Goal: Task Accomplishment & Management: Manage account settings

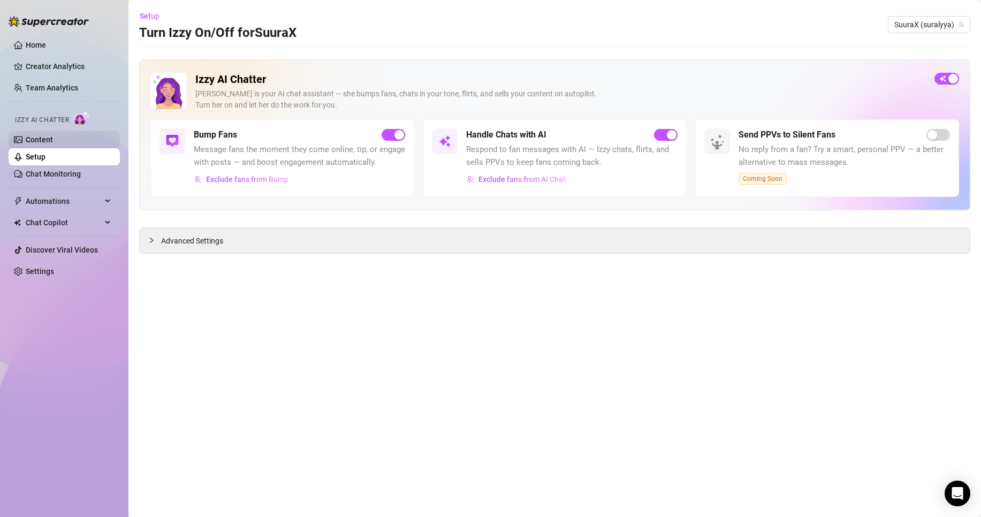
click at [53, 135] on link "Content" at bounding box center [39, 139] width 27 height 9
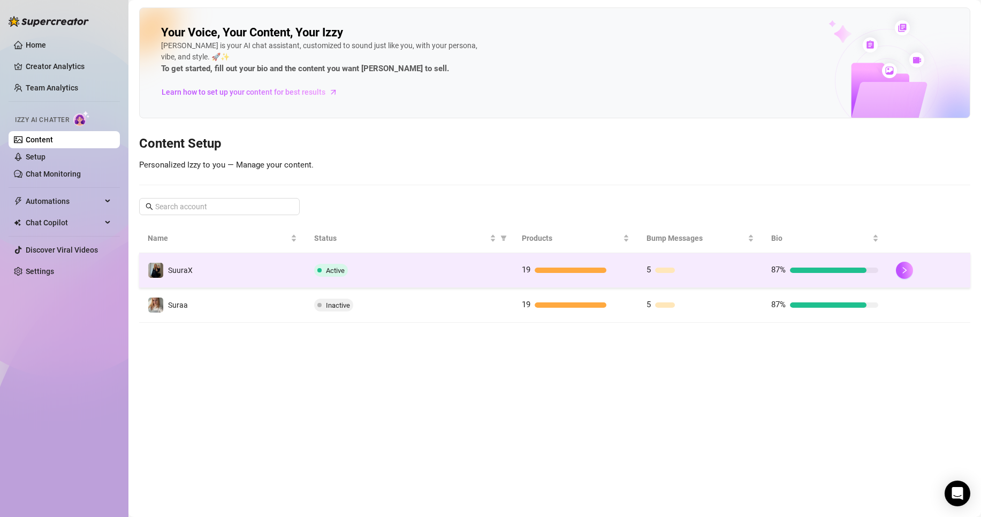
click at [383, 270] on div "Active" at bounding box center [409, 270] width 190 height 13
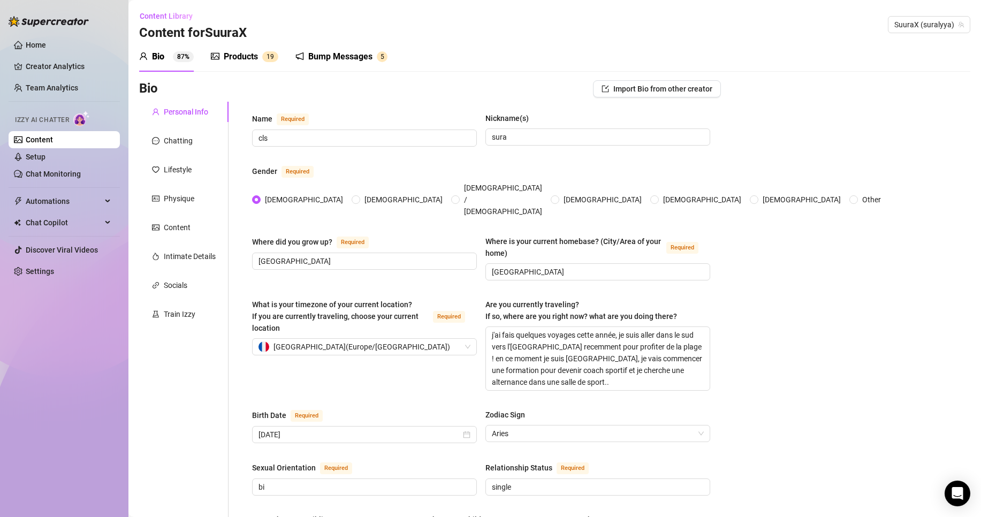
click at [278, 52] on span "1 9" at bounding box center [270, 56] width 16 height 11
click at [357, 53] on div "Bump Messages" at bounding box center [340, 56] width 64 height 13
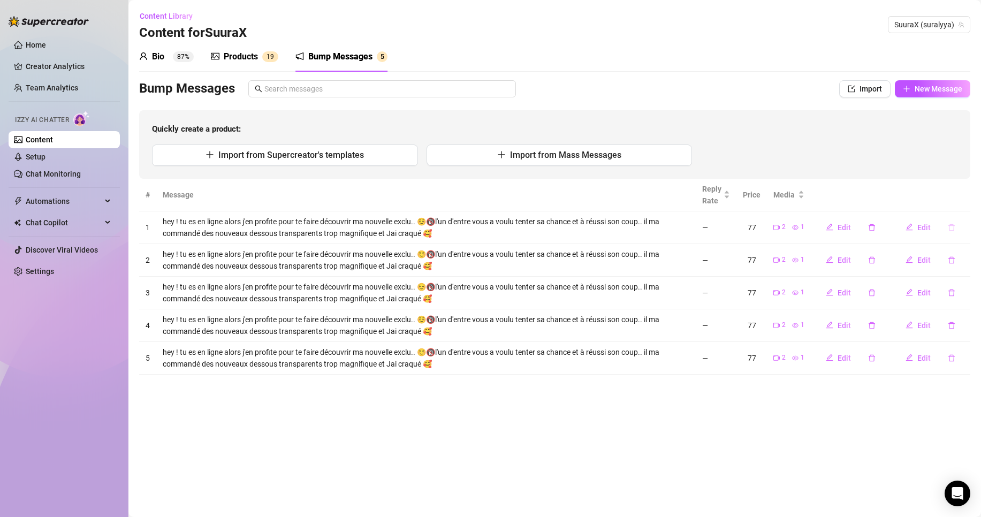
click at [943, 227] on button "button" at bounding box center [951, 227] width 25 height 17
click at [45, 161] on link "Setup" at bounding box center [36, 156] width 20 height 9
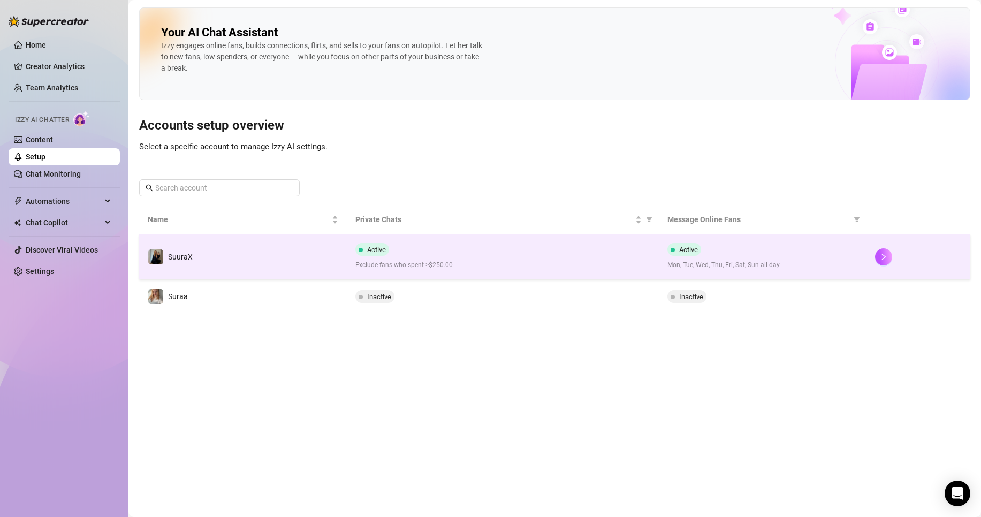
click at [406, 244] on div "Active Exclude fans who spent >$250.00" at bounding box center [502, 256] width 294 height 27
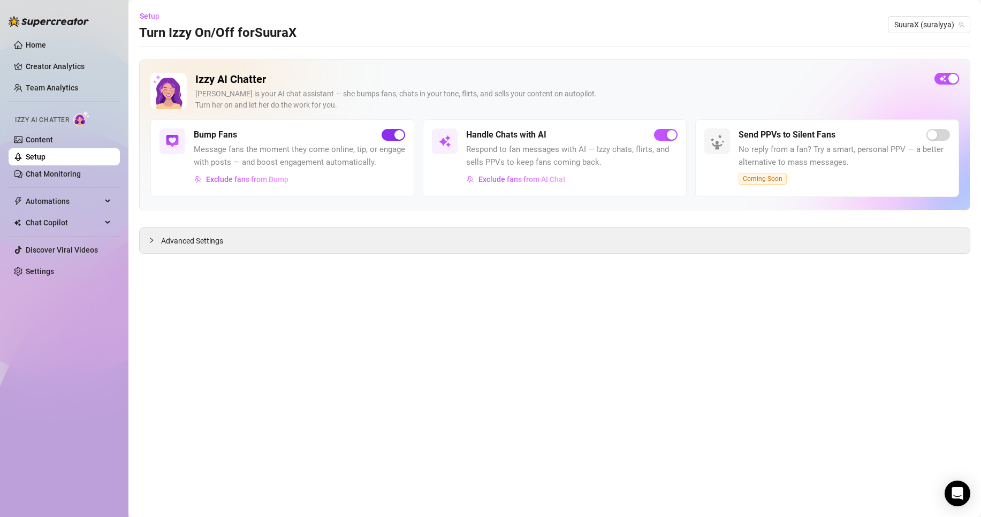
click at [393, 132] on span "button" at bounding box center [393, 135] width 24 height 12
click at [50, 135] on link "Content" at bounding box center [39, 139] width 27 height 9
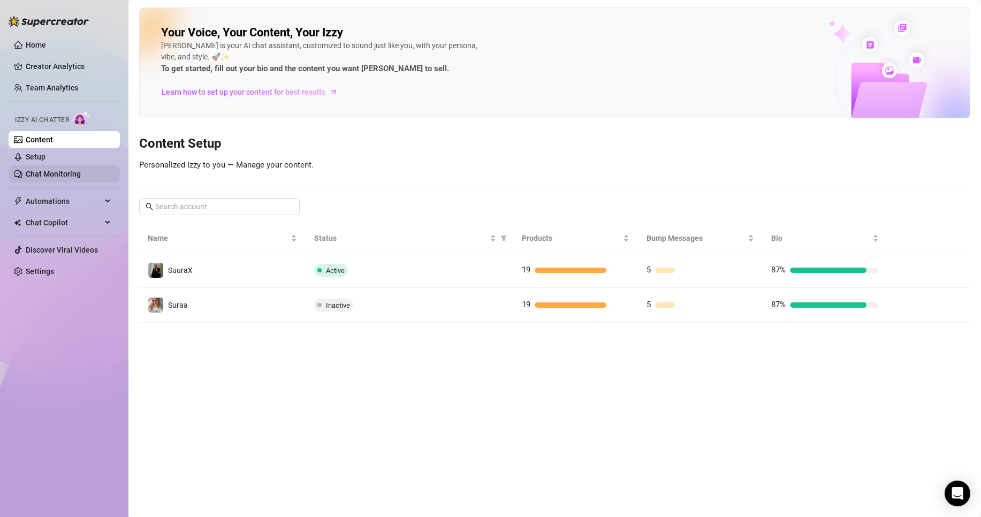
click at [52, 171] on link "Chat Monitoring" at bounding box center [53, 174] width 55 height 9
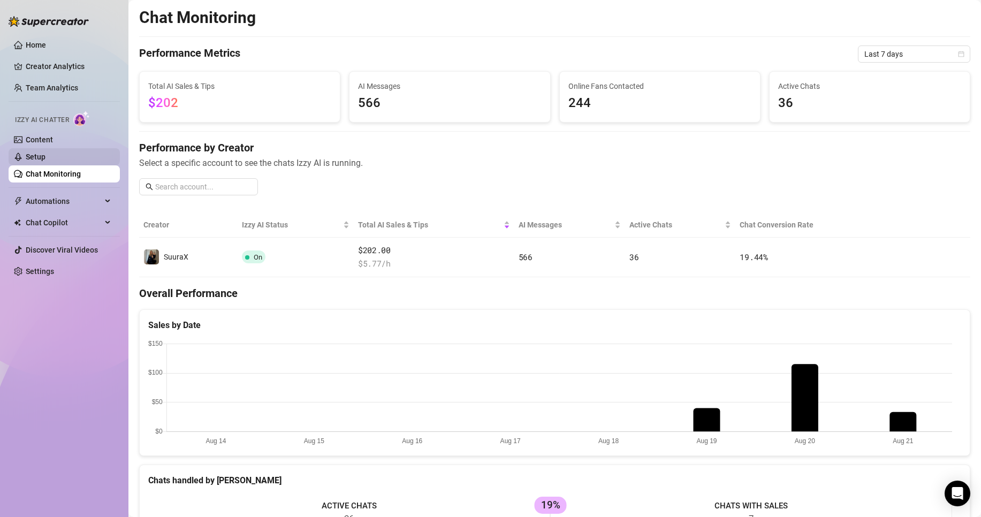
click at [45, 157] on link "Setup" at bounding box center [36, 156] width 20 height 9
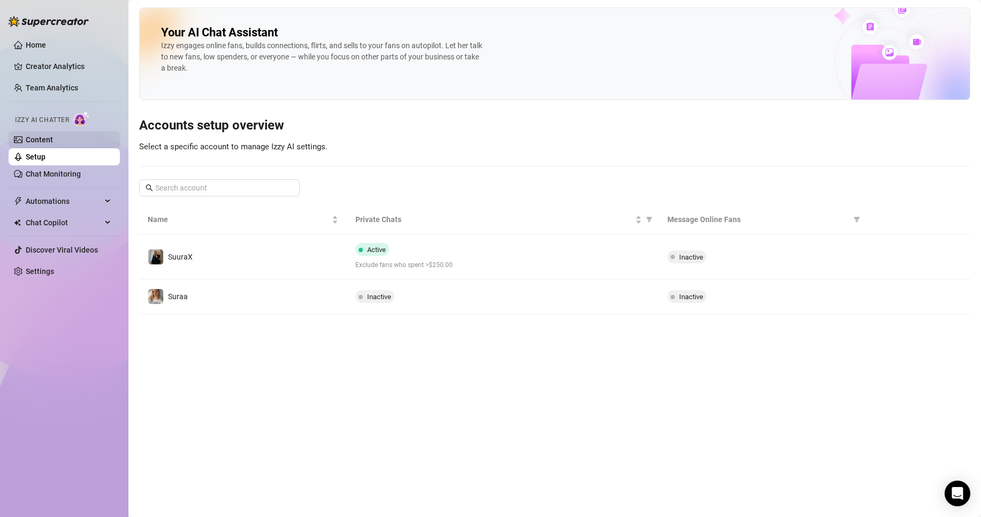
click at [53, 137] on link "Content" at bounding box center [39, 139] width 27 height 9
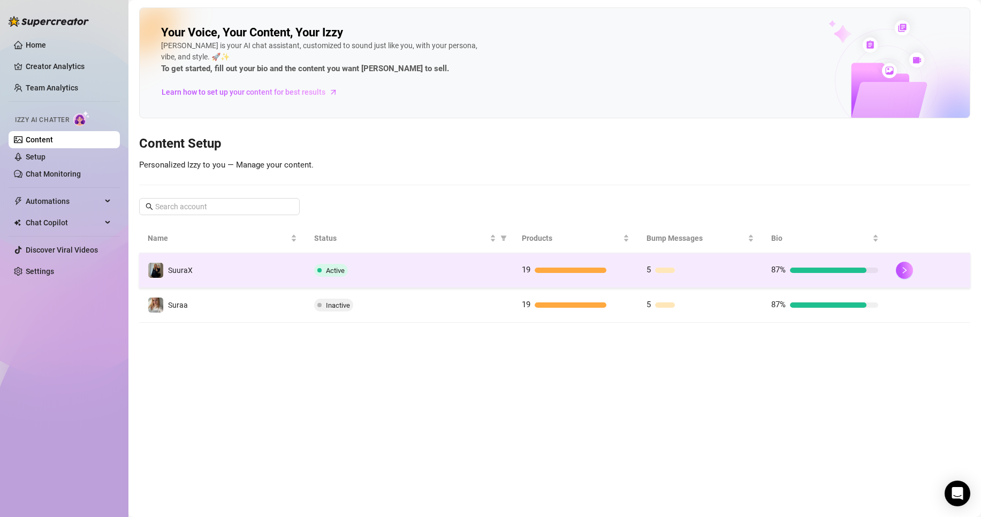
click at [419, 263] on td "Active" at bounding box center [409, 270] width 208 height 35
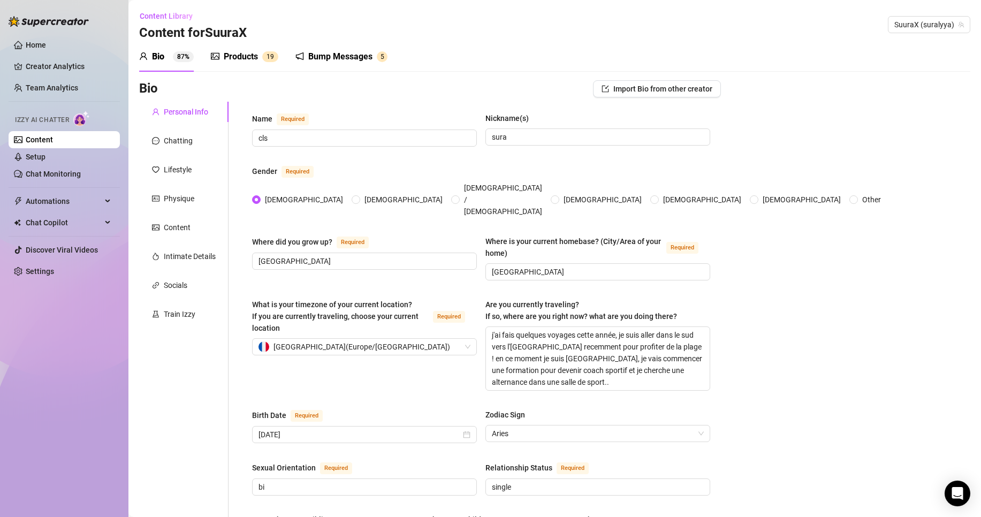
click at [332, 51] on div "Bump Messages" at bounding box center [340, 56] width 64 height 13
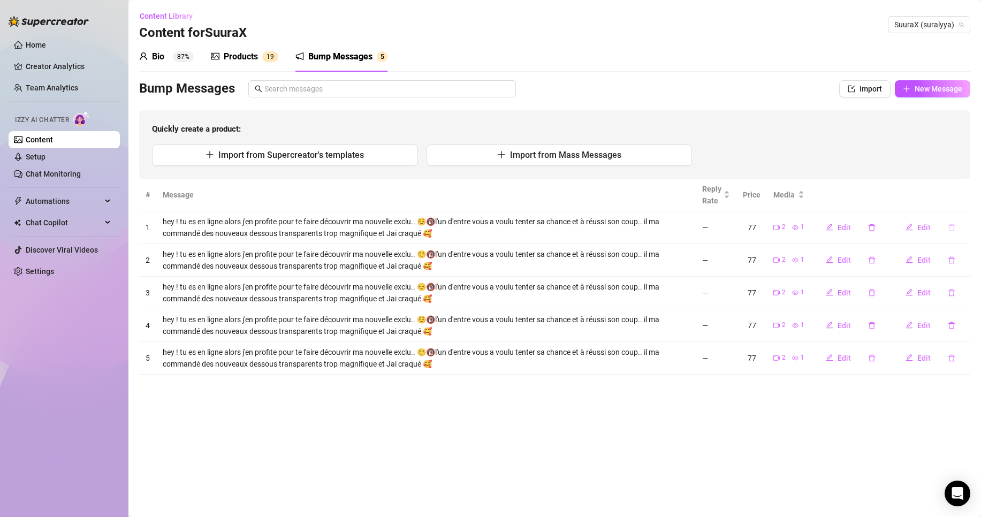
click at [946, 226] on button "button" at bounding box center [951, 227] width 25 height 17
click at [965, 196] on span "Yes" at bounding box center [962, 199] width 13 height 9
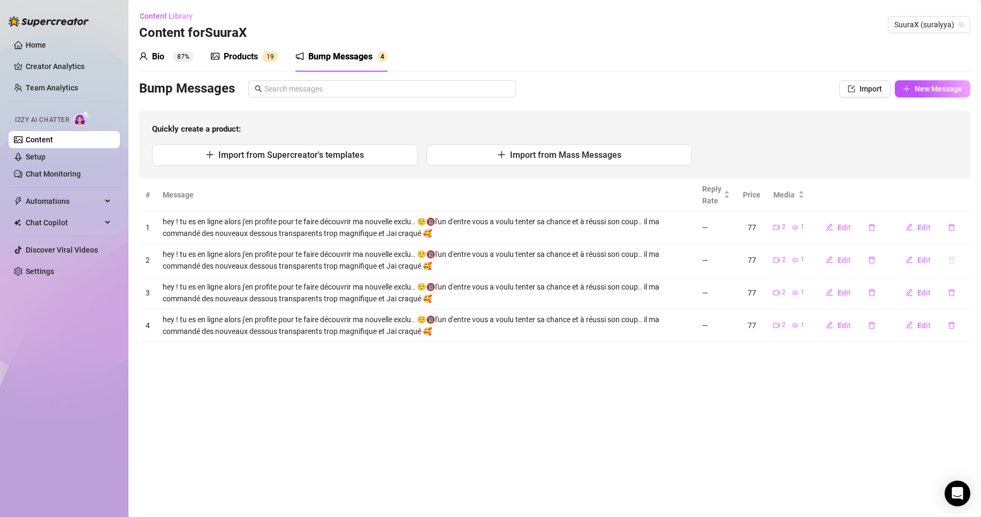
click at [953, 254] on button "button" at bounding box center [951, 259] width 25 height 17
click at [965, 226] on button "Yes" at bounding box center [962, 232] width 20 height 13
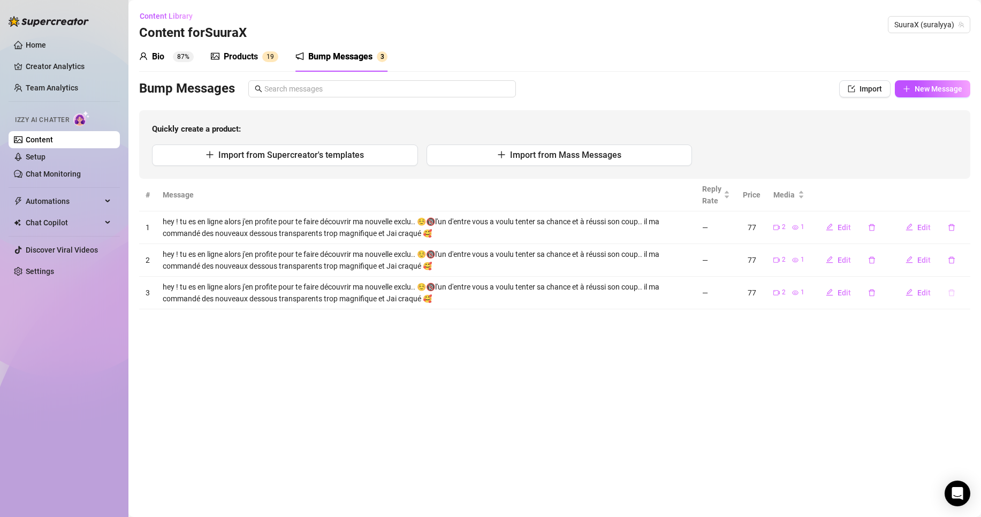
click at [948, 285] on button "button" at bounding box center [951, 292] width 25 height 17
click at [969, 264] on span "Yes" at bounding box center [962, 265] width 13 height 9
click at [952, 268] on button "button" at bounding box center [951, 259] width 25 height 17
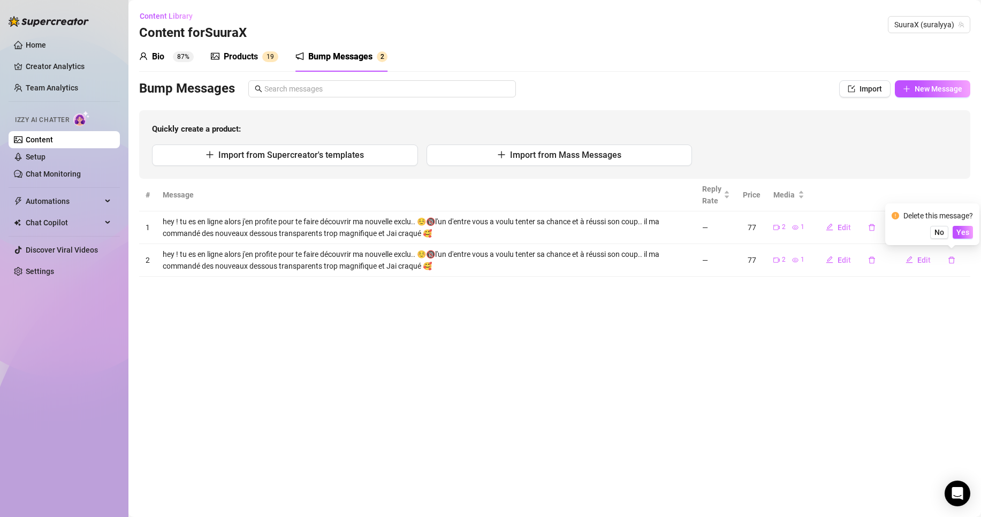
click at [964, 241] on div "Delete this message? No Yes" at bounding box center [932, 224] width 94 height 42
click at [964, 240] on div "Delete this message? No Yes" at bounding box center [932, 224] width 94 height 42
click at [964, 235] on span "Yes" at bounding box center [962, 232] width 13 height 9
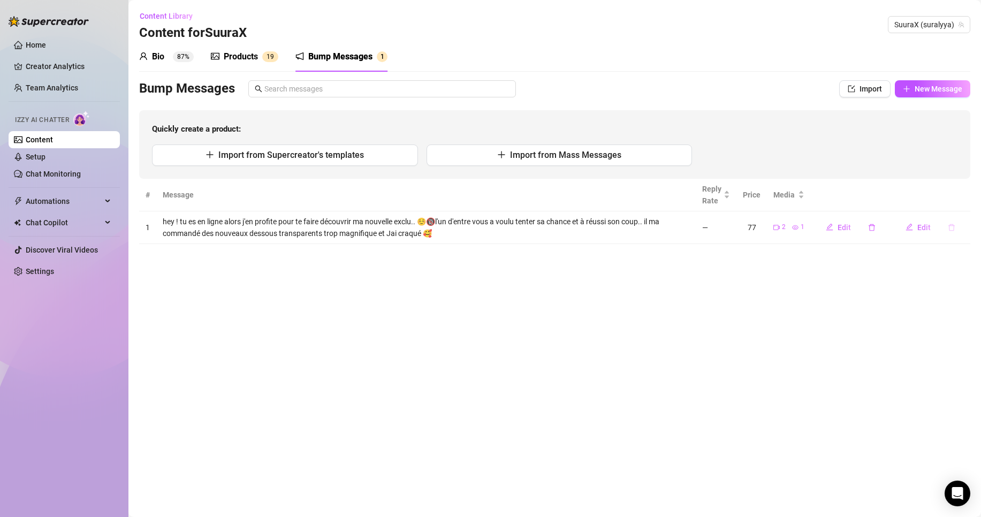
click at [955, 231] on button "button" at bounding box center [951, 227] width 25 height 17
click at [968, 200] on span "Yes" at bounding box center [962, 199] width 13 height 9
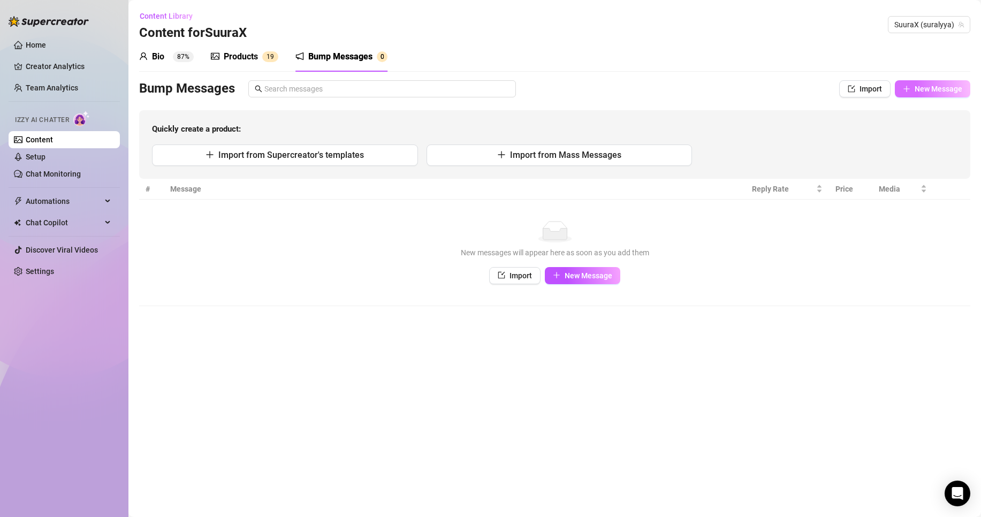
click at [941, 90] on span "New Message" at bounding box center [938, 89] width 48 height 9
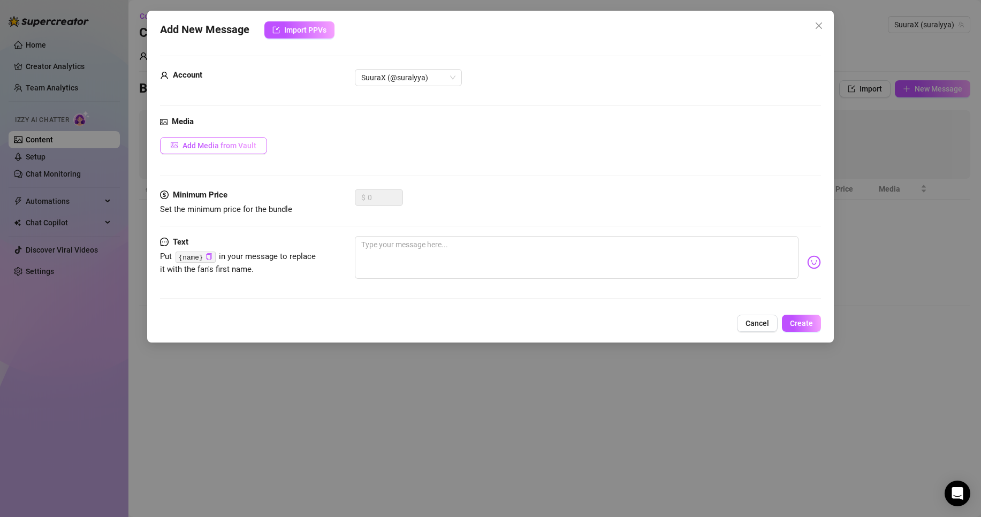
click at [244, 150] on button "Add Media from Vault" at bounding box center [213, 145] width 107 height 17
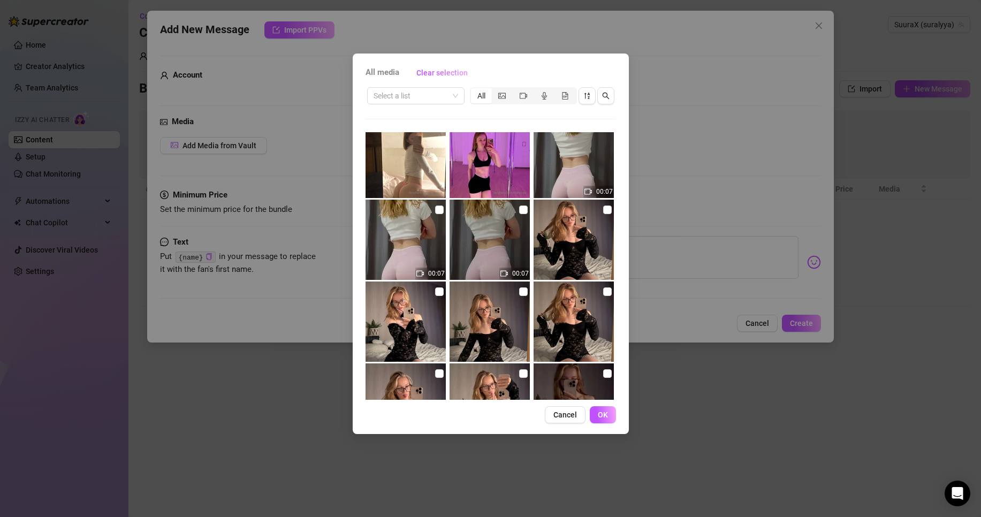
scroll to position [938, 0]
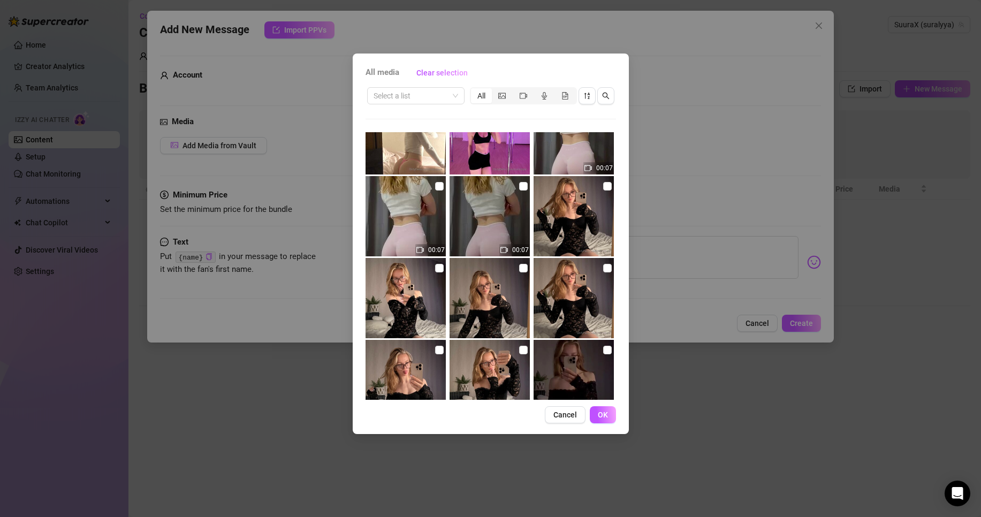
click at [670, 142] on div "All media Clear selection Select a list All 00:09 03:36 00:24 01:04 01:40 01:03…" at bounding box center [490, 258] width 981 height 517
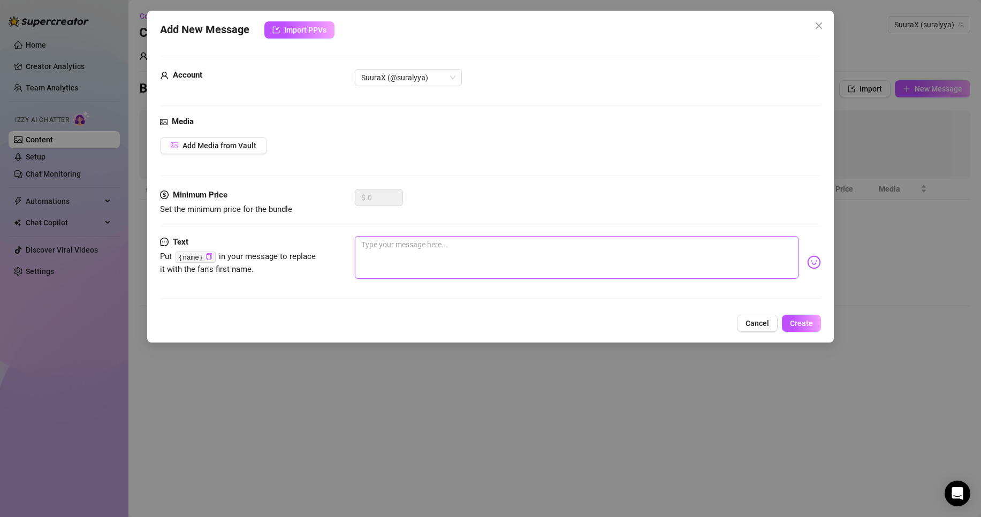
click at [386, 246] on textarea at bounding box center [576, 257] width 443 height 43
type textarea "h"
type textarea "hE"
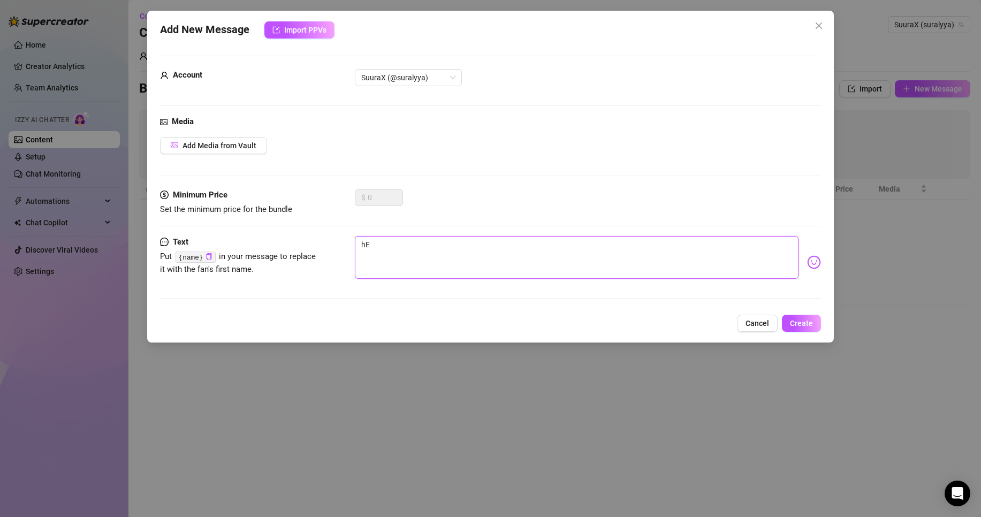
type textarea "hEY"
type textarea "hE"
type textarea "h"
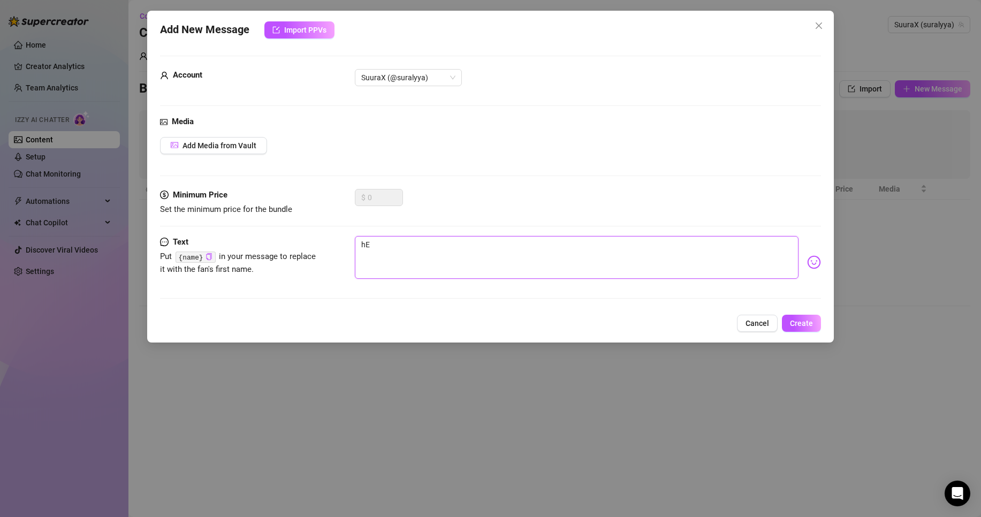
type textarea "h"
type textarea "Type your message here..."
type textarea "H"
type textarea "HE"
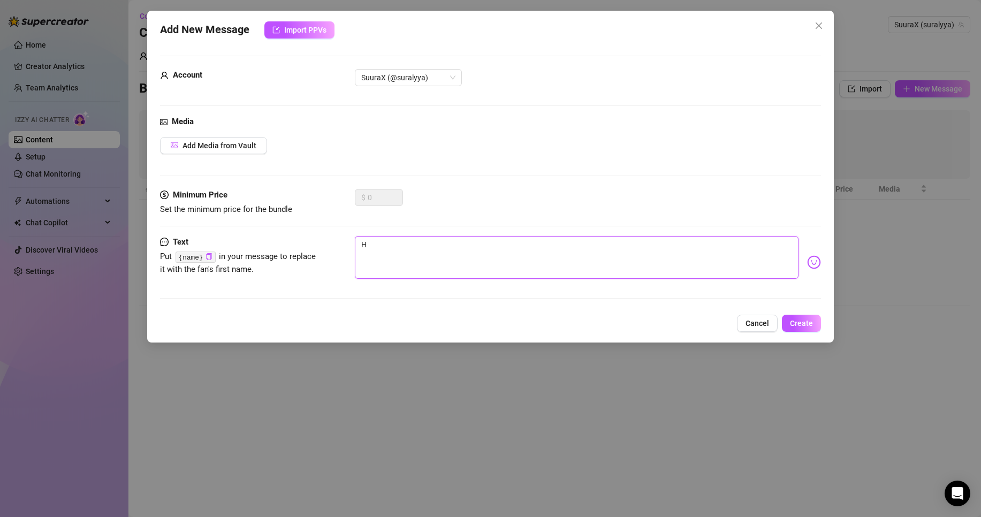
type textarea "HE"
type textarea "HEY"
type textarea "HE"
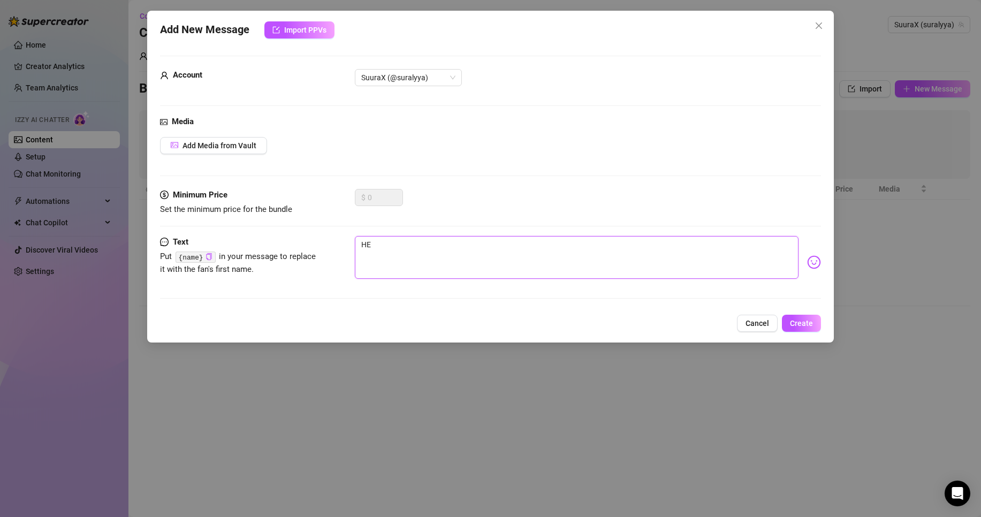
type textarea "H"
type textarea "He"
type textarea "Hey"
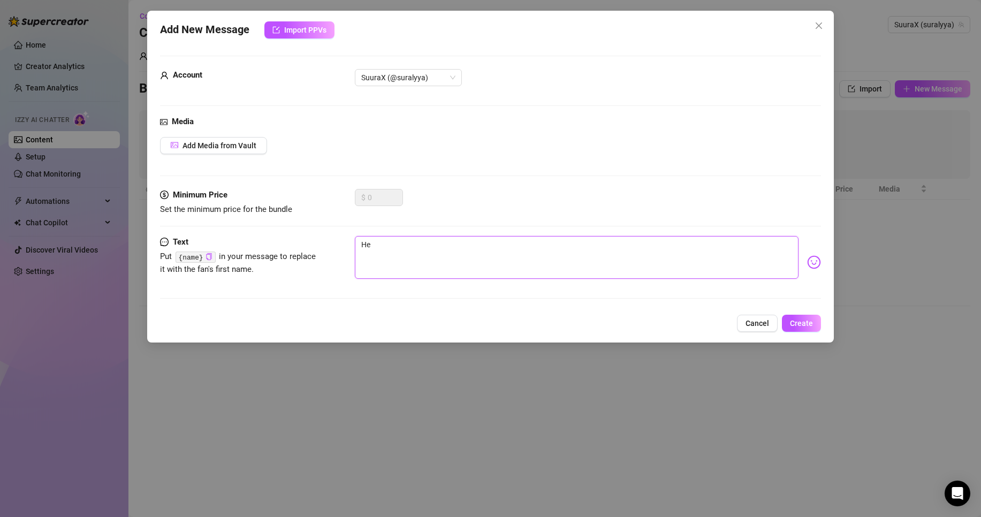
type textarea "Hey"
click at [807, 264] on img at bounding box center [814, 262] width 14 height 14
click at [807, 262] on img at bounding box center [814, 262] width 14 height 14
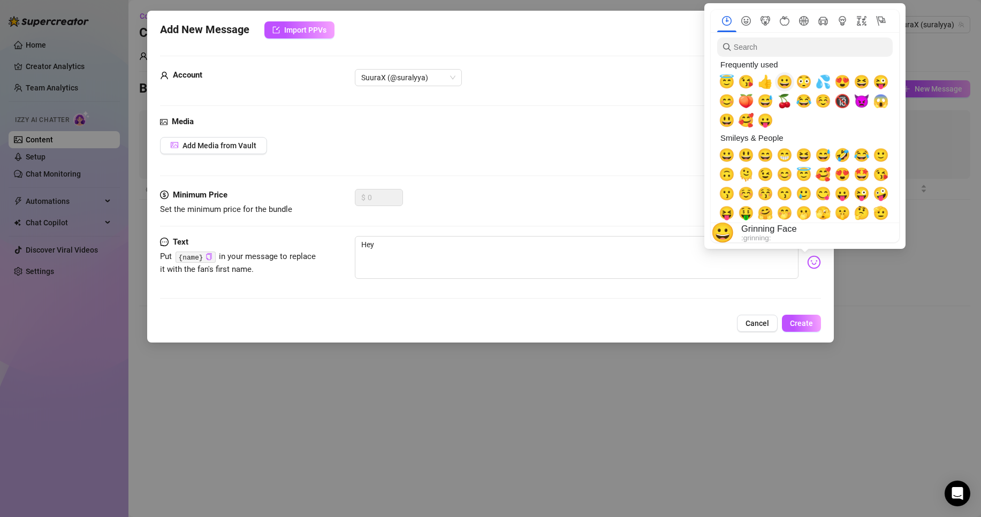
click at [779, 78] on span "😀" at bounding box center [784, 81] width 16 height 15
type textarea "Hey 😀"
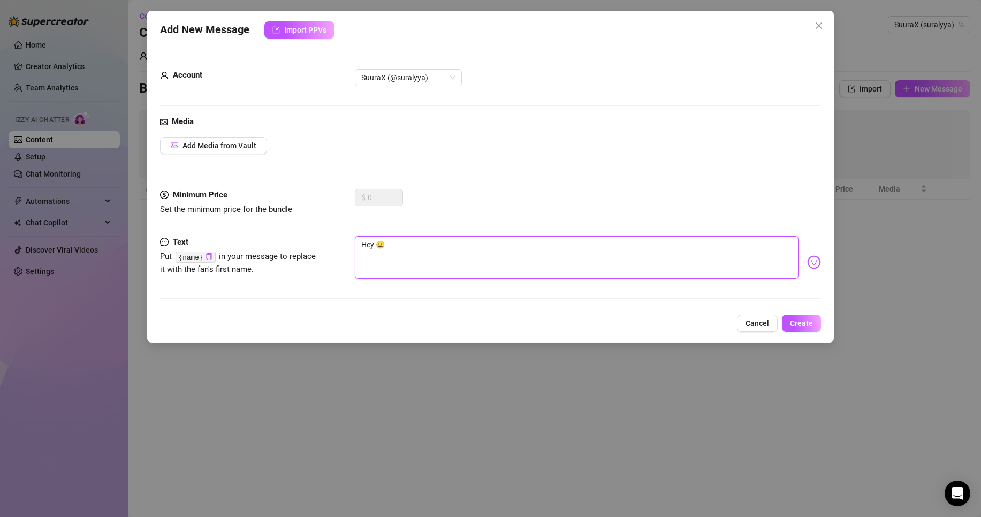
click at [515, 247] on textarea "Hey 😀" at bounding box center [576, 257] width 443 height 43
type textarea "Hey 😀"
click at [809, 316] on button "Create" at bounding box center [801, 323] width 39 height 17
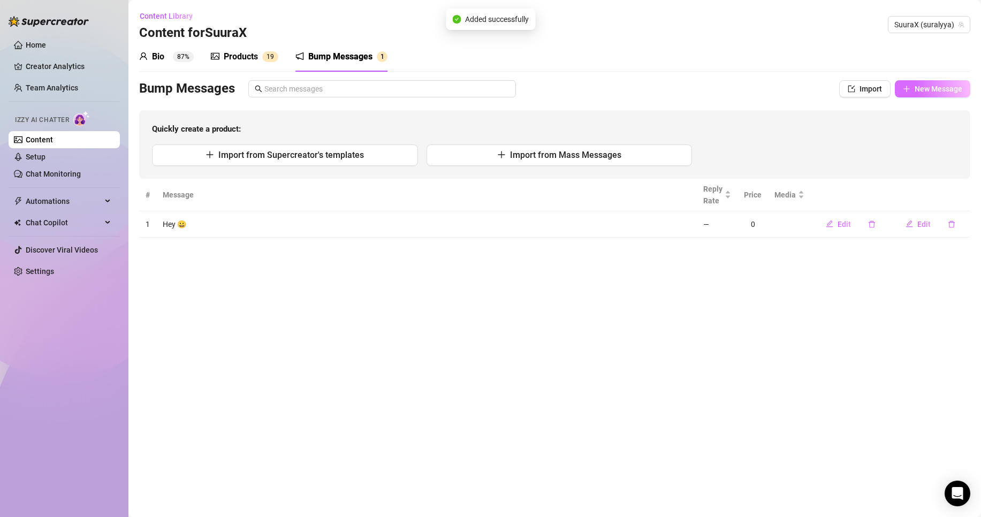
click at [953, 86] on span "New Message" at bounding box center [938, 89] width 48 height 9
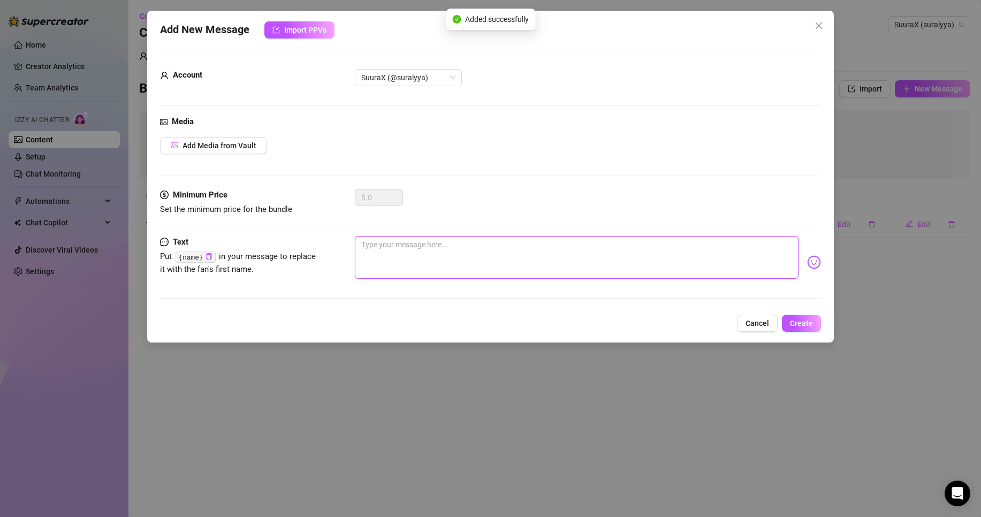
click at [369, 241] on textarea at bounding box center [576, 257] width 443 height 43
click at [401, 261] on textarea at bounding box center [576, 257] width 443 height 43
type textarea "c"
type textarea "co"
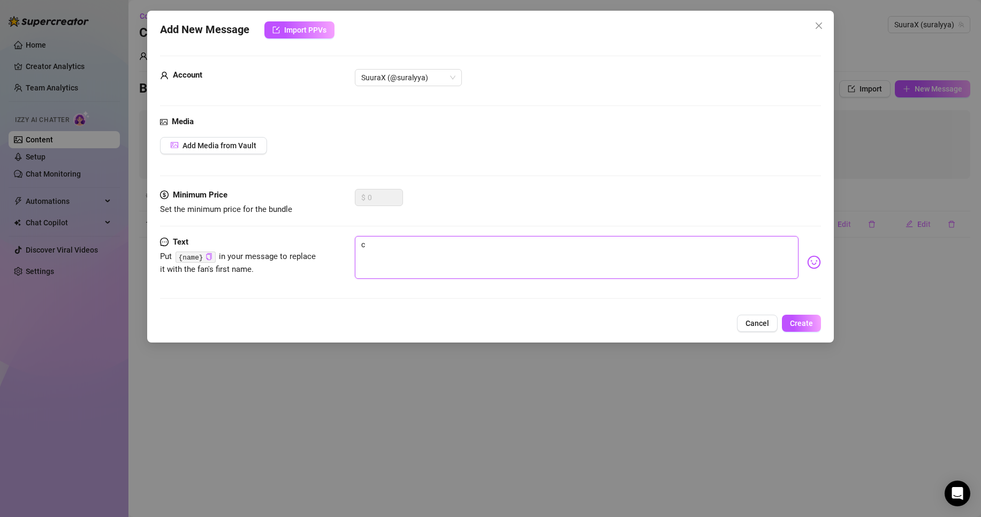
type textarea "co"
type textarea "c"
type textarea "Type your message here..."
type textarea "C"
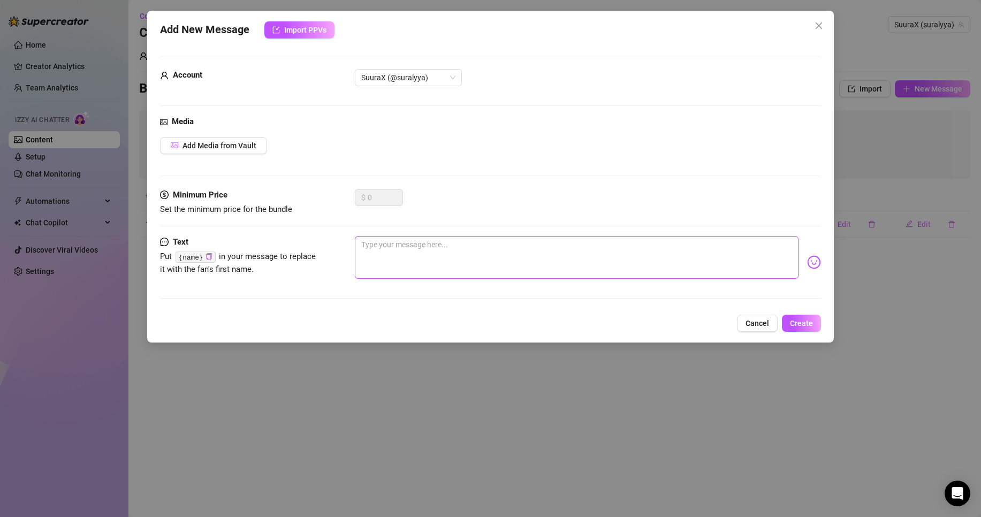
type textarea "C"
type textarea "Co"
type textarea "Com"
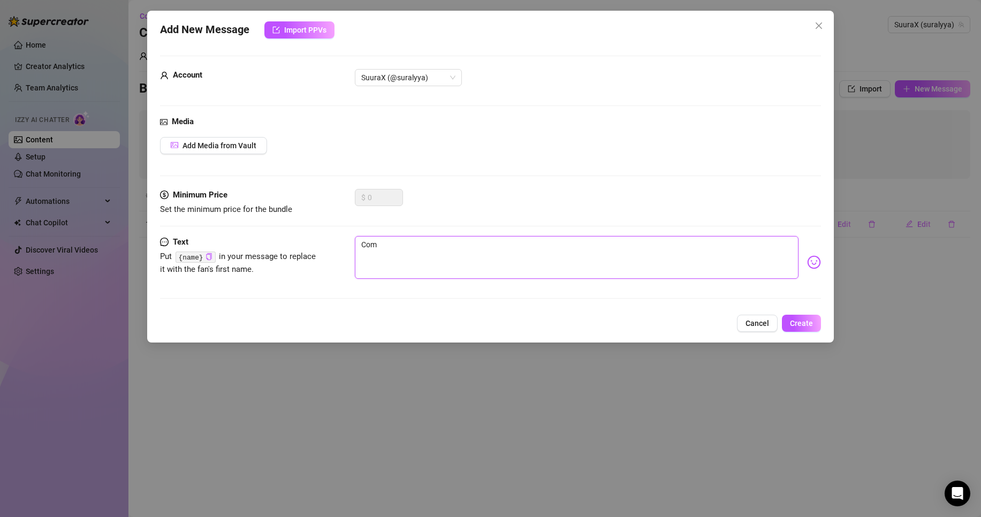
type textarea "Comm"
type textarea "Comme"
type textarea "Commen"
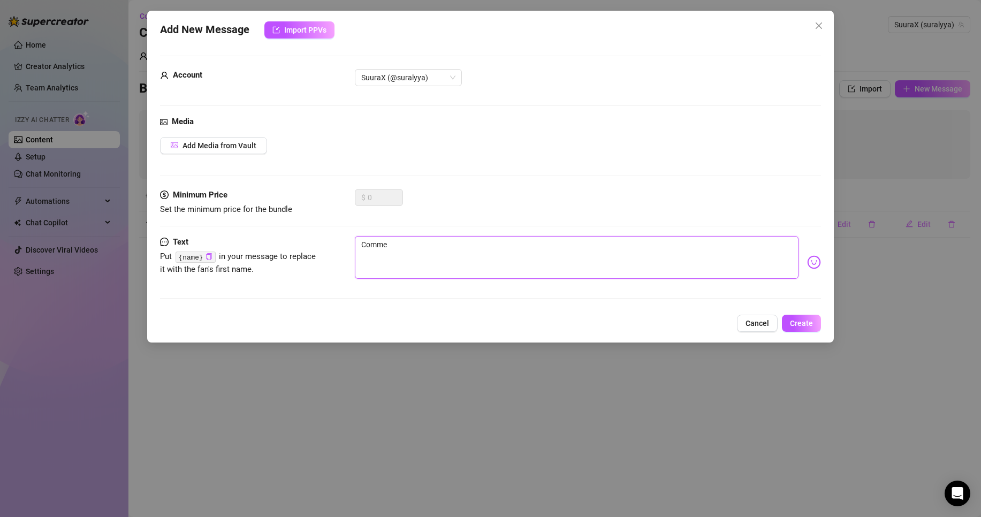
type textarea "Commen"
type textarea "Comment"
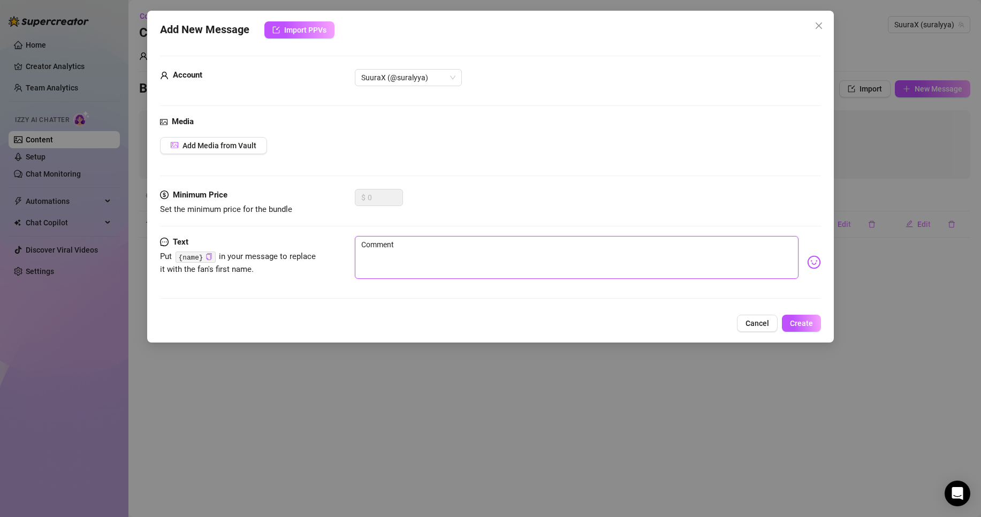
type textarea "Comment c"
type textarea "Comment ca"
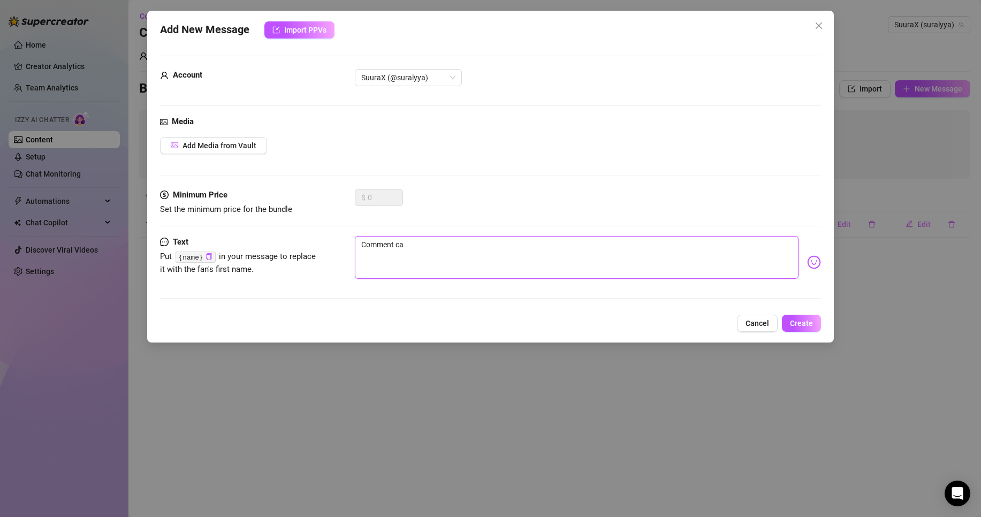
type textarea "Comment ca"
type textarea "Comment ca v"
type textarea "Comment ca va"
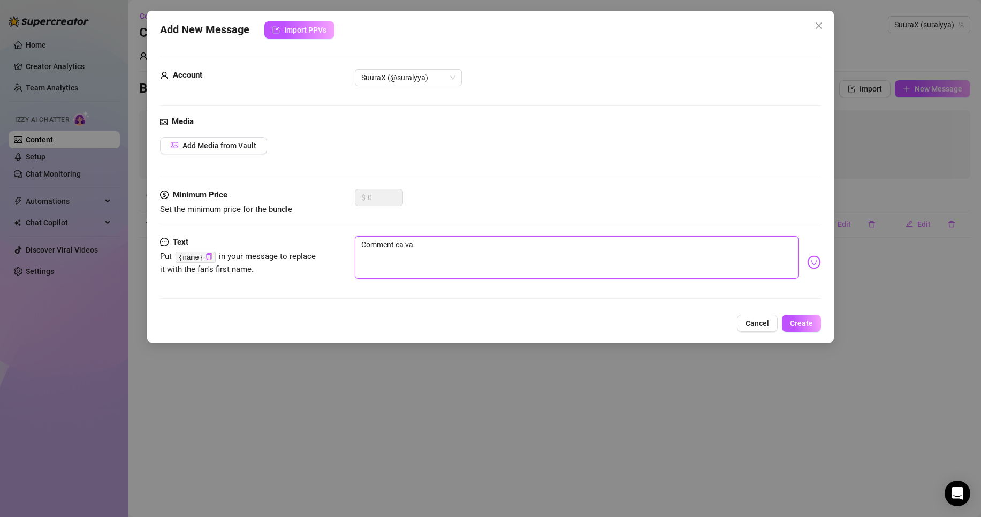
type textarea "Comment ca va"
type textarea "Comment ca va a"
type textarea "Comment ca va au"
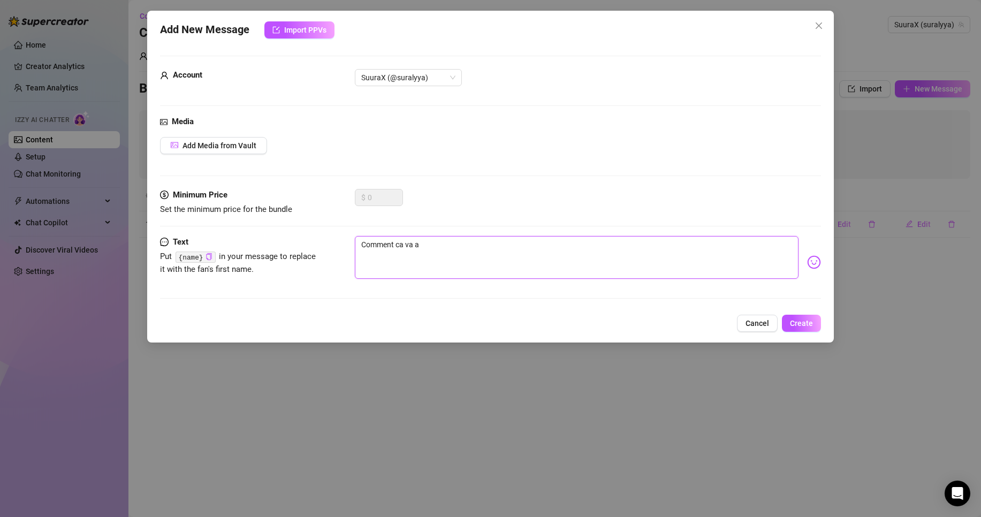
type textarea "Comment ca va au"
type textarea "Comment ca va auj"
type textarea "Comment ca va aujo"
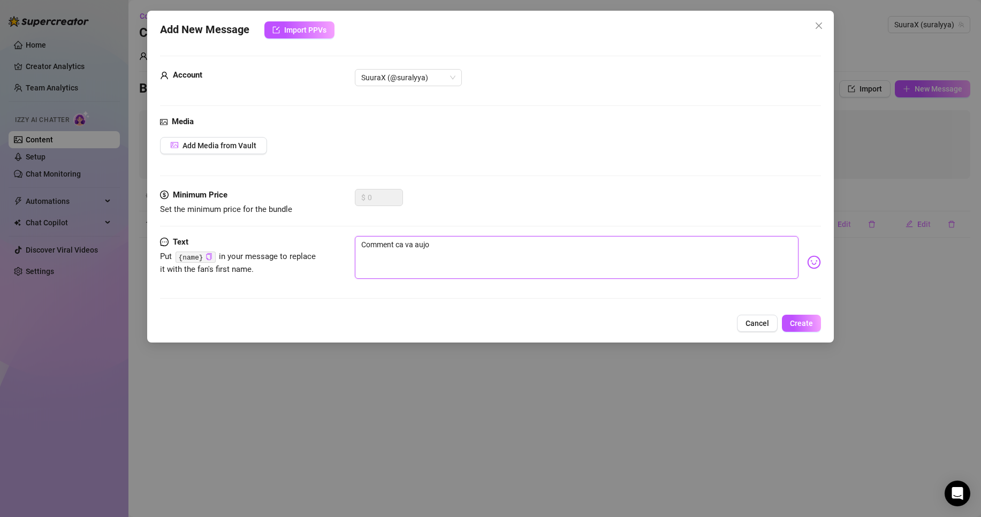
type textarea "Comment ca va aujou"
type textarea "Comment ca va aujour"
type textarea "Comment ca va aujourd"
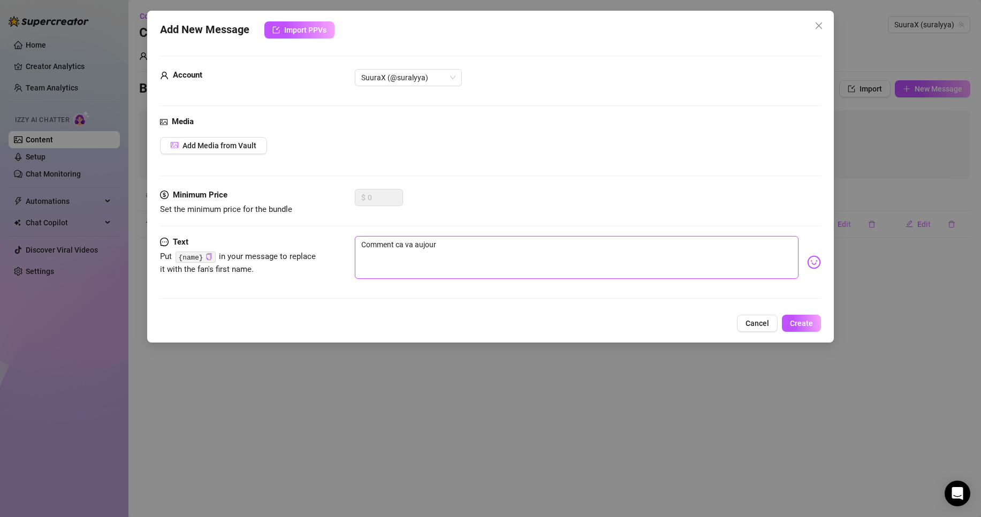
type textarea "Comment ca va aujourd"
type textarea "Comment ca va aujourdh"
type textarea "Comment ca va aujourdh'"
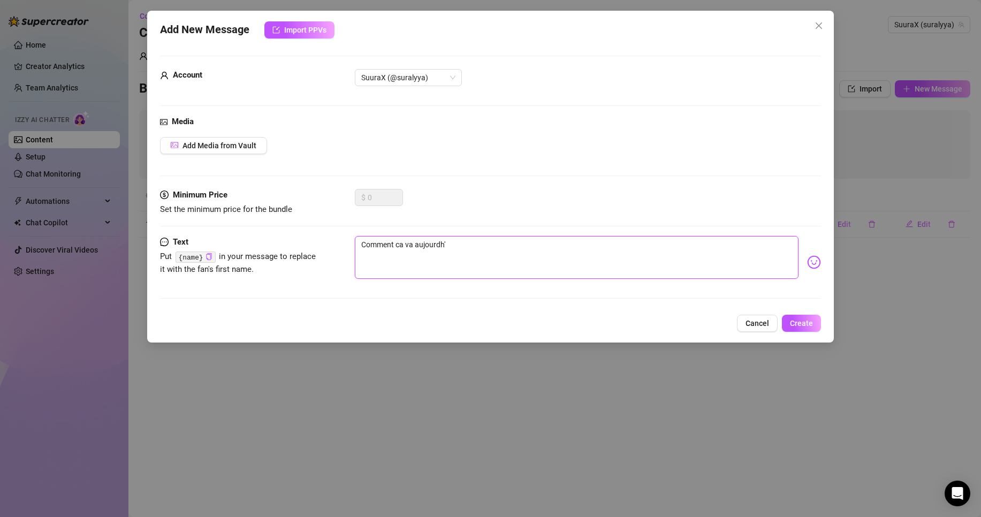
type textarea "Comment ca va aujourdh'u"
type textarea "Comment ca va aujourdh'ui"
type textarea "Comment ca va aujourd'h'ui"
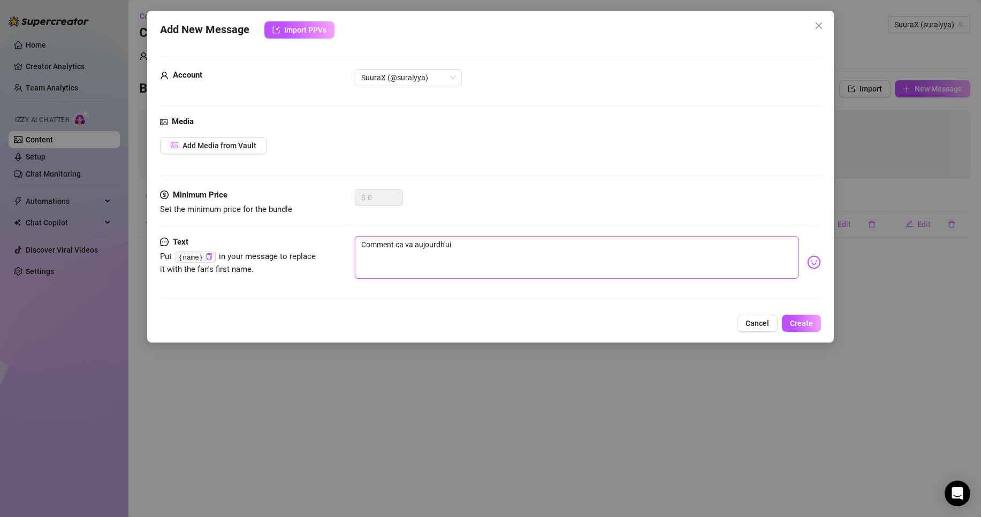
type textarea "Comment ca va aujourd'h'ui"
type textarea "Comment ca va [DATE]"
click at [522, 249] on textarea "Comment ca va [DATE]" at bounding box center [576, 257] width 443 height 43
type textarea "Comment ca va [DATE]?"
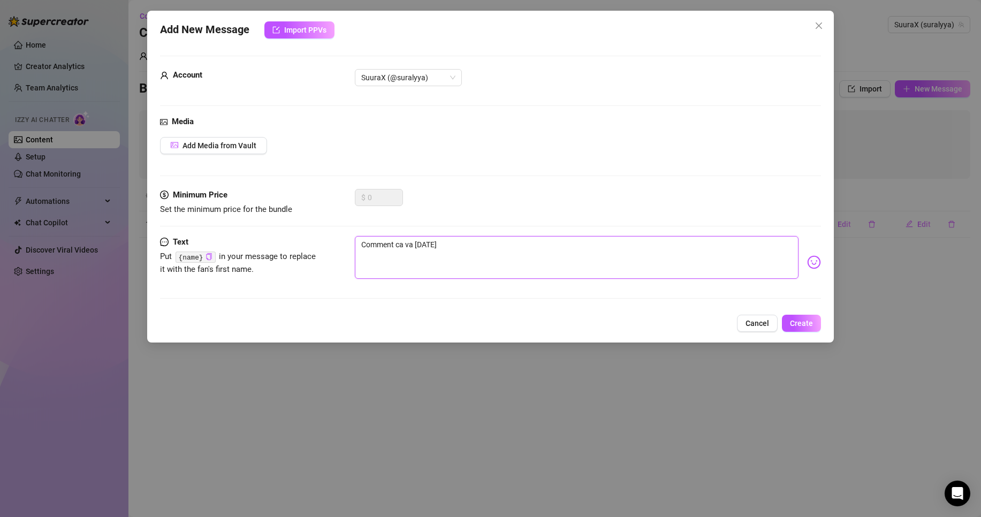
type textarea "Comment ca va [DATE]?"
type textarea "Comment ca va [DATE]??"
click at [809, 320] on span "Create" at bounding box center [801, 323] width 23 height 9
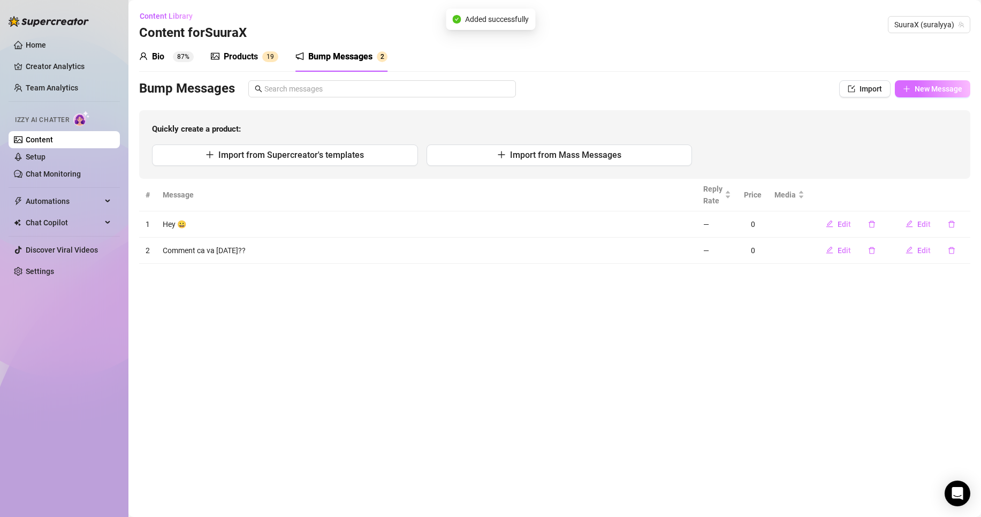
click at [932, 86] on span "New Message" at bounding box center [938, 89] width 48 height 9
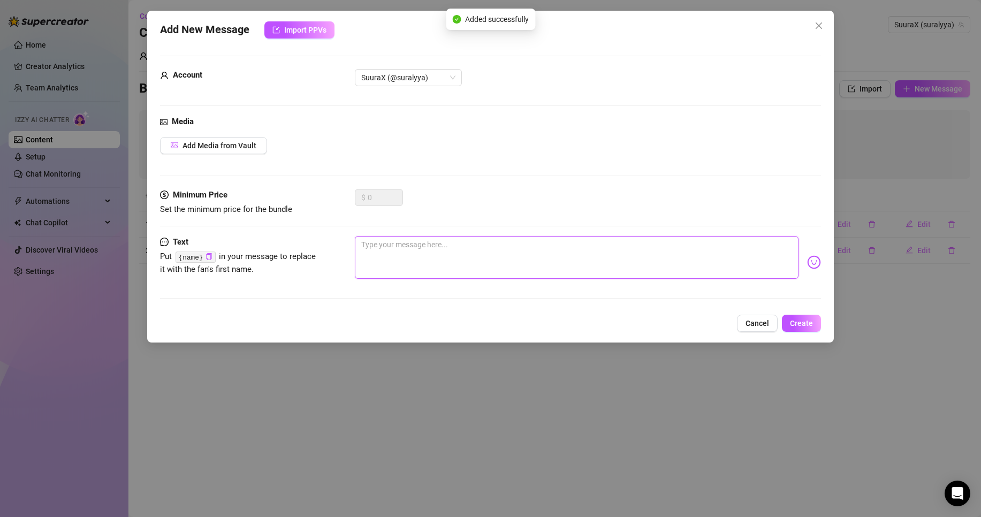
click at [361, 251] on textarea at bounding box center [576, 257] width 443 height 43
drag, startPoint x: 822, startPoint y: 24, endPoint x: 851, endPoint y: 78, distance: 61.7
click at [822, 24] on icon "close" at bounding box center [818, 25] width 9 height 9
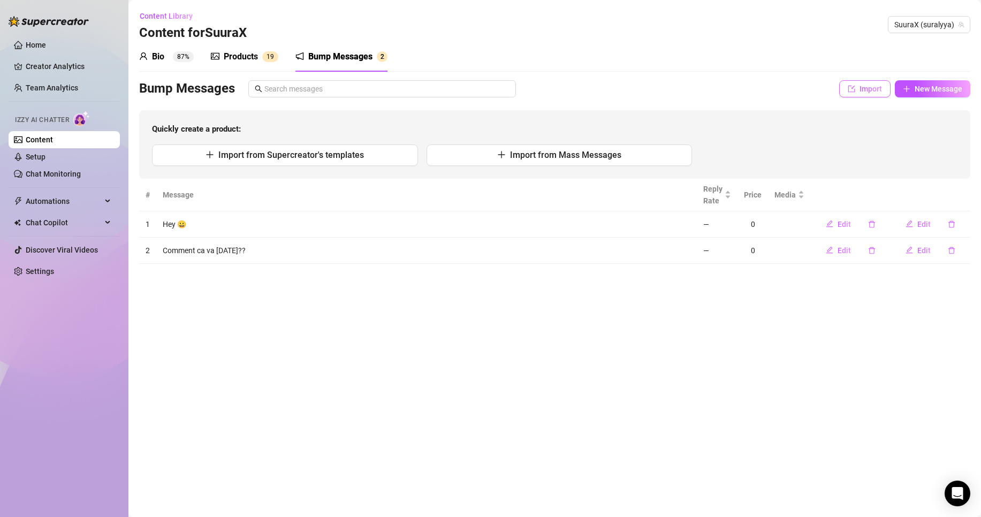
click at [856, 88] on button "Import" at bounding box center [864, 88] width 51 height 17
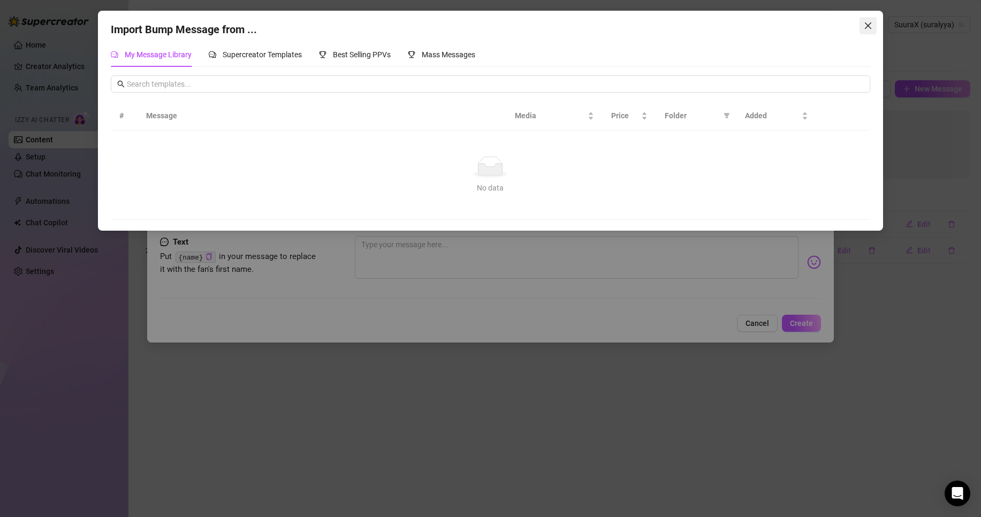
click at [867, 34] on button "Close" at bounding box center [867, 25] width 17 height 17
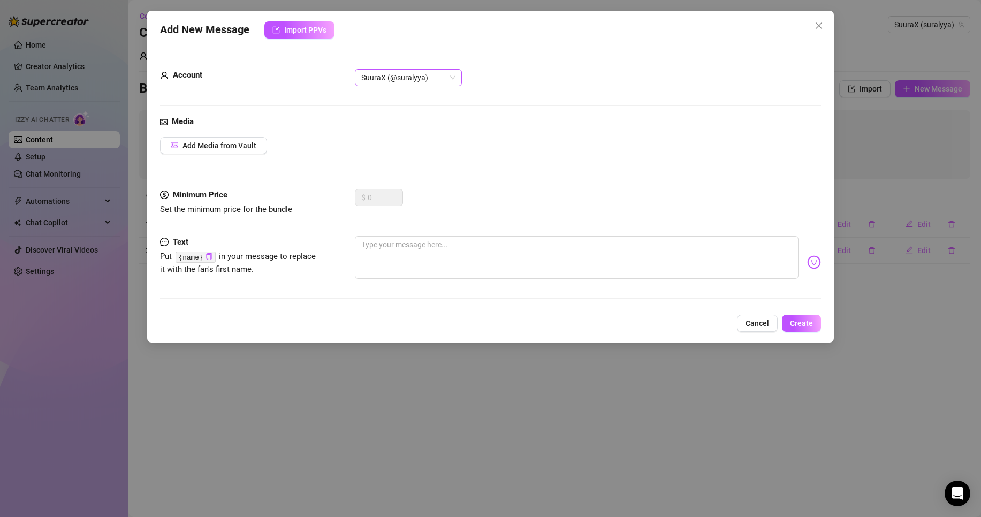
click at [425, 79] on span "SuuraX (@suralyya)" at bounding box center [408, 78] width 94 height 16
click at [822, 24] on icon "close" at bounding box center [818, 25] width 9 height 9
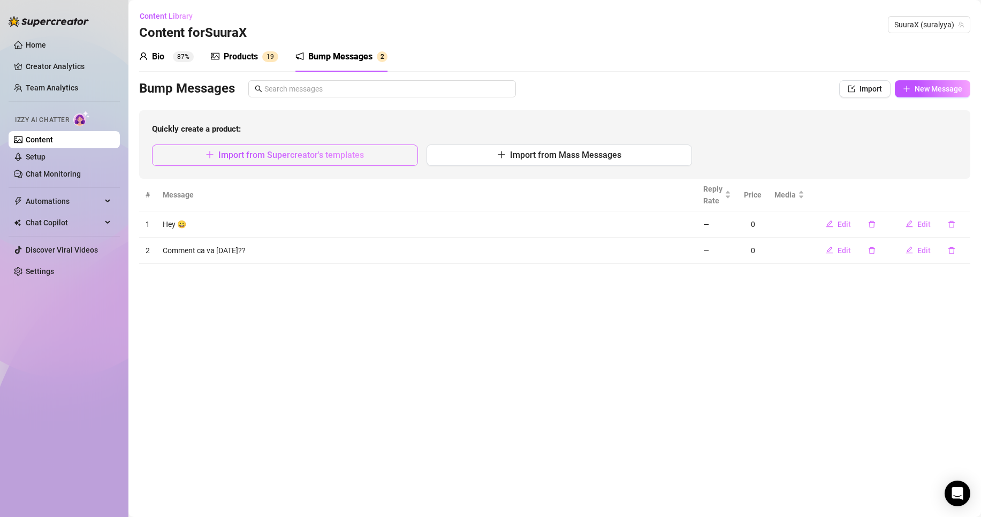
click at [350, 162] on button "Import from Supercreator's templates" at bounding box center [285, 154] width 266 height 21
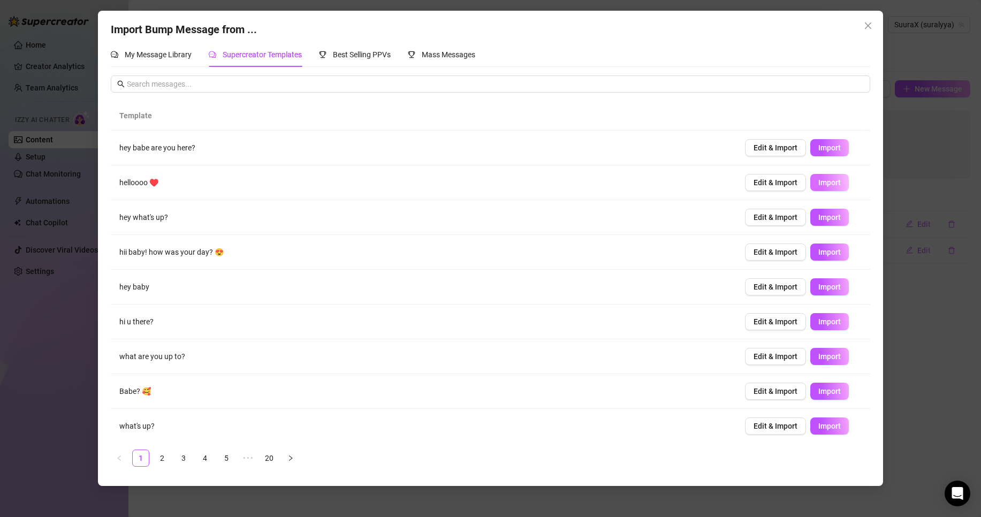
click at [828, 182] on span "Import" at bounding box center [829, 182] width 22 height 9
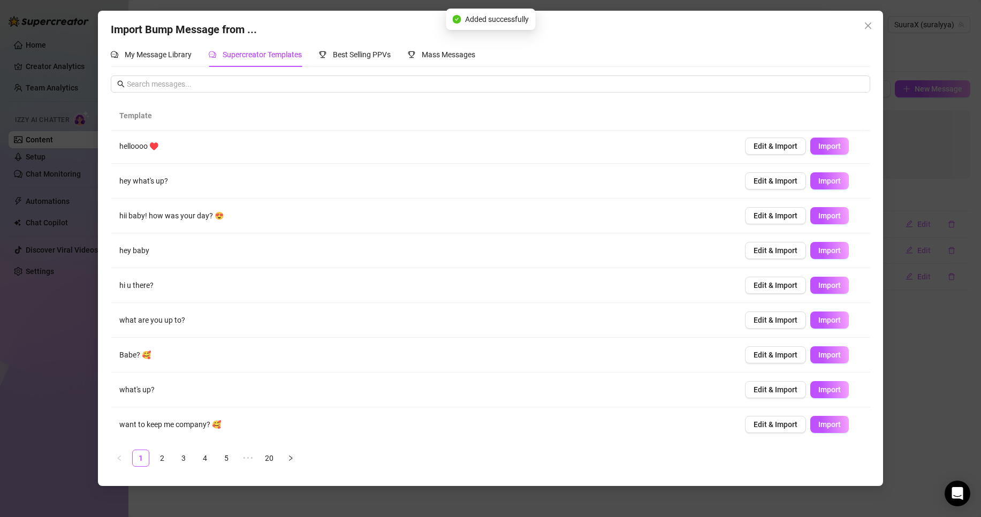
scroll to position [37, 0]
click at [869, 26] on icon "close" at bounding box center [867, 25] width 9 height 9
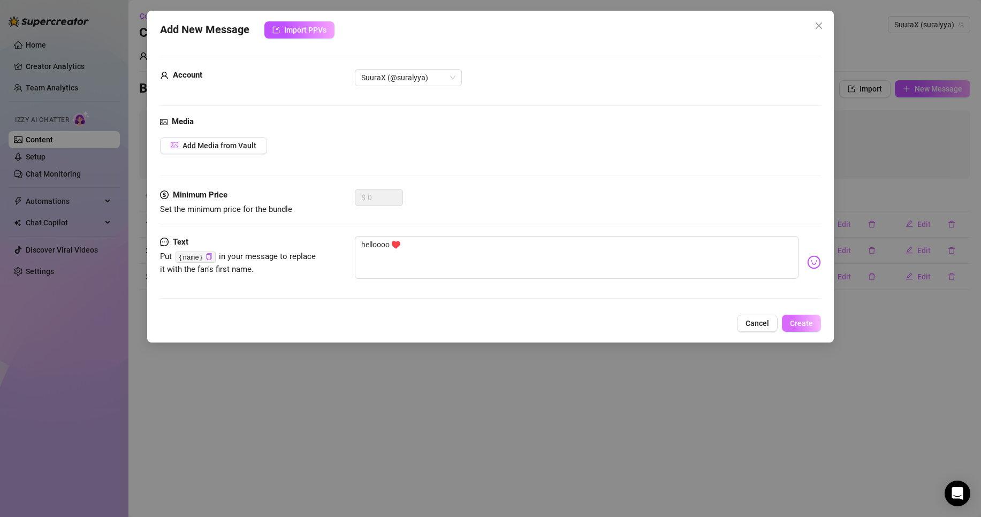
click at [809, 323] on span "Create" at bounding box center [801, 323] width 23 height 9
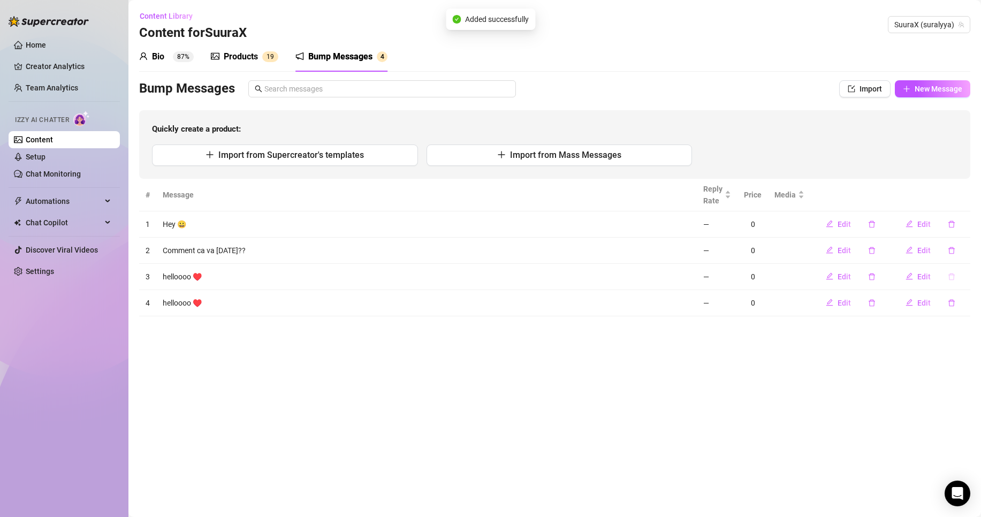
click at [951, 282] on button "button" at bounding box center [951, 276] width 25 height 17
click at [968, 247] on span "Yes" at bounding box center [962, 248] width 13 height 9
click at [936, 89] on span "New Message" at bounding box center [938, 89] width 48 height 9
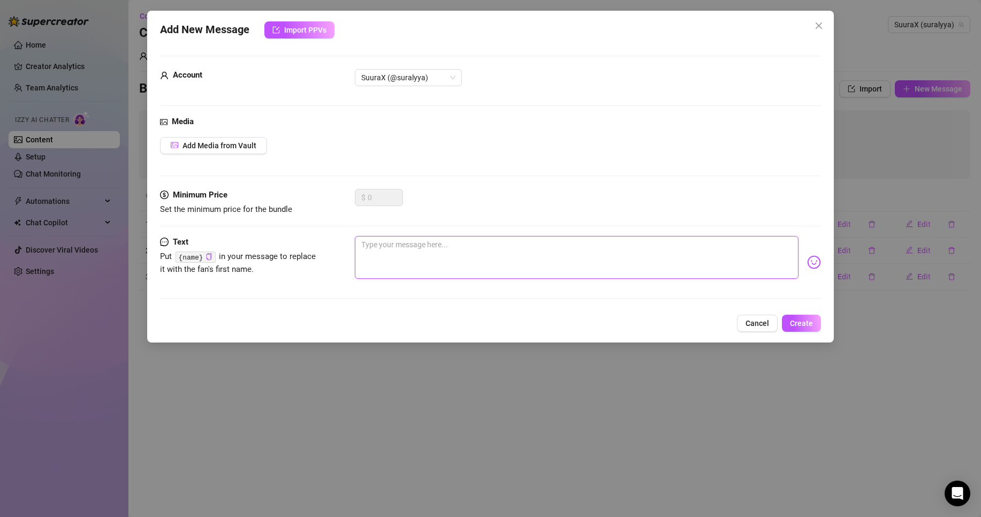
click at [387, 268] on textarea at bounding box center [576, 257] width 443 height 43
click at [769, 316] on button "Cancel" at bounding box center [757, 323] width 41 height 17
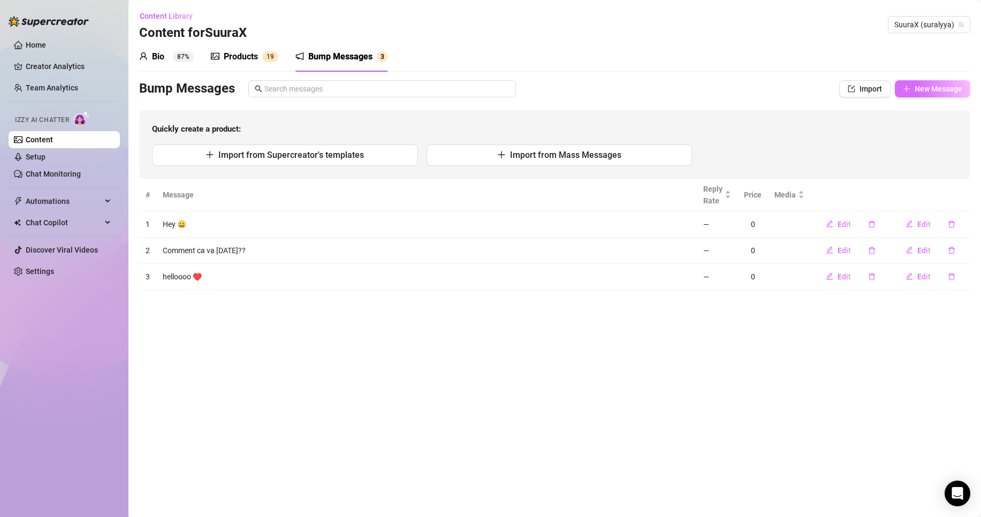
click at [952, 93] on span "New Message" at bounding box center [938, 89] width 48 height 9
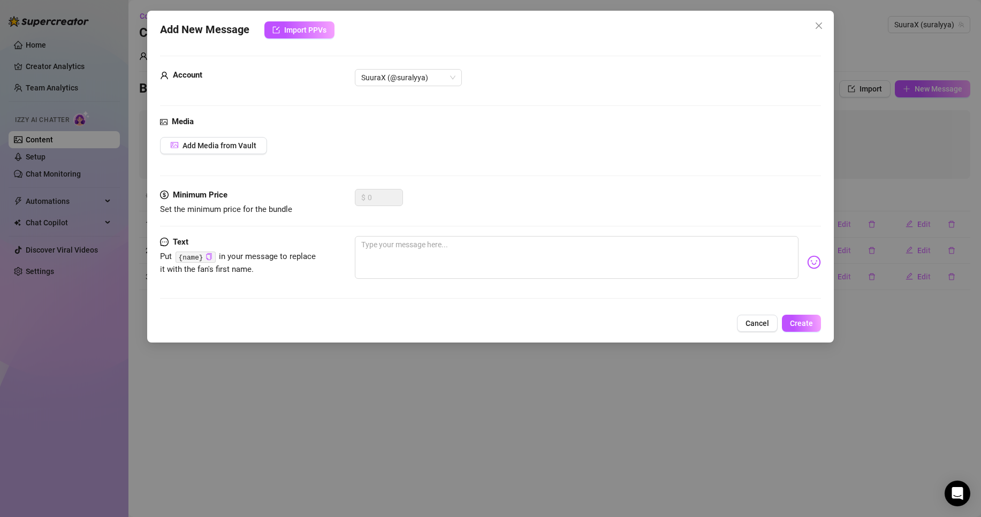
click at [807, 256] on img at bounding box center [814, 262] width 14 height 14
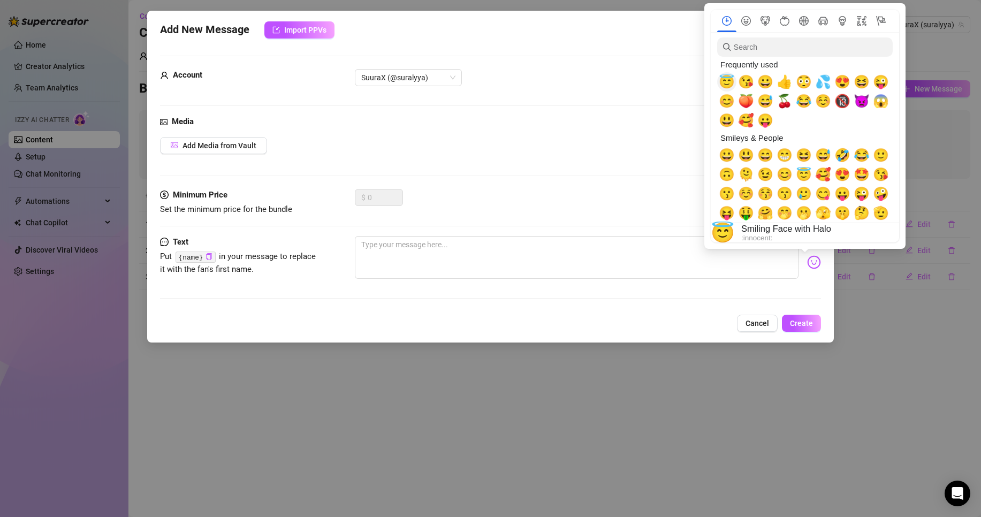
click at [732, 82] on span "😇" at bounding box center [726, 81] width 16 height 15
type textarea "😇"
click at [732, 82] on span "😇" at bounding box center [726, 81] width 16 height 15
type textarea "😇😇"
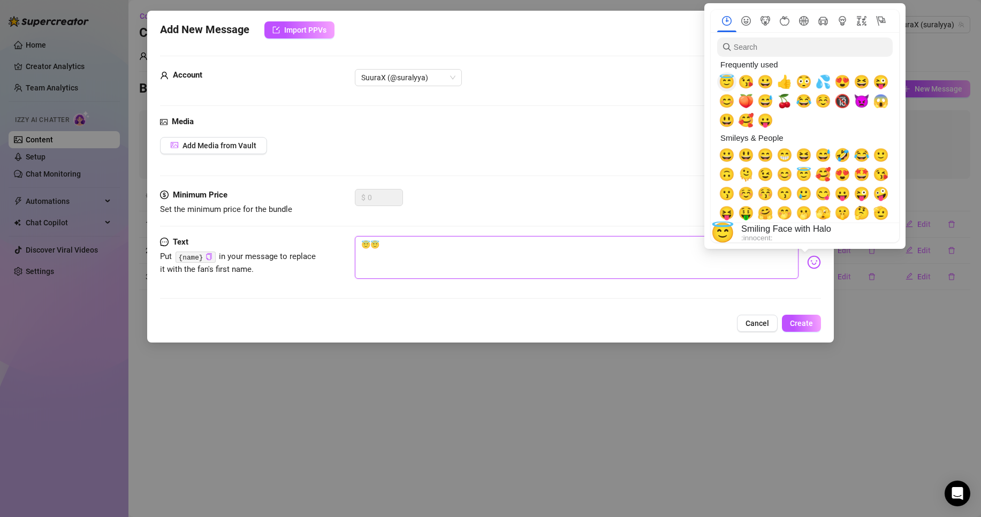
type textarea "😇😇"
click at [732, 82] on span "😇" at bounding box center [726, 81] width 16 height 15
type textarea "😇😇😇"
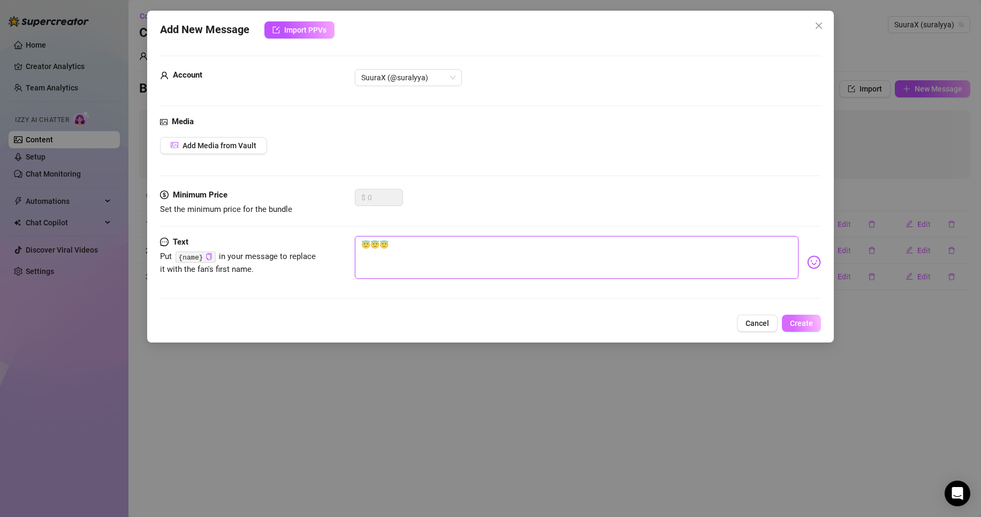
type textarea "😇😇😇"
click at [810, 317] on button "Create" at bounding box center [801, 323] width 39 height 17
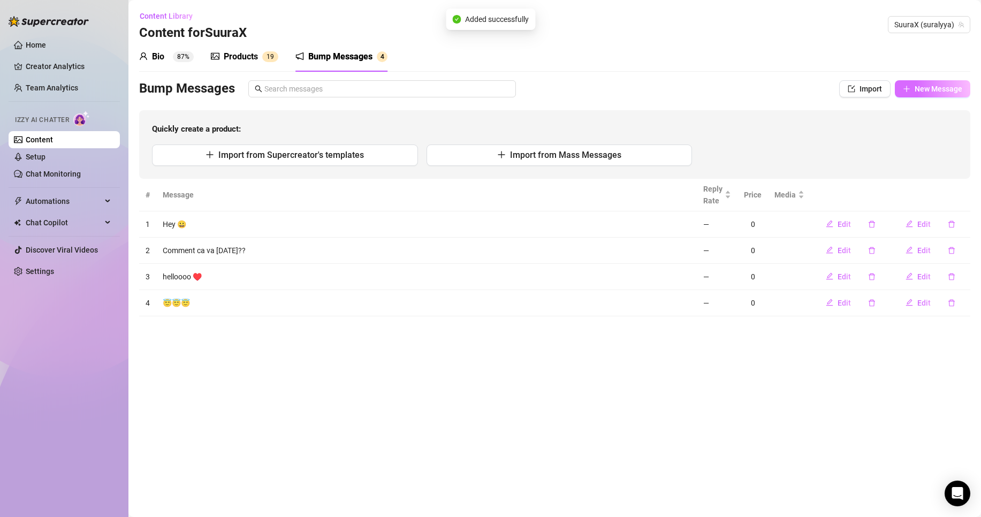
click at [948, 89] on span "New Message" at bounding box center [938, 89] width 48 height 9
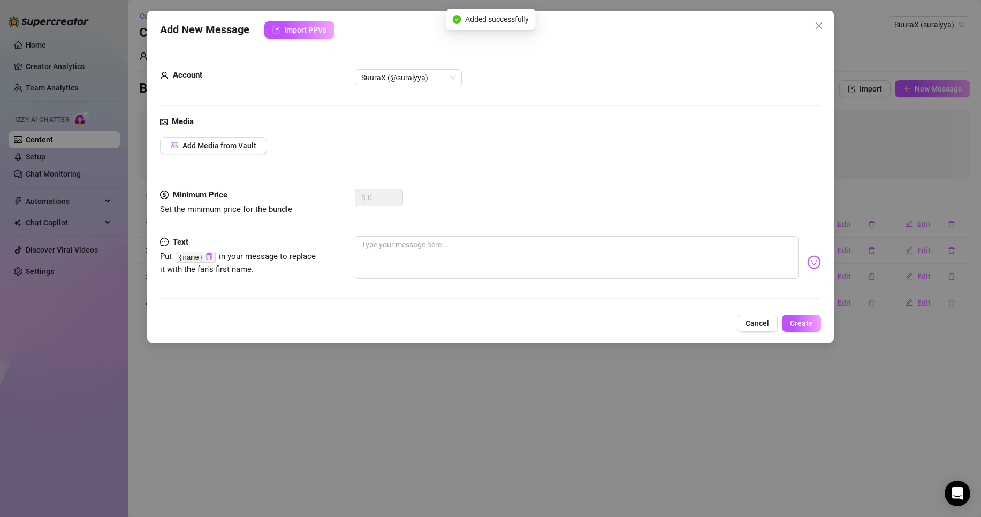
click at [796, 259] on div at bounding box center [588, 262] width 466 height 52
click at [809, 265] on img at bounding box center [814, 262] width 14 height 14
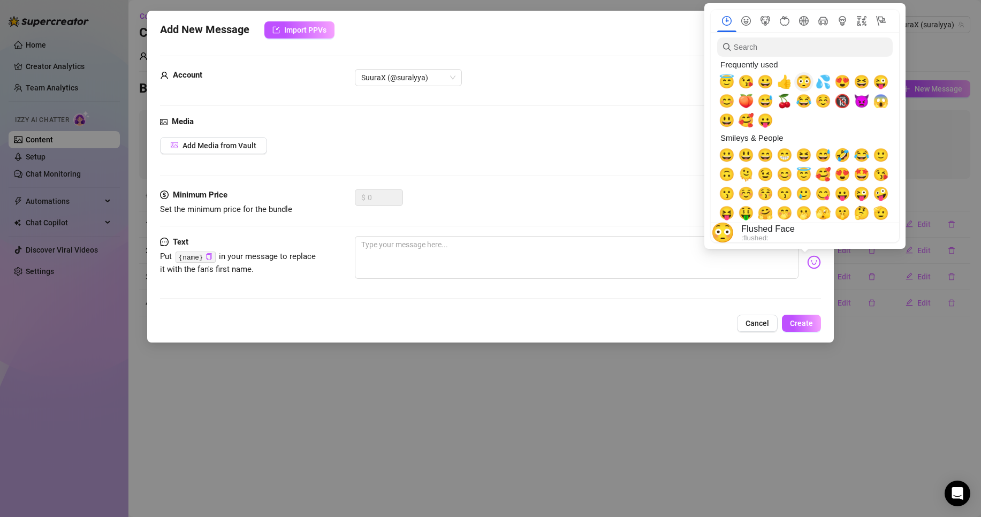
click at [800, 83] on span "😳" at bounding box center [803, 81] width 16 height 15
type textarea "😳"
click at [800, 83] on span "😳" at bounding box center [803, 81] width 16 height 15
type textarea "😳😳"
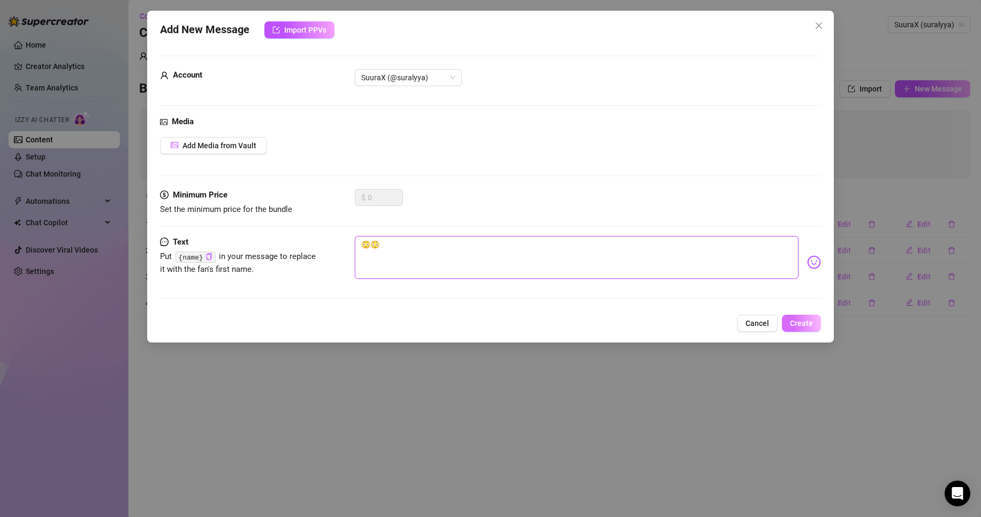
type textarea "😳😳"
click at [815, 320] on button "Create" at bounding box center [801, 323] width 39 height 17
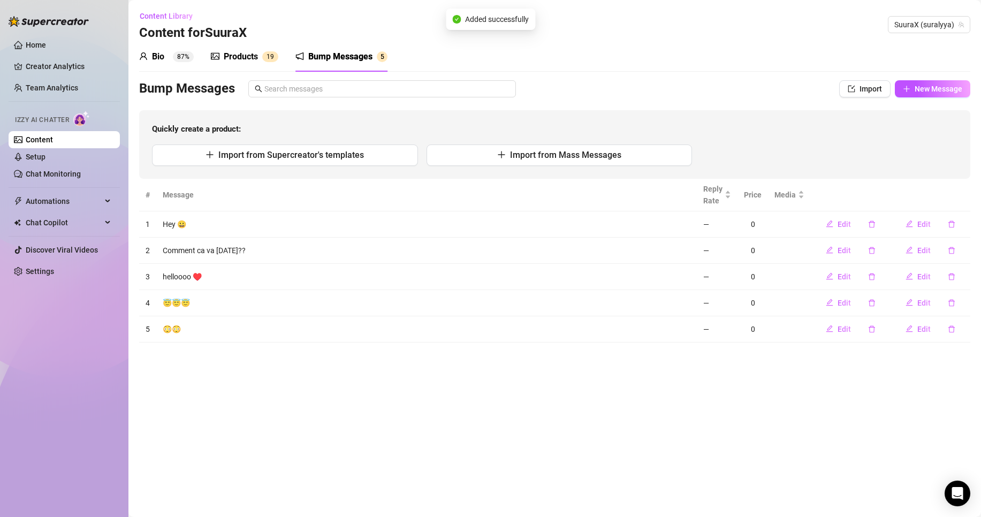
click at [174, 52] on span "87%" at bounding box center [183, 56] width 21 height 11
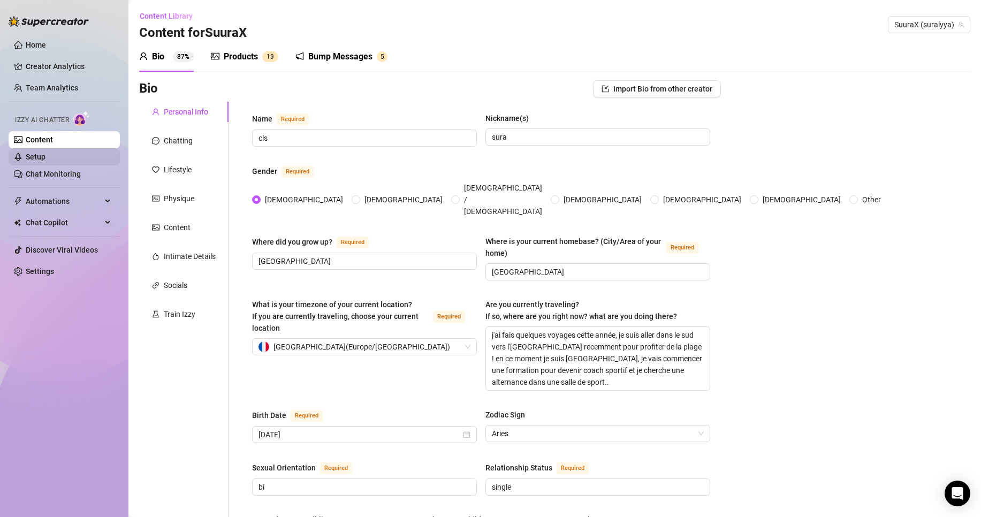
click at [45, 155] on link "Setup" at bounding box center [36, 156] width 20 height 9
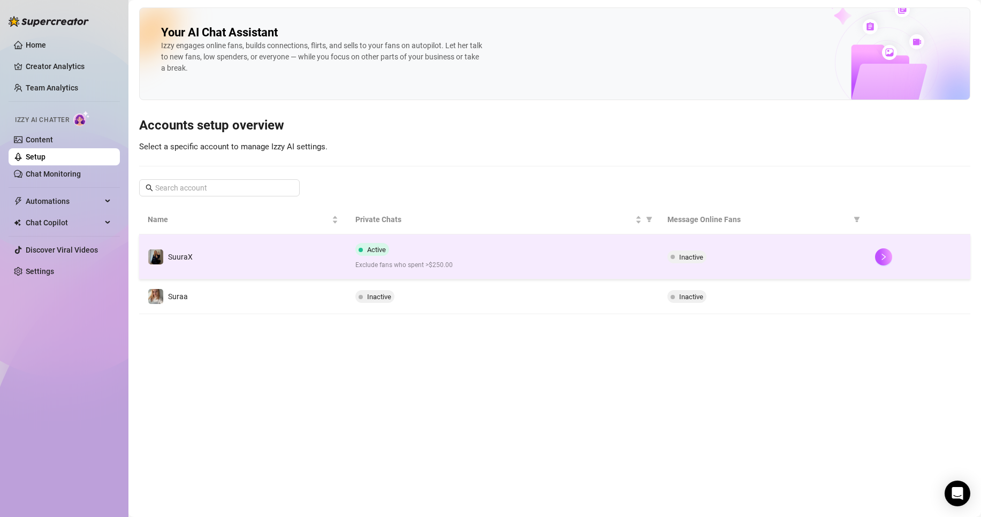
click at [275, 238] on td "SuuraX" at bounding box center [243, 256] width 208 height 45
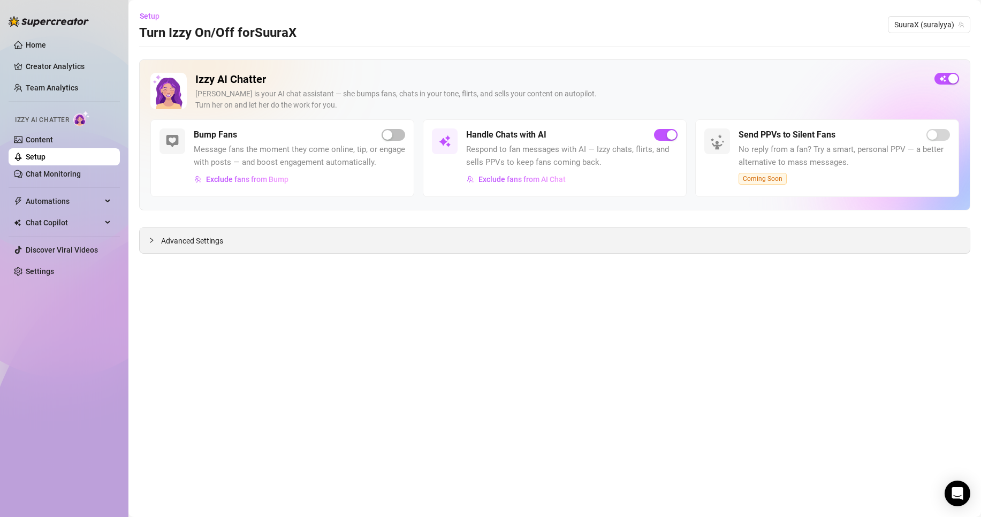
click at [193, 244] on span "Advanced Settings" at bounding box center [192, 241] width 62 height 12
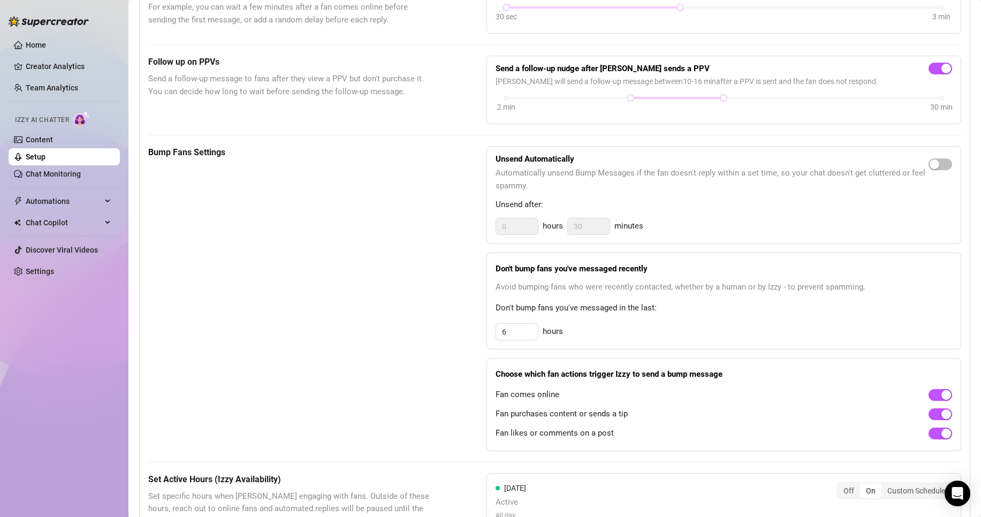
scroll to position [428, 0]
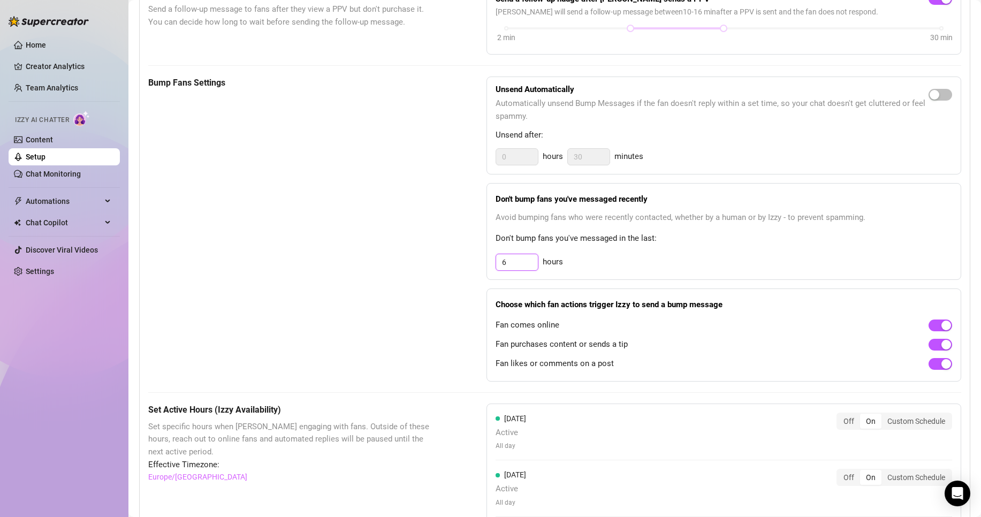
drag, startPoint x: 524, startPoint y: 276, endPoint x: 452, endPoint y: 276, distance: 72.8
click at [452, 276] on div "Bump Fans Settings Unsend Automatically Automatically unsend Bump Messages if t…" at bounding box center [554, 229] width 813 height 305
type input "1"
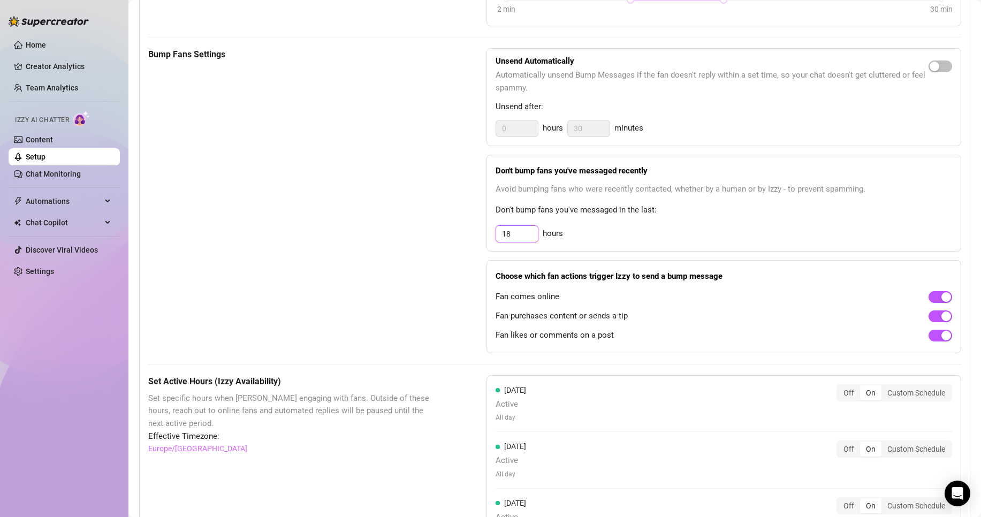
scroll to position [374, 0]
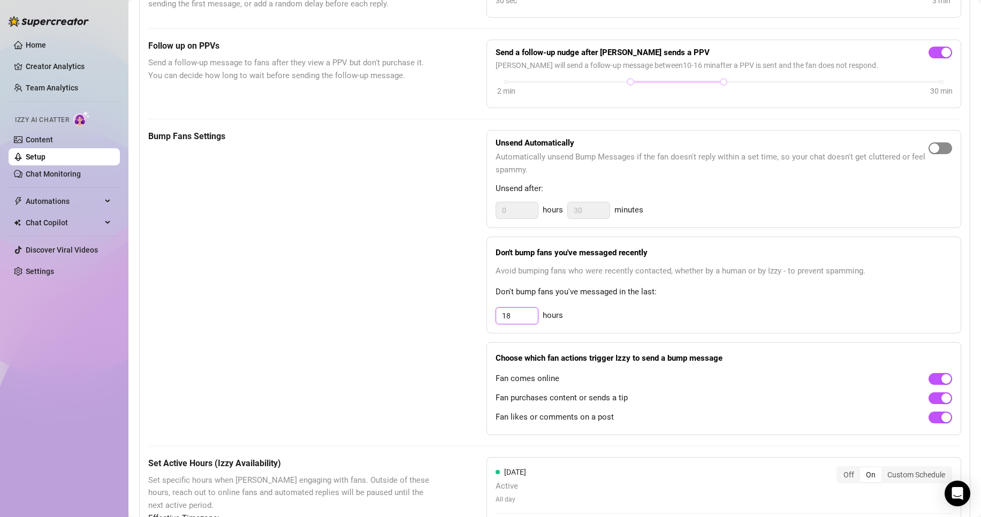
type input "18"
click at [937, 156] on div at bounding box center [940, 147] width 24 height 17
click at [936, 154] on span "button" at bounding box center [940, 148] width 24 height 12
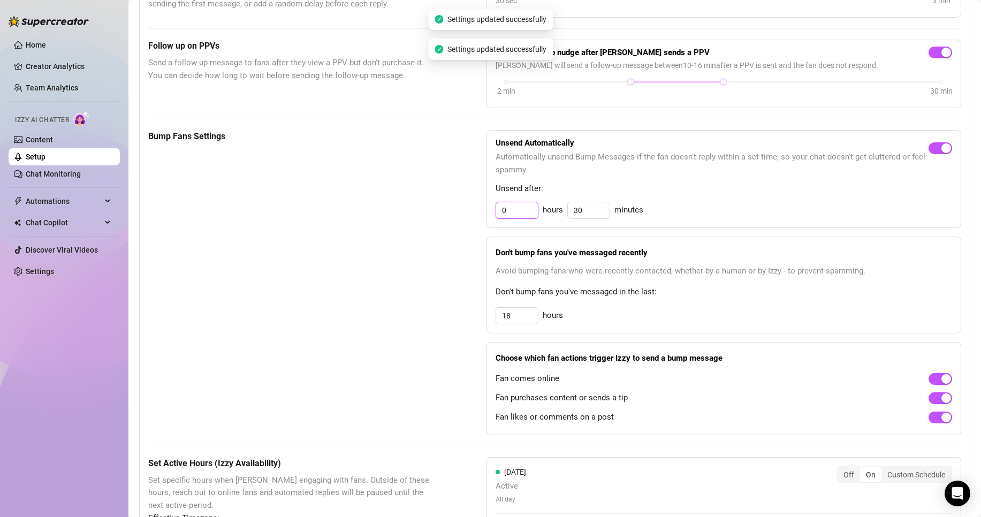
drag, startPoint x: 517, startPoint y: 220, endPoint x: 398, endPoint y: 227, distance: 119.5
click at [398, 227] on div "Bump Fans Settings Unsend Automatically Automatically unsend Bump Messages if t…" at bounding box center [554, 282] width 813 height 305
type input "4"
click at [596, 218] on input "30" at bounding box center [589, 210] width 42 height 16
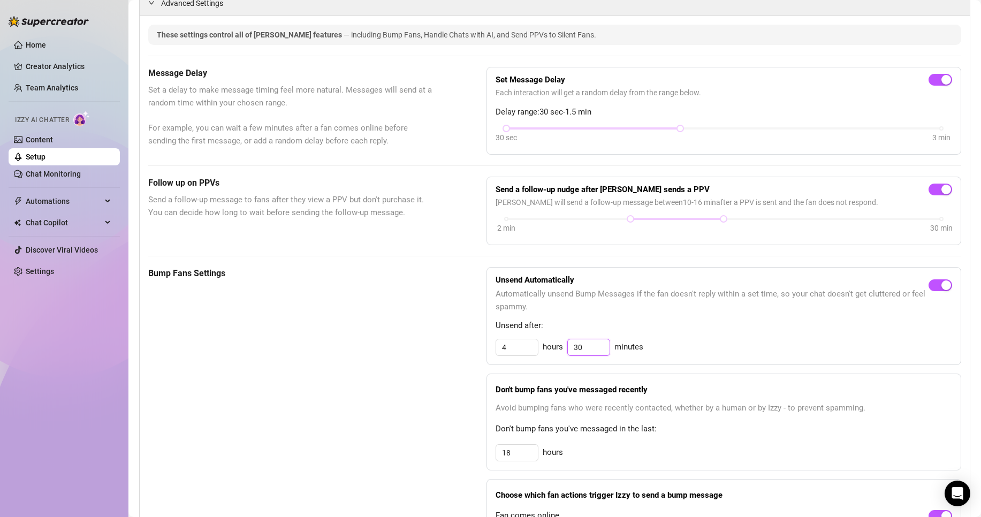
scroll to position [207, 0]
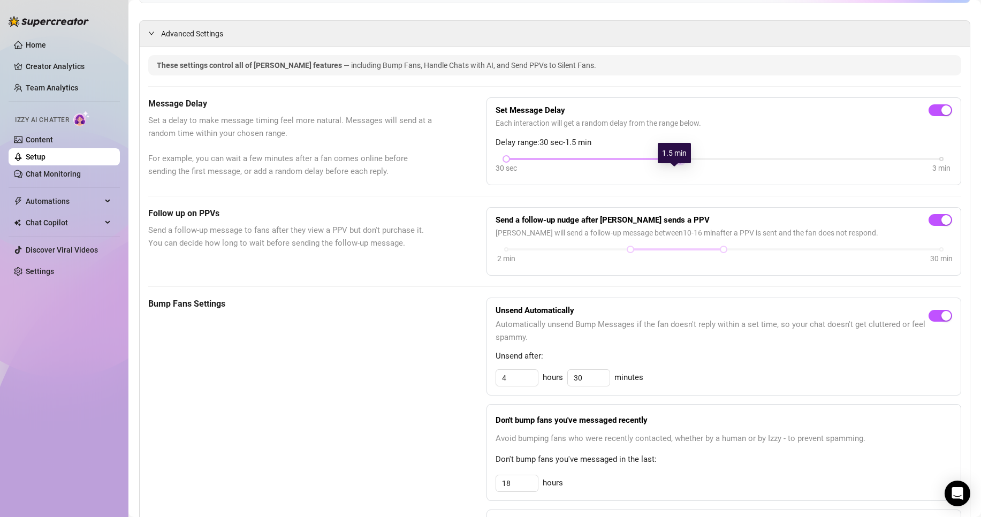
click at [677, 162] on div at bounding box center [679, 158] width 5 height 5
drag, startPoint x: 506, startPoint y: 172, endPoint x: 518, endPoint y: 175, distance: 13.1
click at [518, 175] on div "30 sec 3 min" at bounding box center [723, 166] width 456 height 20
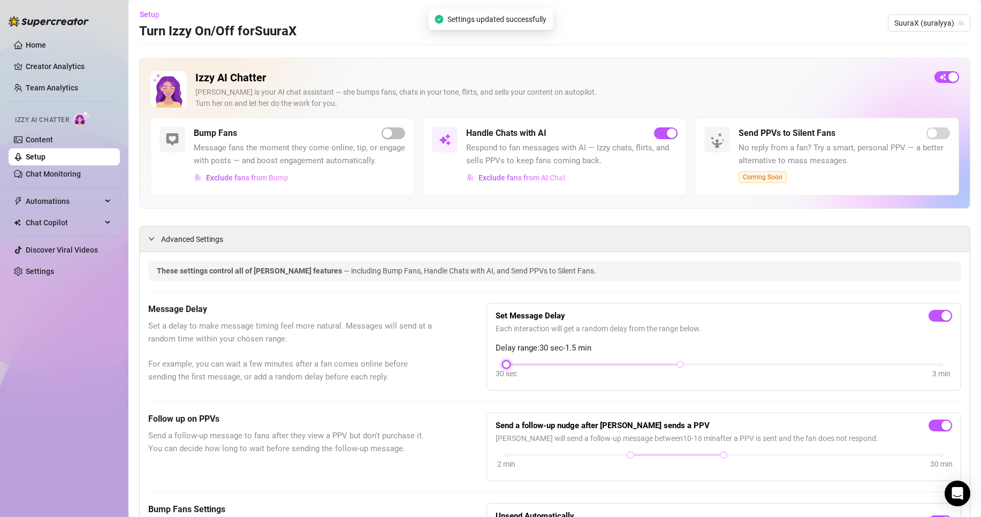
scroll to position [0, 0]
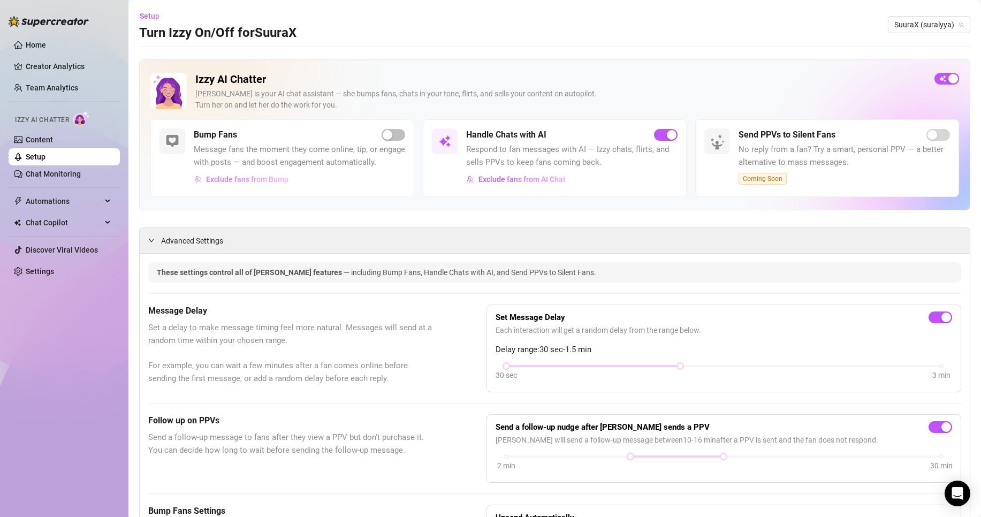
click at [256, 183] on span "Exclude fans from Bump" at bounding box center [247, 179] width 82 height 9
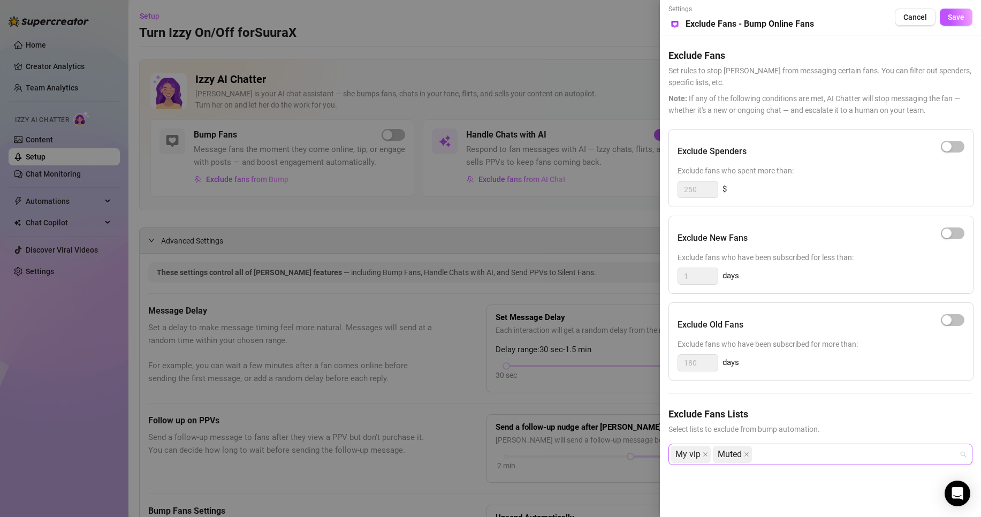
click at [806, 457] on div "My vip Muted" at bounding box center [814, 454] width 288 height 19
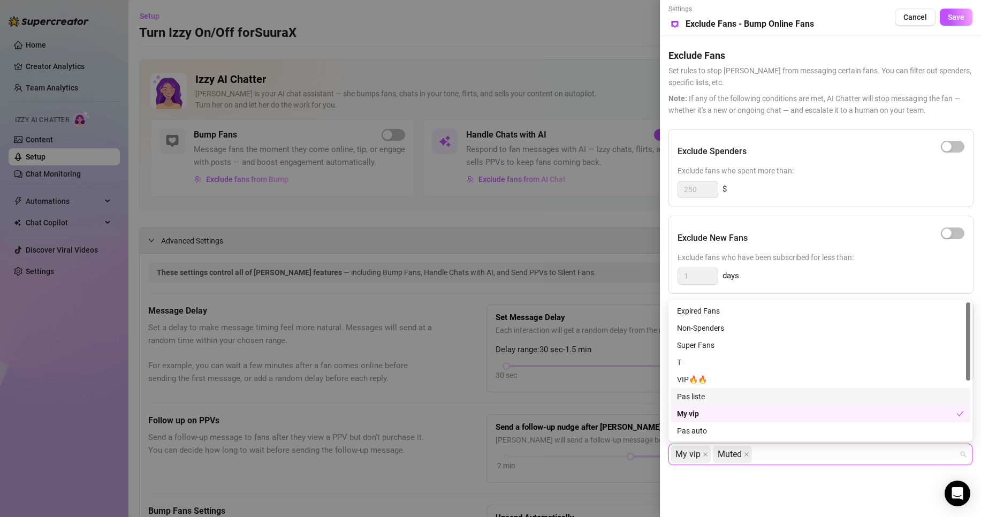
click at [746, 400] on div "Pas liste" at bounding box center [820, 397] width 287 height 12
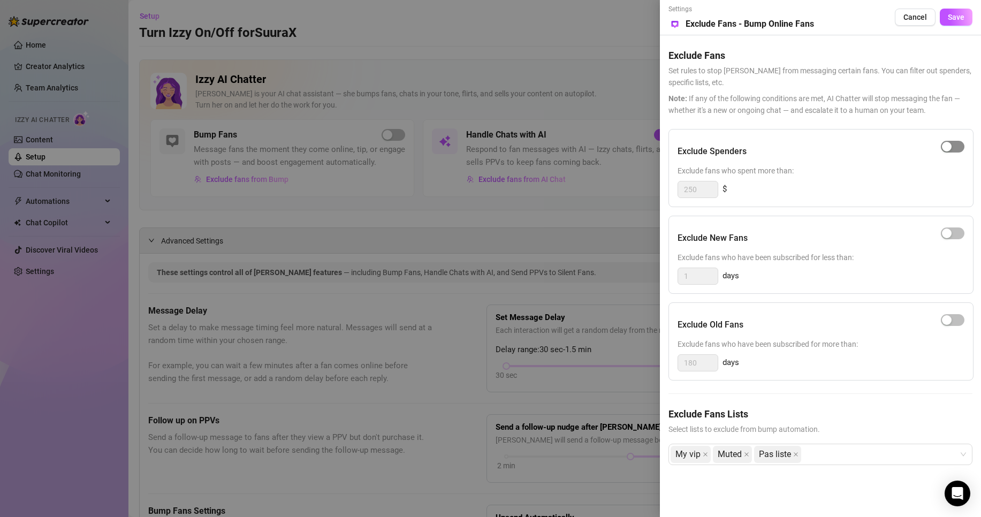
click at [945, 147] on div "button" at bounding box center [947, 147] width 10 height 10
click at [719, 186] on div "250 $" at bounding box center [820, 189] width 287 height 17
click at [709, 186] on input "250" at bounding box center [698, 189] width 40 height 16
type input "200"
click at [968, 19] on button "Save" at bounding box center [955, 17] width 33 height 17
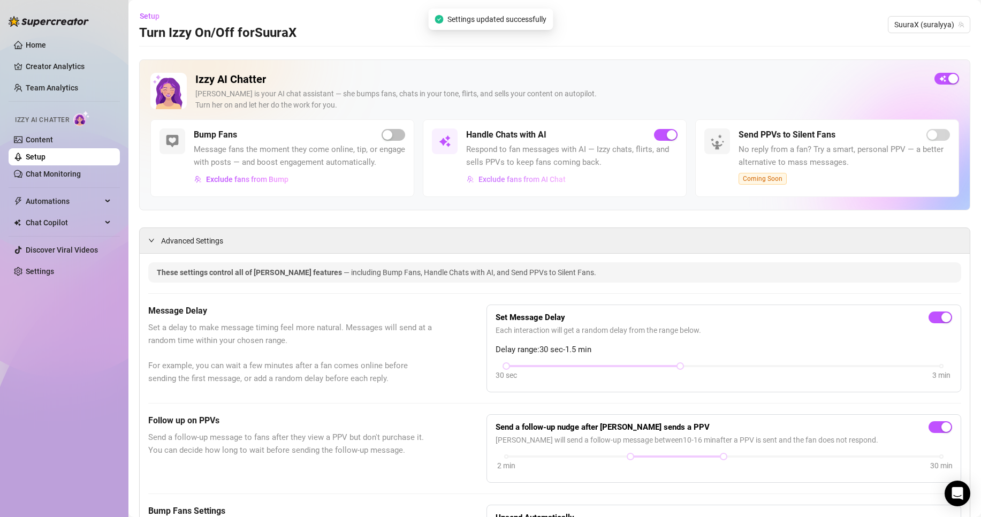
click at [544, 183] on span "Exclude fans from AI Chat" at bounding box center [521, 179] width 87 height 9
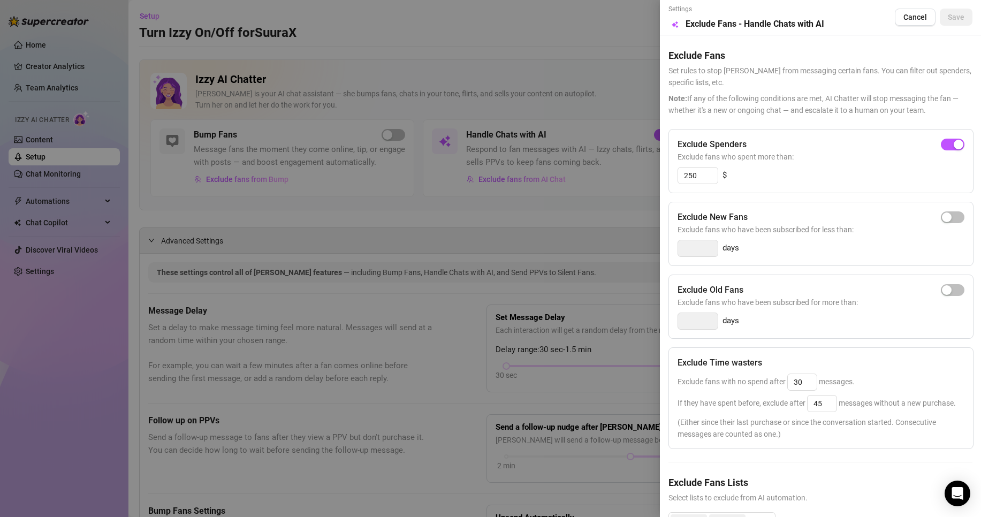
click at [622, 70] on div at bounding box center [490, 258] width 981 height 517
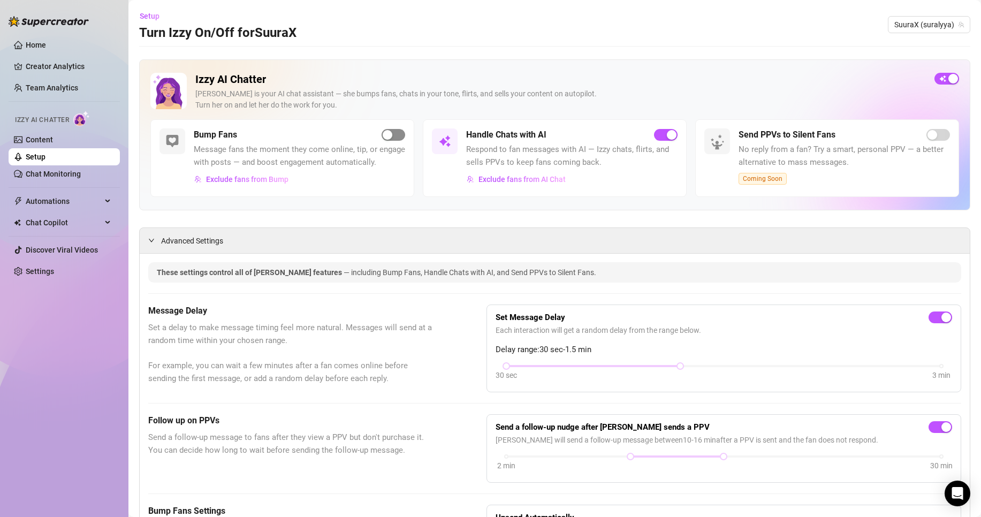
click at [393, 132] on span "button" at bounding box center [393, 135] width 24 height 12
click at [43, 135] on link "Content" at bounding box center [39, 139] width 27 height 9
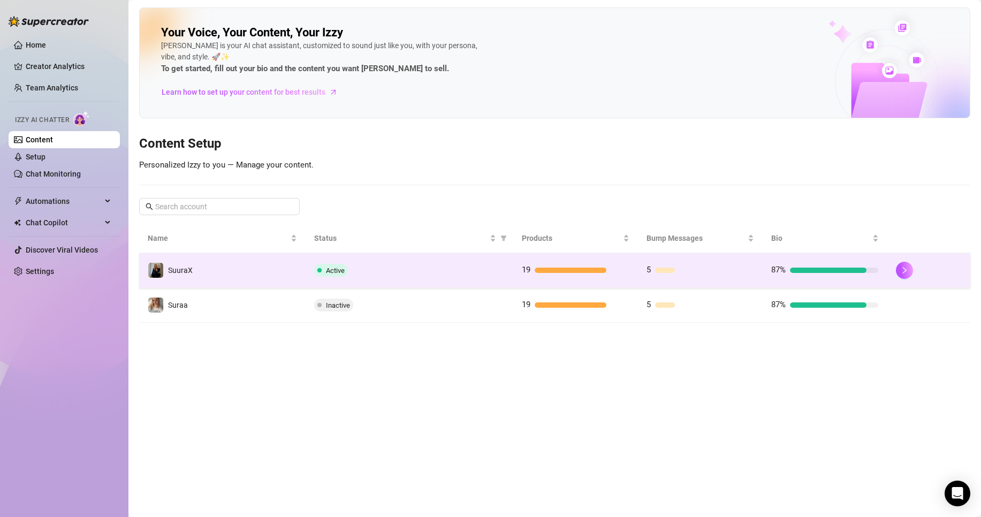
click at [411, 277] on td "Active" at bounding box center [409, 270] width 208 height 35
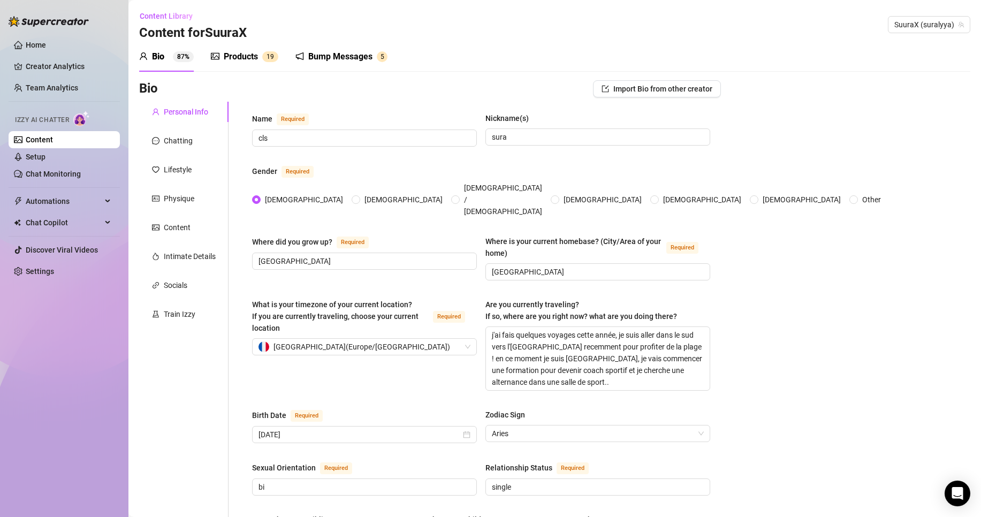
click at [320, 68] on div "Bump Messages 5" at bounding box center [341, 57] width 92 height 30
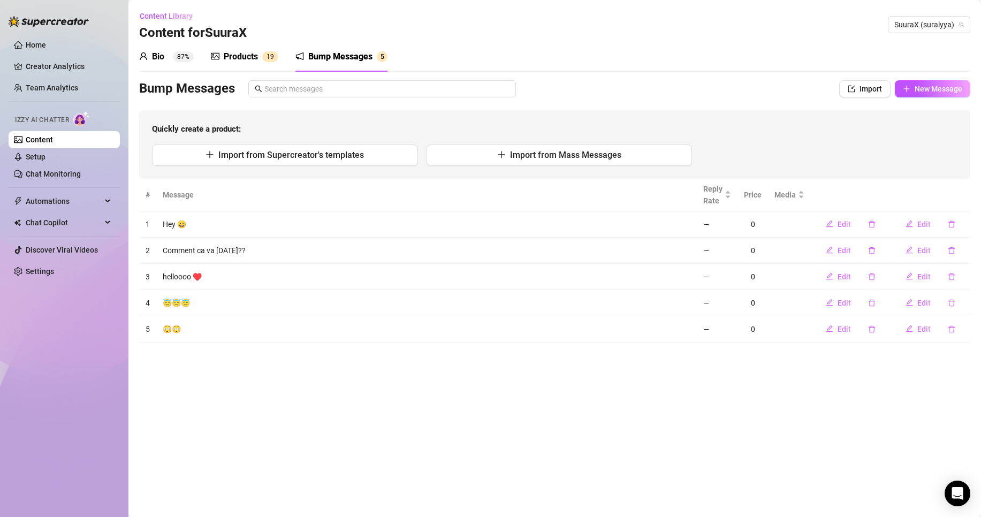
click at [249, 52] on div "Products" at bounding box center [241, 56] width 34 height 13
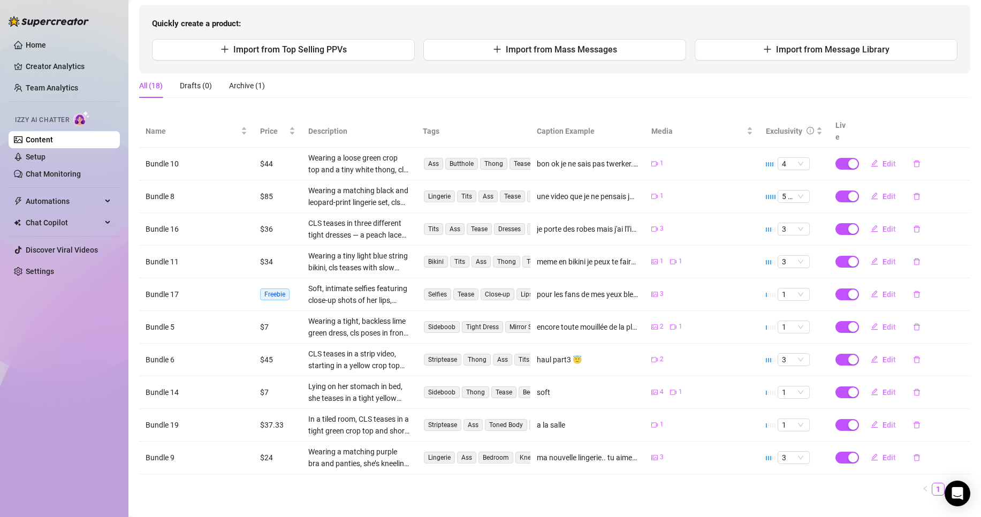
scroll to position [107, 0]
click at [882, 386] on span "Edit" at bounding box center [888, 390] width 13 height 9
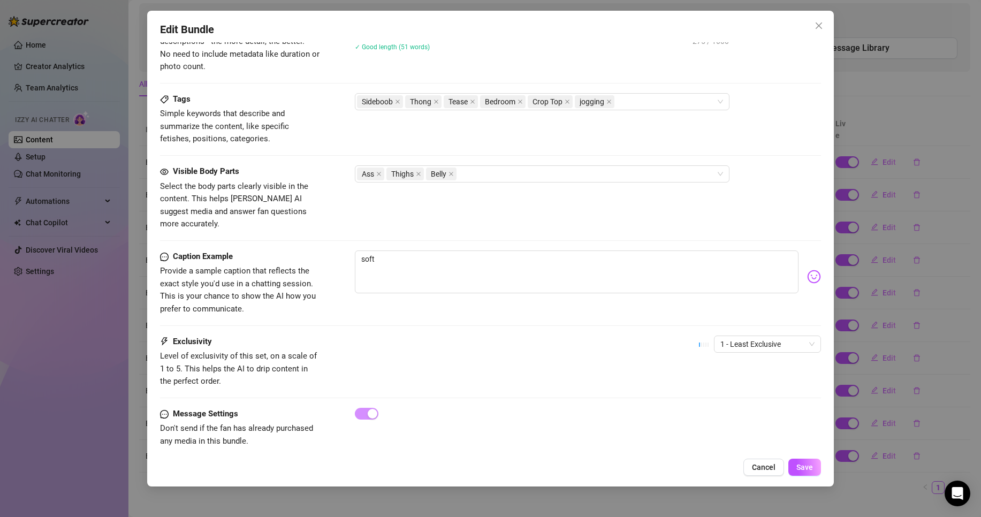
scroll to position [546, 0]
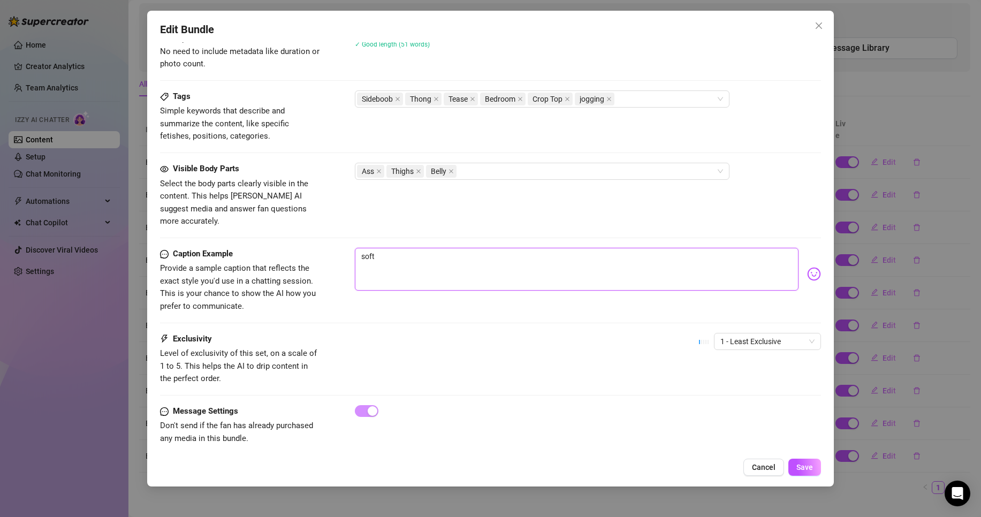
drag, startPoint x: 393, startPoint y: 256, endPoint x: 231, endPoint y: 255, distance: 161.6
click at [231, 269] on div "Caption Example Provide a sample caption that reflects the exact style you'd us…" at bounding box center [490, 280] width 661 height 65
type textarea "p"
type textarea "Type your message here..."
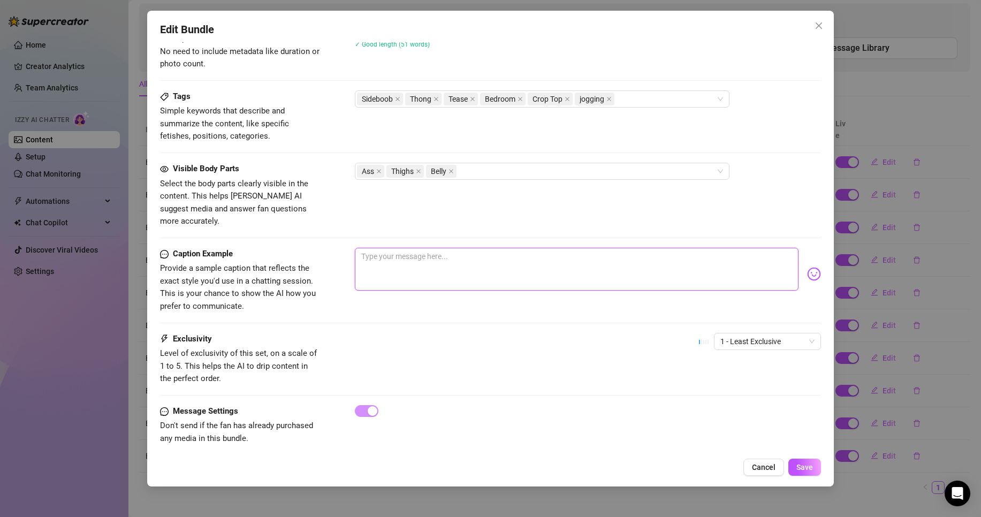
type textarea "j"
type textarea "jo"
type textarea "jog"
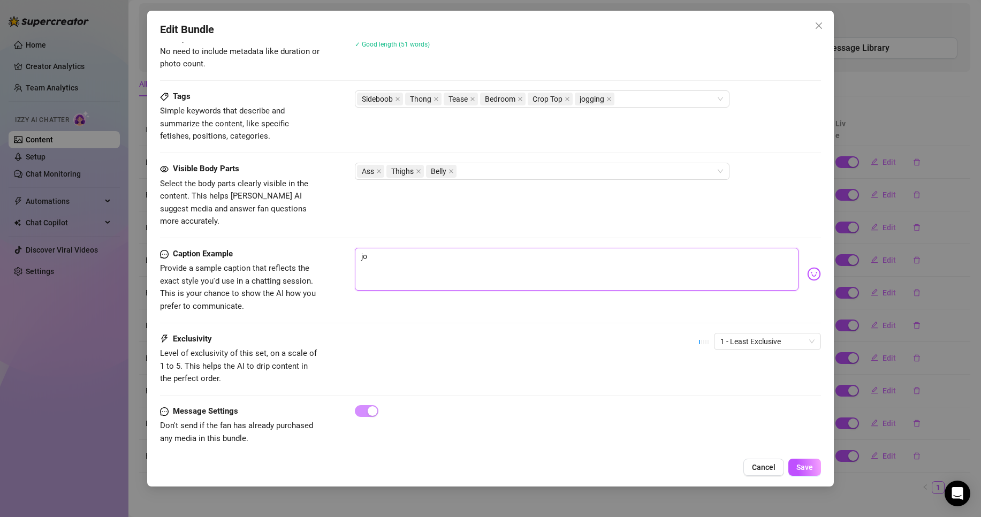
type textarea "jog"
type textarea "jogg"
type textarea "joggi"
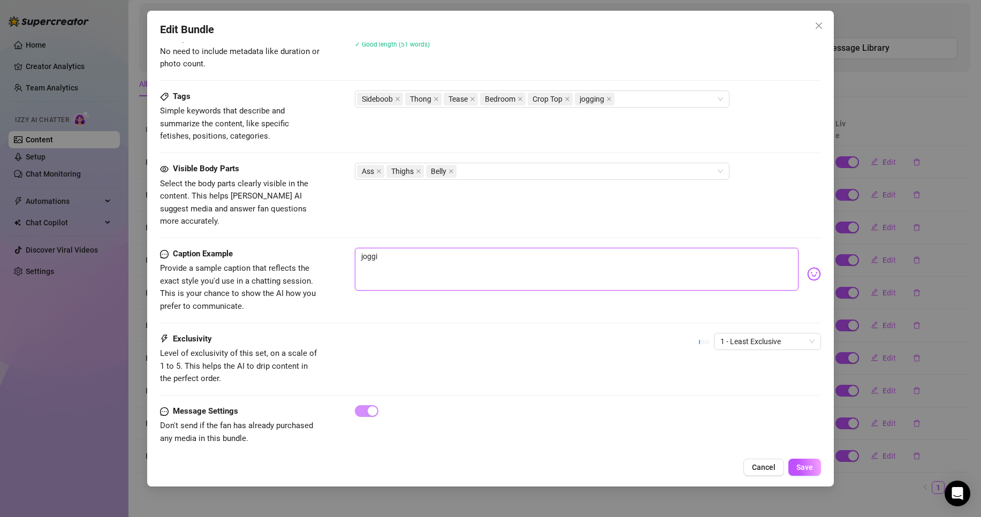
type textarea "joggin"
type textarea "jogging"
type textarea "jogging,"
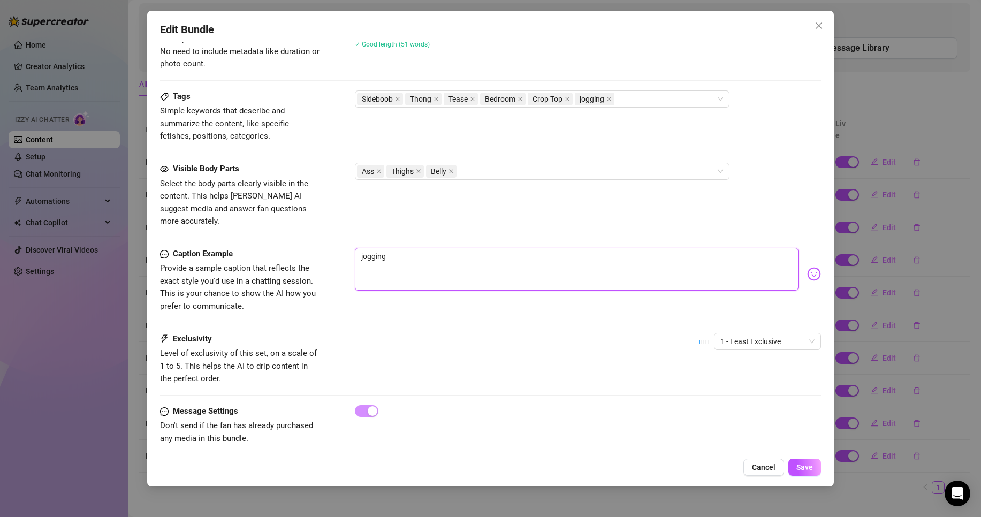
type textarea "jogging,"
type textarea "jogging, n"
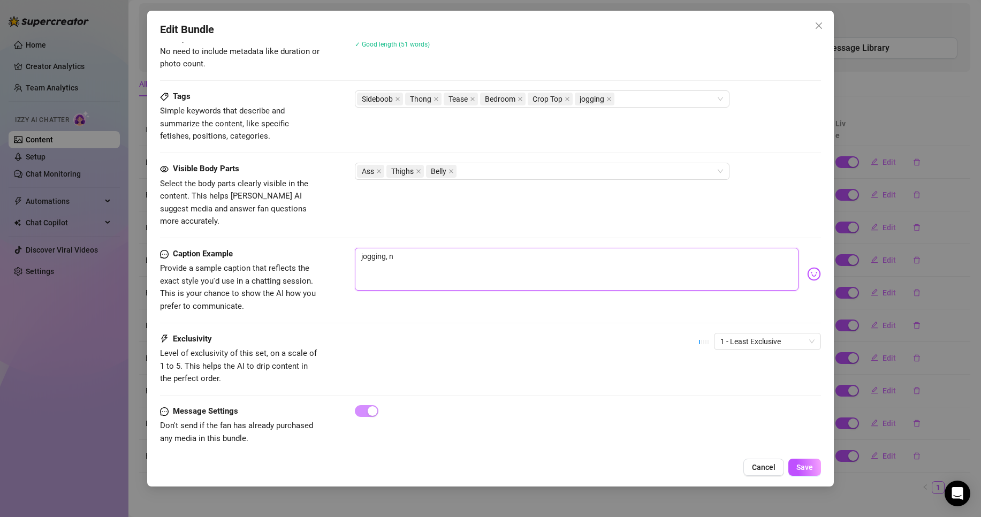
type textarea "jogging, no"
type textarea "jogging, no n"
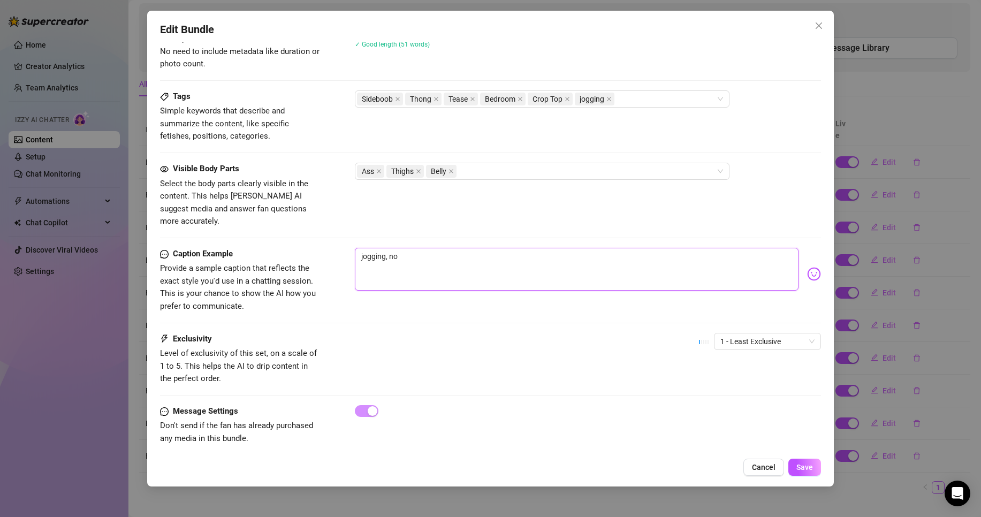
type textarea "jogging, no n"
type textarea "jogging, no nu"
type textarea "jogging, no nud"
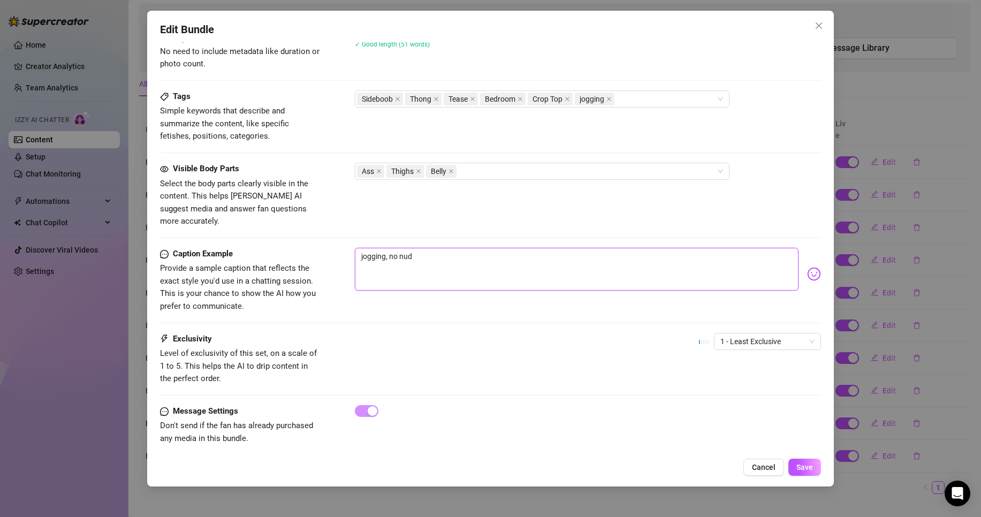
type textarea "jogging, no nude"
type textarea "jogging, no nude,"
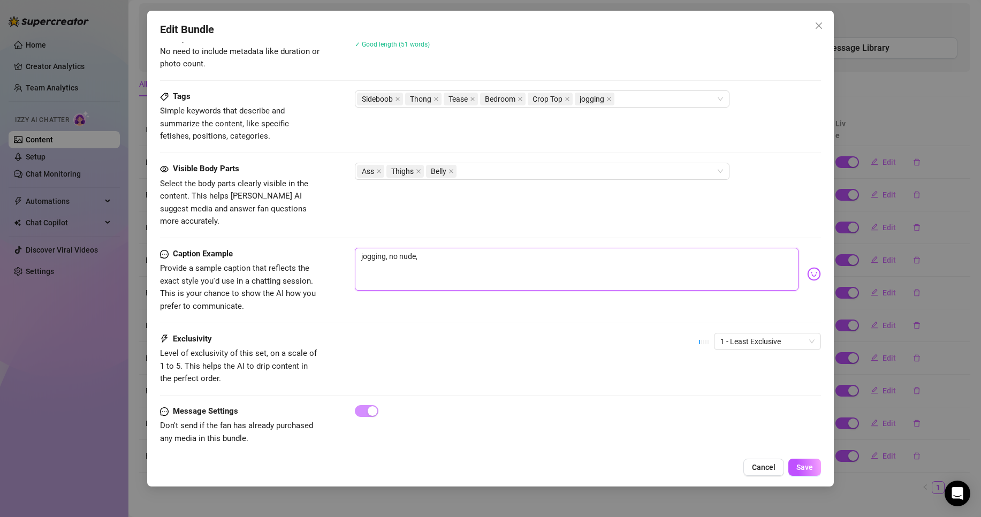
type textarea "jogging, no nude,"
type textarea "jogging, no nude, r"
type textarea "jogging, no nude, re"
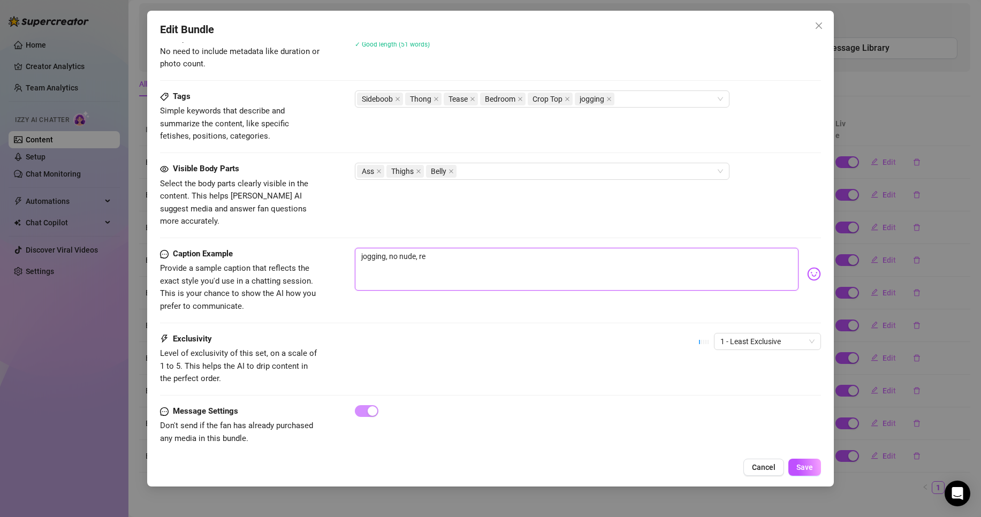
type textarea "jogging, no nude, rep"
type textarea "jogging, no nude, repo"
type textarea "jogging, no nude, repos"
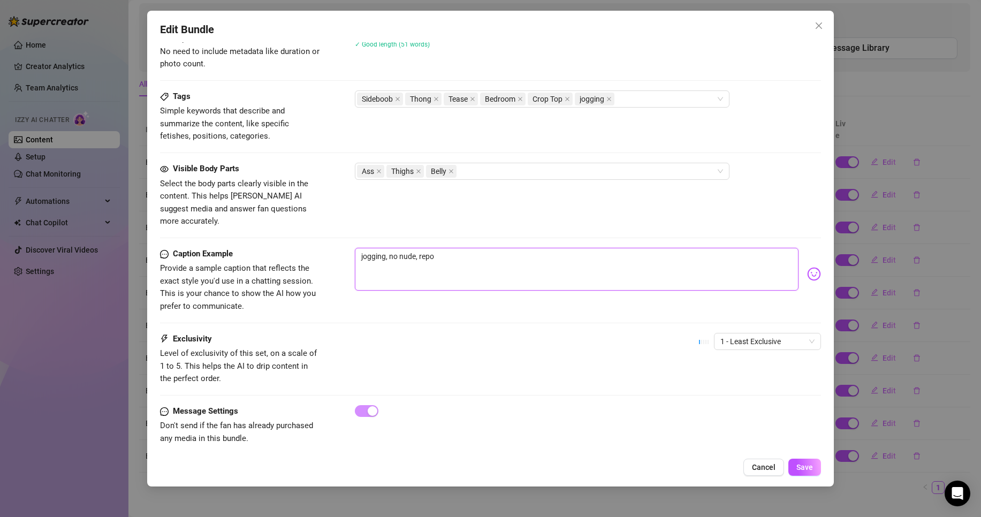
type textarea "jogging, no nude, repos"
type textarea "jogging, no nude, repos d"
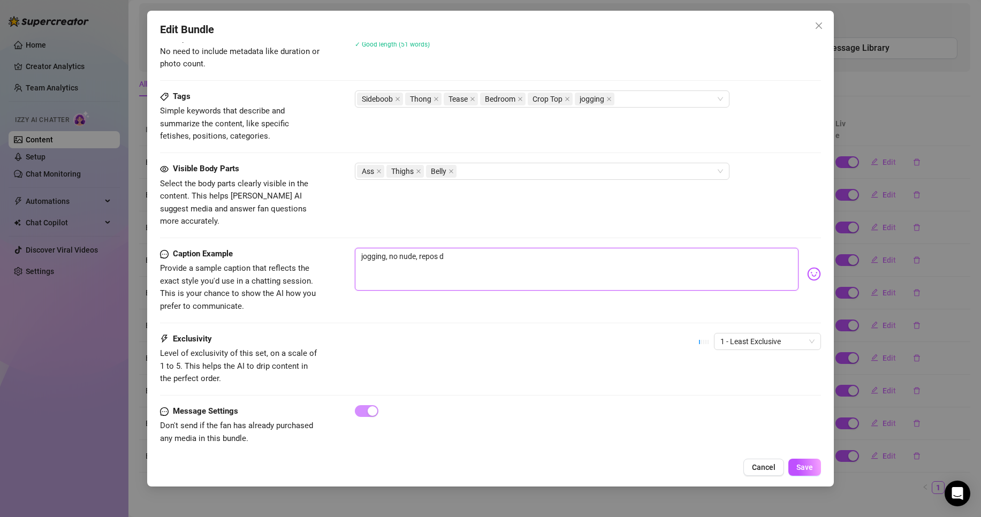
type textarea "jogging, no nude, repos da"
type textarea "jogging, no nude, repos d"
type textarea "jogging, no nude, repos"
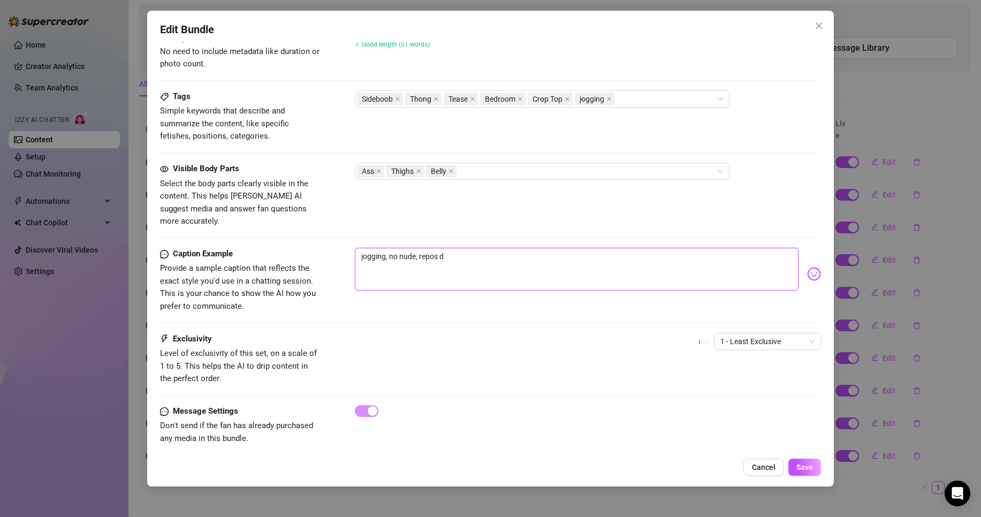
type textarea "jogging, no nude, repos"
type textarea "jogging, no nude, repos a"
type textarea "jogging, no nude, repos au"
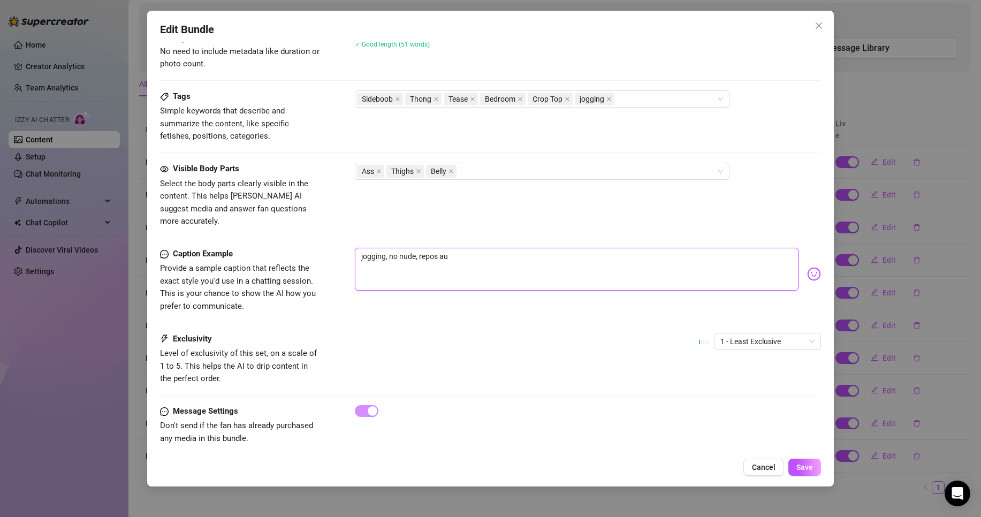
type textarea "jogging, no nude, repos au"
type textarea "jogging, no nude, repos au l"
type textarea "jogging, no nude, repos au li"
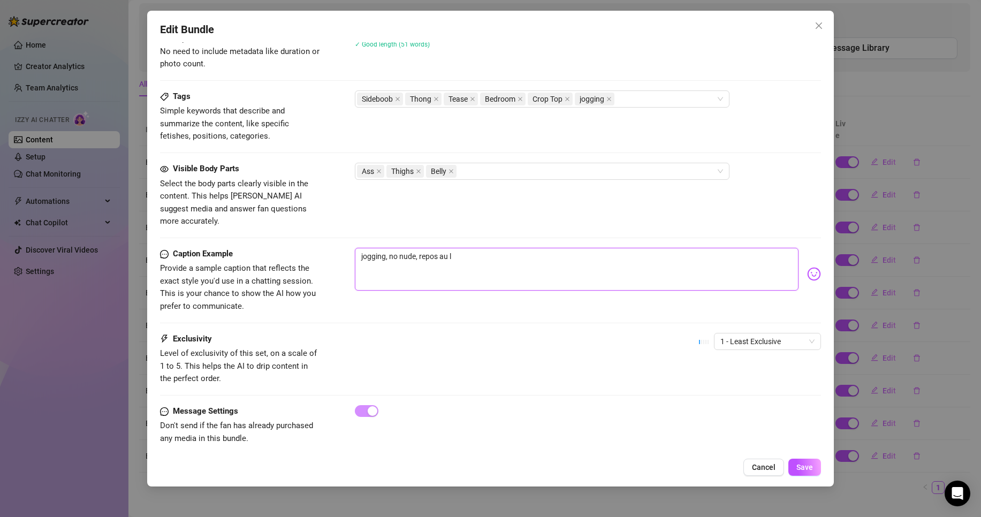
type textarea "jogging, no nude, repos au li"
type textarea "jogging, no nude, repos au lit"
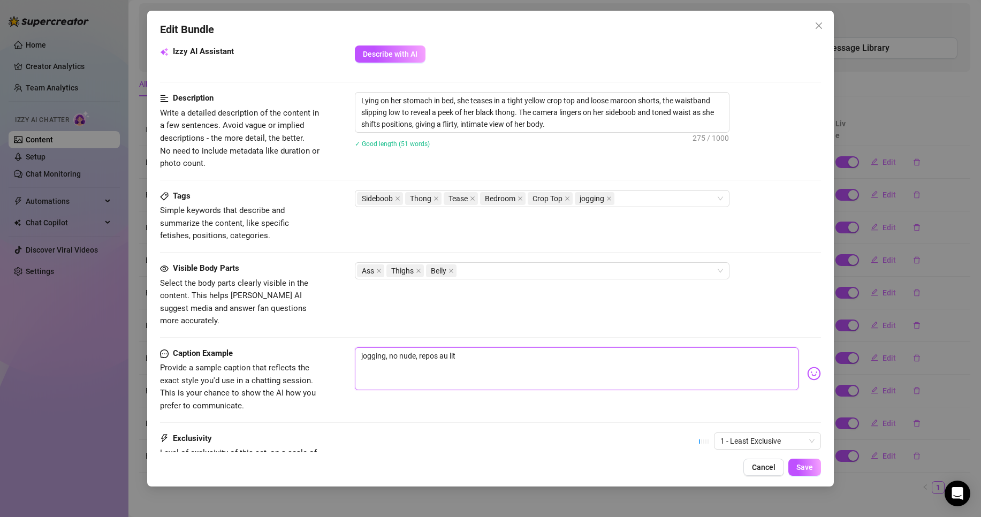
scroll to position [439, 0]
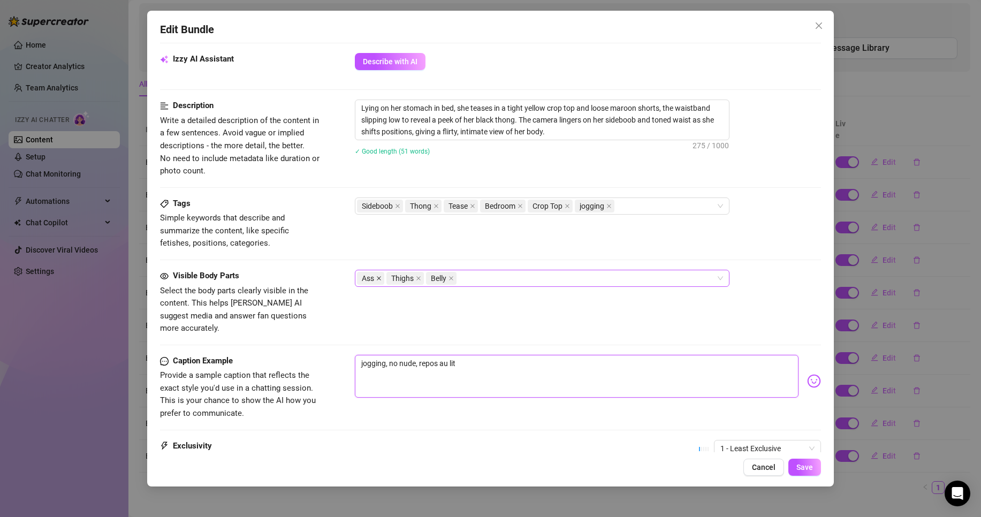
click at [380, 282] on span at bounding box center [378, 278] width 5 height 12
type textarea "jogging, no nude, repos au lit"
click at [795, 471] on button "Save" at bounding box center [804, 466] width 33 height 17
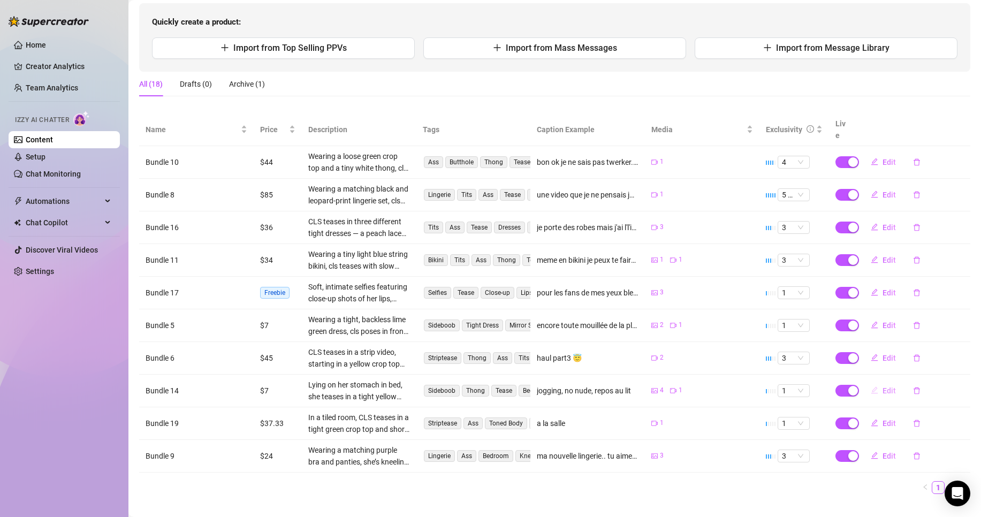
click at [874, 382] on button "Edit" at bounding box center [883, 390] width 42 height 17
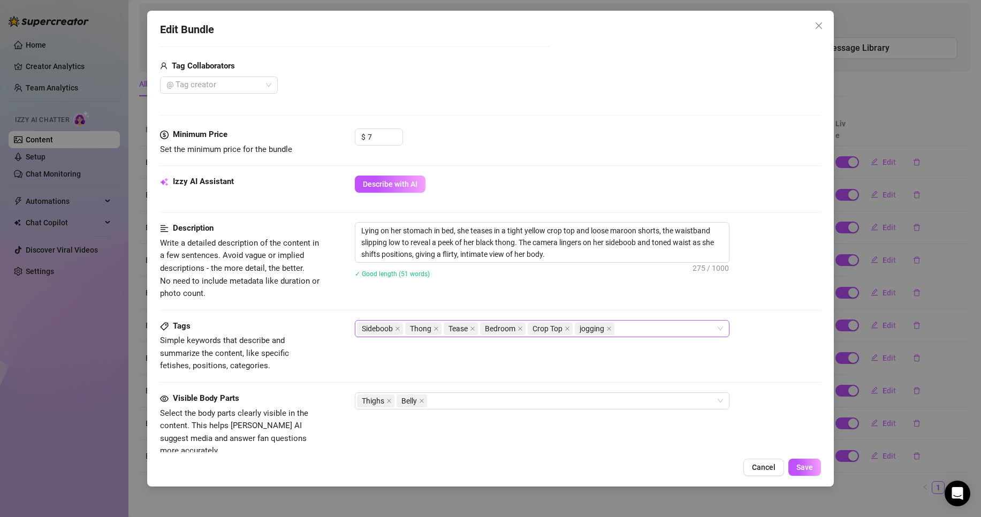
scroll to position [321, 0]
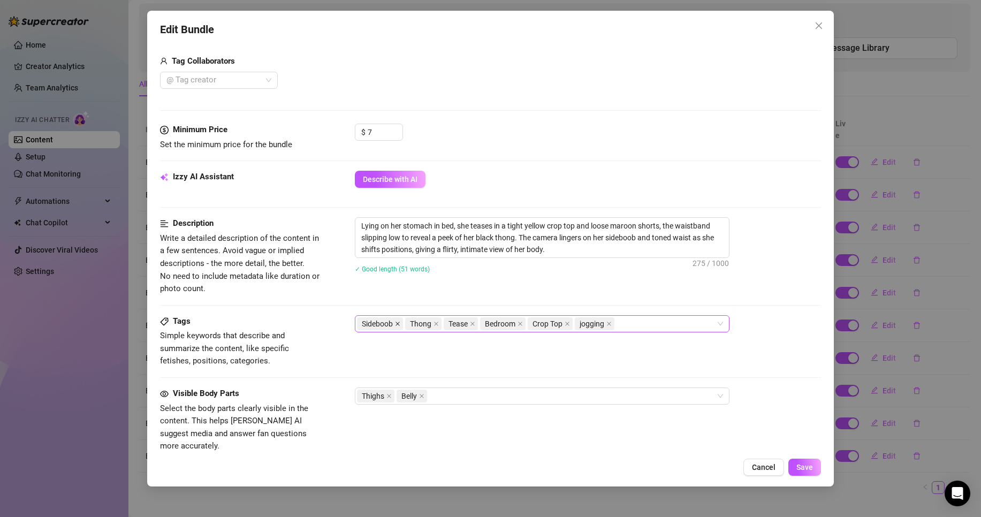
click at [399, 319] on span at bounding box center [397, 324] width 5 height 12
click at [807, 468] on span "Save" at bounding box center [804, 467] width 17 height 9
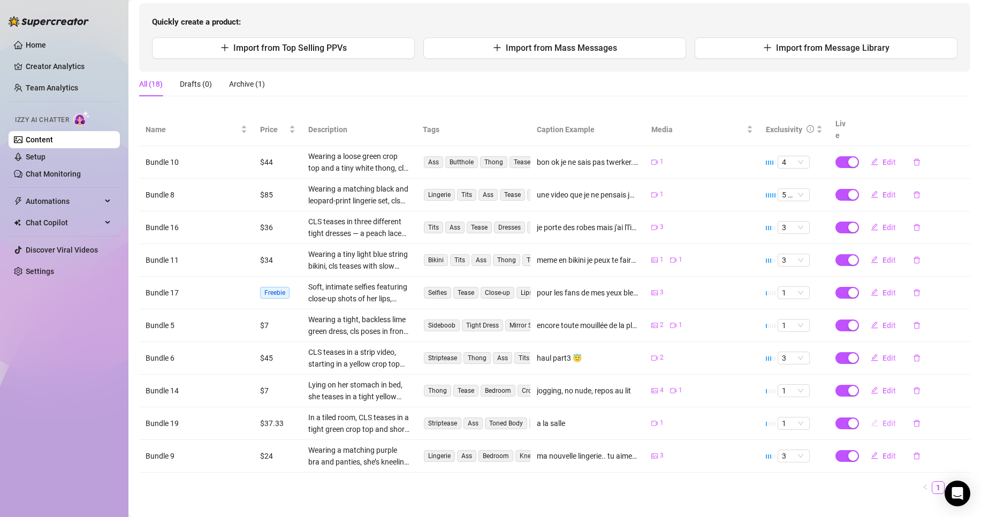
click at [882, 419] on span "Edit" at bounding box center [888, 423] width 13 height 9
type textarea "a la salle"
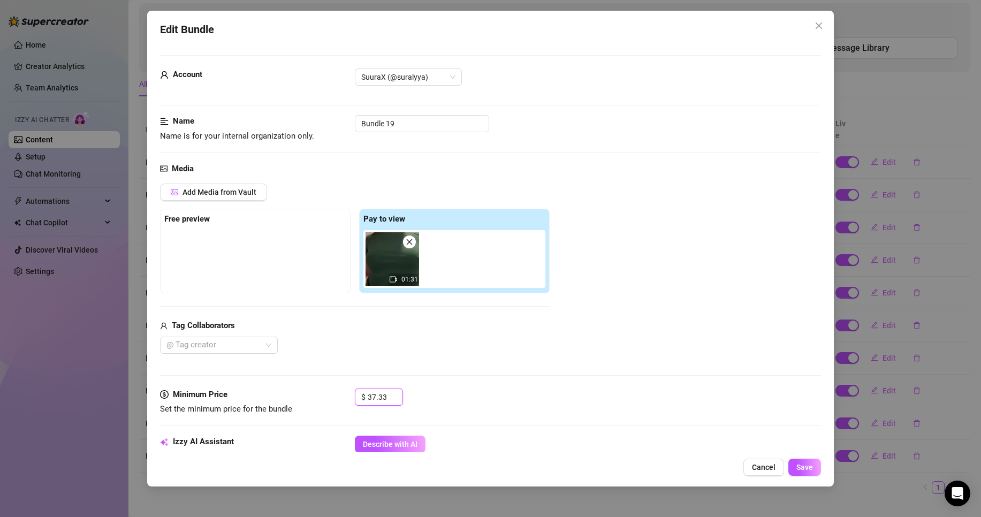
drag, startPoint x: 387, startPoint y: 393, endPoint x: 290, endPoint y: 387, distance: 97.0
click at [292, 388] on div "Minimum Price Set the minimum price for the bundle $ 37.33" at bounding box center [490, 401] width 661 height 27
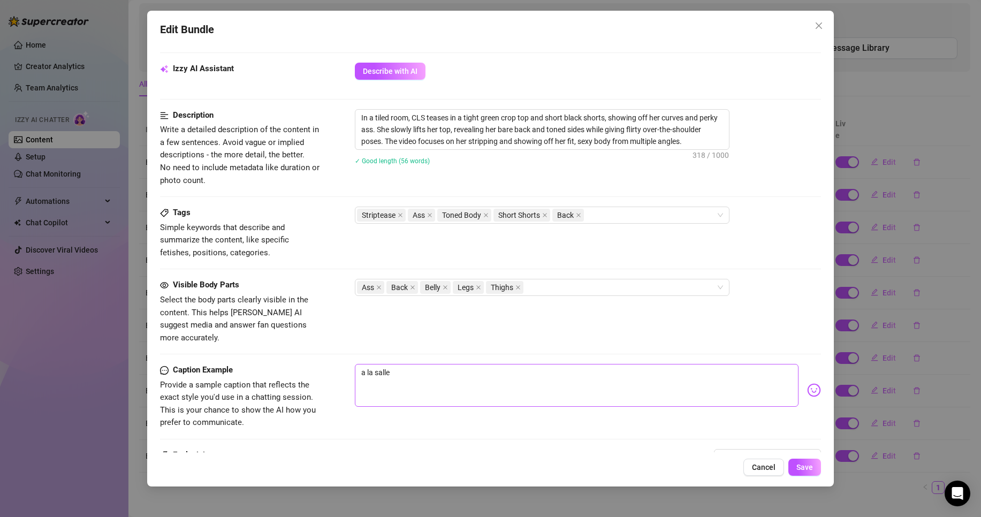
scroll to position [374, 0]
type input "47.99"
click at [611, 366] on textarea "a la salle" at bounding box center [576, 383] width 443 height 43
type textarea "a la salle,"
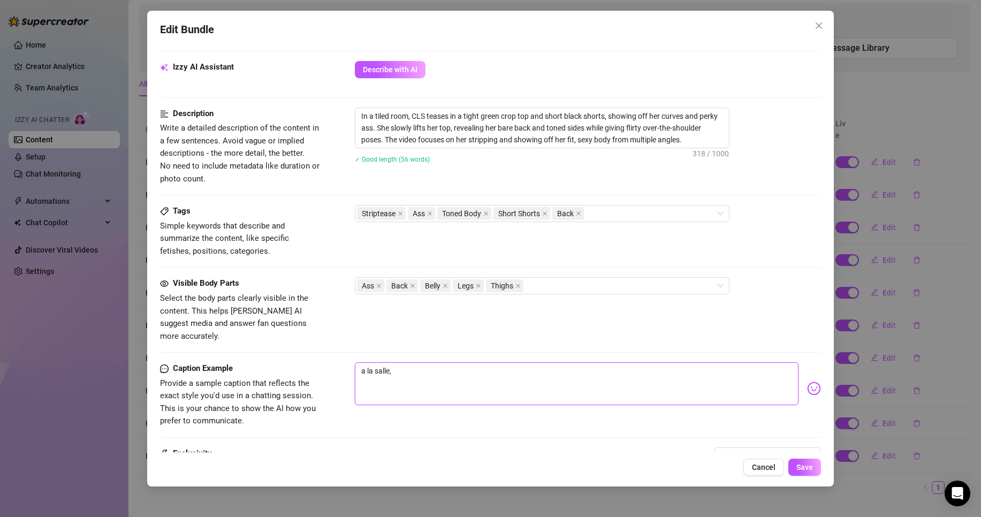
type textarea "a la salle,"
type textarea "a la salle, j"
type textarea "a la salle, je"
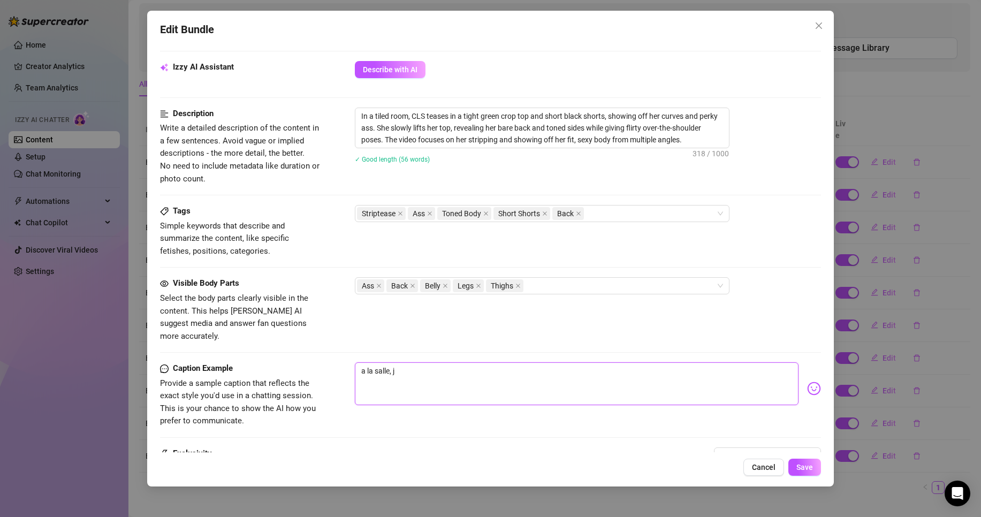
type textarea "a la salle, je"
type textarea "a la salle, je m"
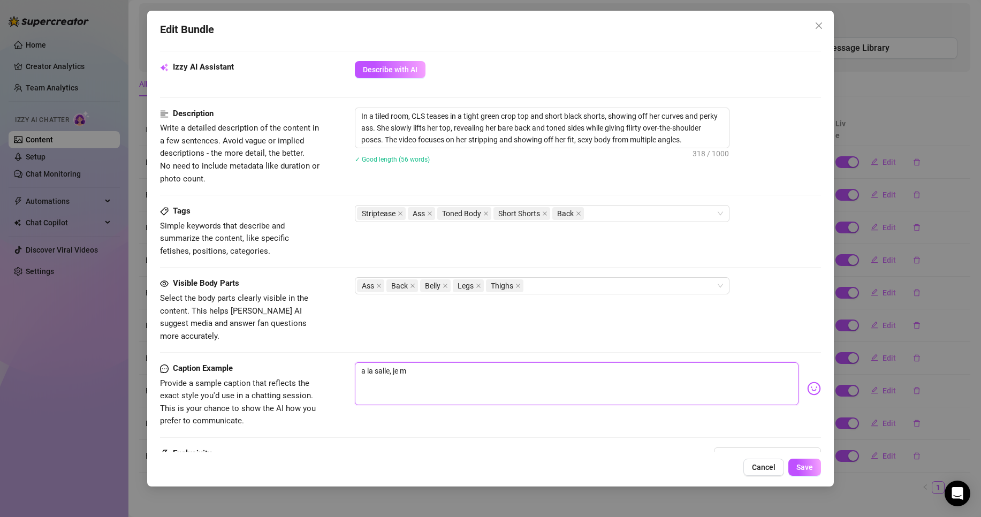
type textarea "a la salle, je me"
click at [786, 448] on span "1 - Least Exclusive" at bounding box center [767, 456] width 94 height 16
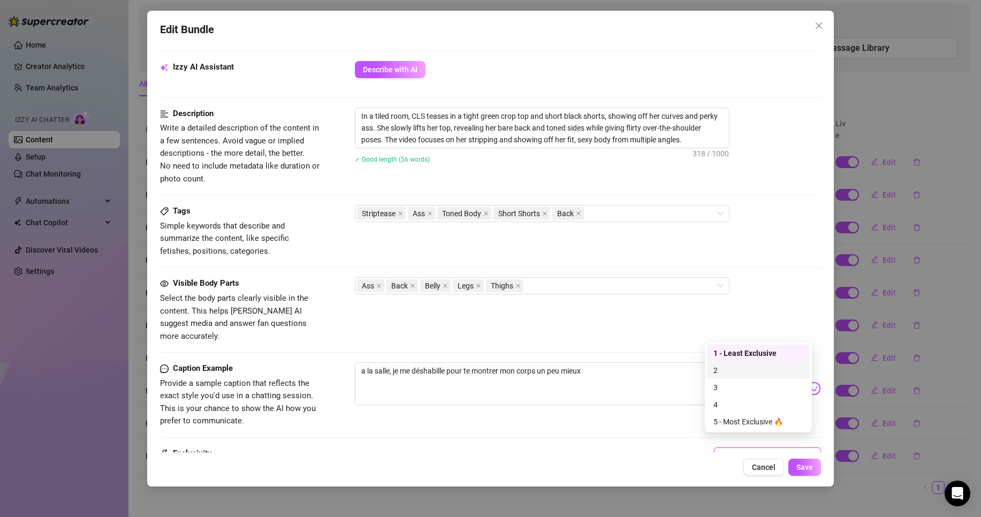
click at [745, 374] on div "2" at bounding box center [758, 370] width 90 height 12
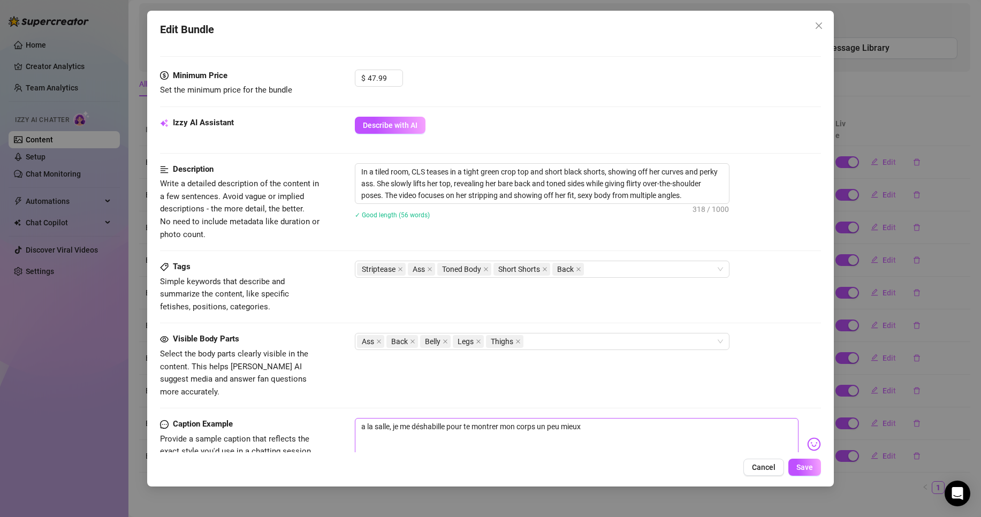
scroll to position [275, 0]
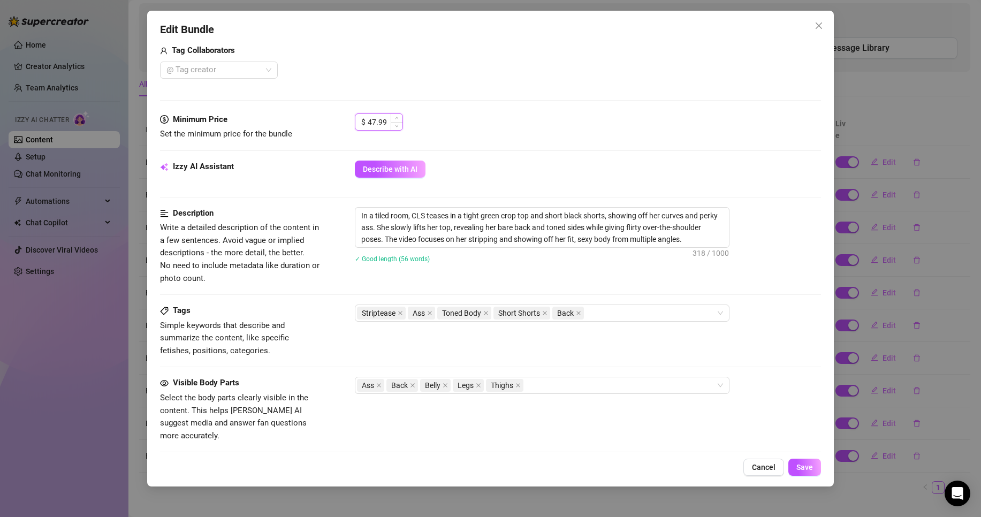
click at [370, 119] on input "47.99" at bounding box center [385, 122] width 35 height 16
click at [379, 121] on input "47.99" at bounding box center [385, 122] width 35 height 16
click at [396, 125] on icon "down" at bounding box center [397, 126] width 4 height 4
click at [527, 228] on textarea "In a tiled room, CLS teases in a tight green crop top and short black shorts, s…" at bounding box center [541, 228] width 373 height 40
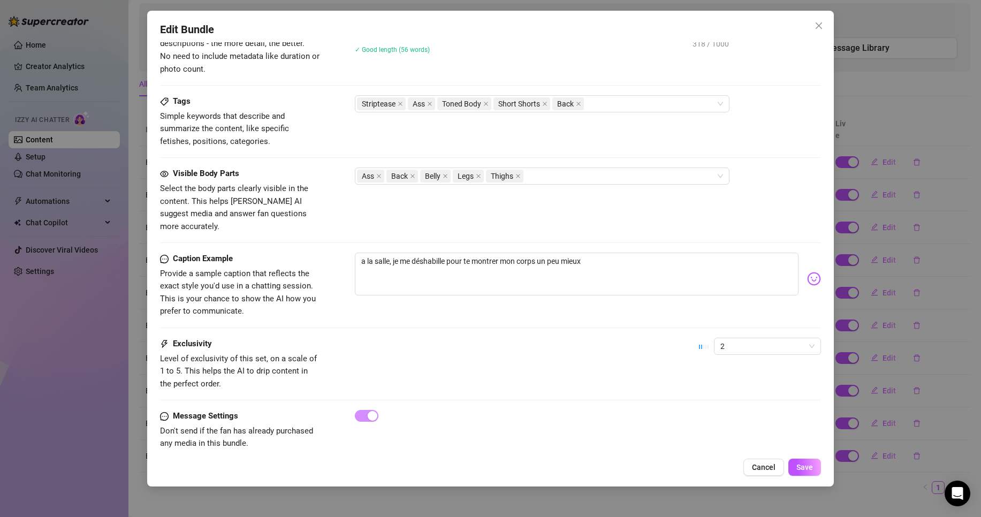
scroll to position [489, 0]
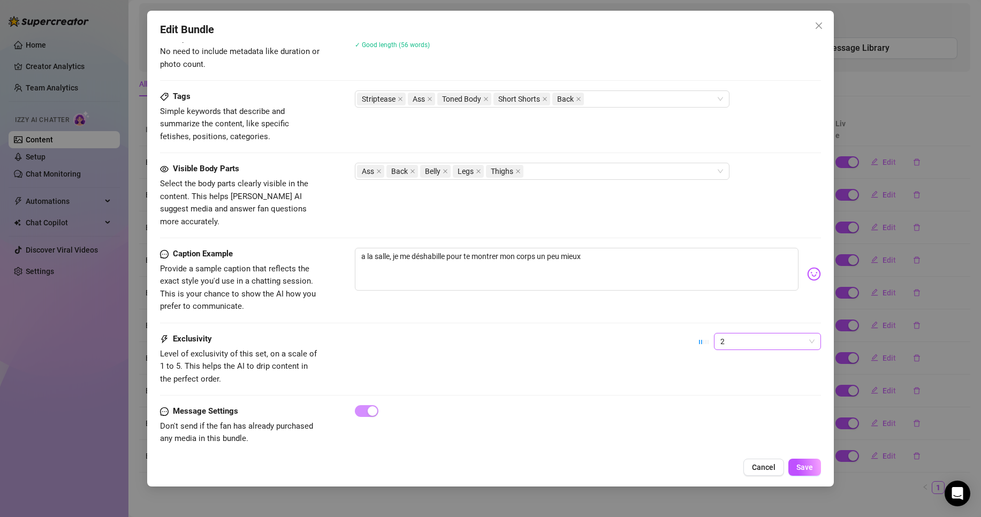
click at [756, 333] on span "2" at bounding box center [767, 341] width 94 height 16
click at [740, 370] on div "2" at bounding box center [758, 367] width 90 height 12
click at [807, 461] on button "Save" at bounding box center [804, 466] width 33 height 17
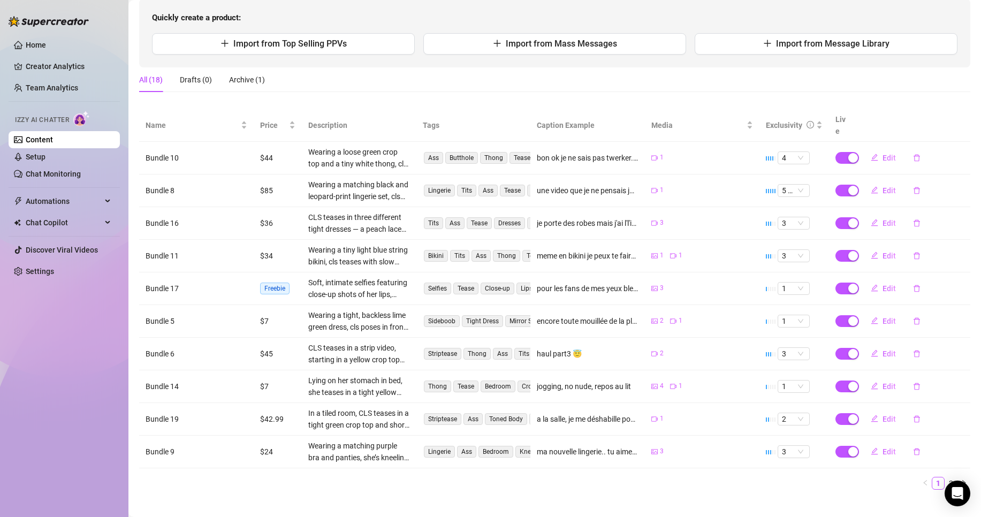
scroll to position [113, 0]
click at [945, 476] on link "2" at bounding box center [951, 482] width 12 height 12
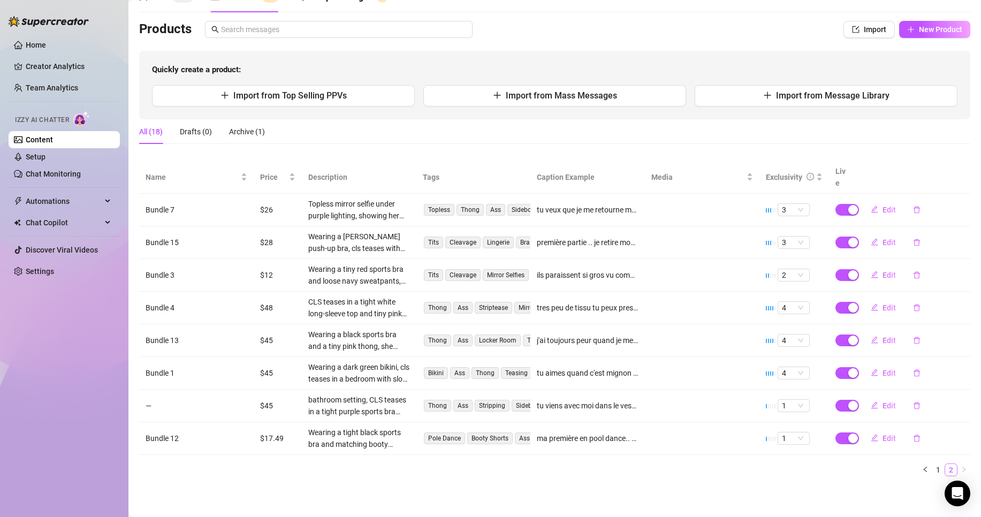
scroll to position [48, 0]
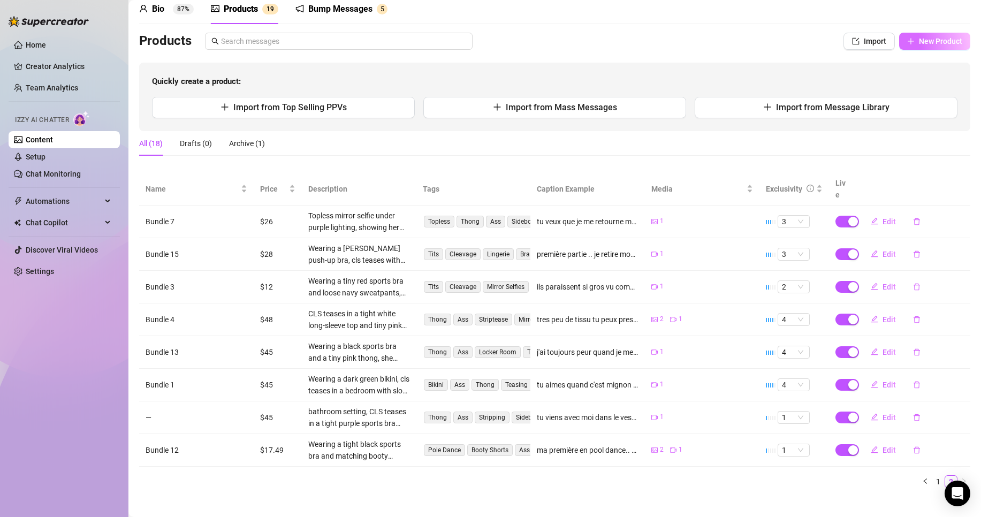
click at [943, 39] on span "New Product" at bounding box center [940, 41] width 43 height 9
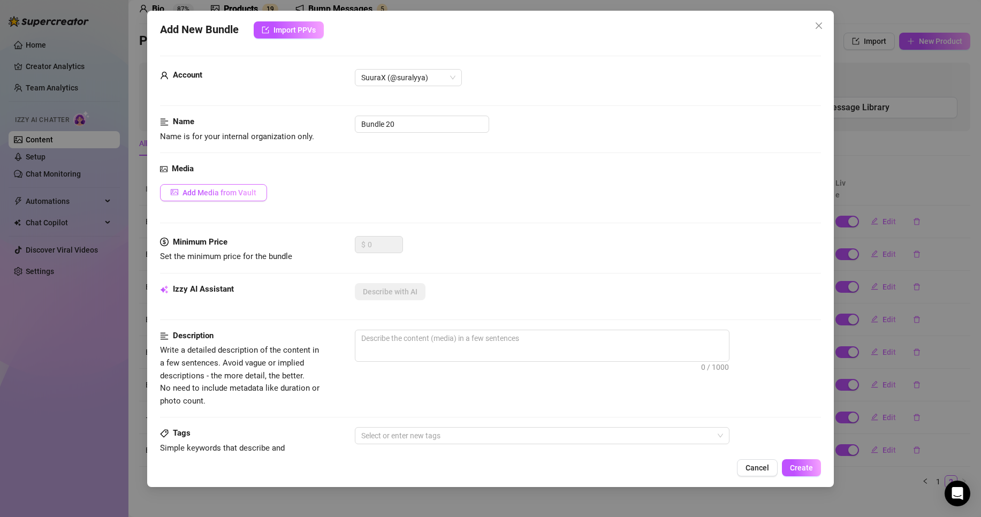
click at [246, 197] on button "Add Media from Vault" at bounding box center [213, 192] width 107 height 17
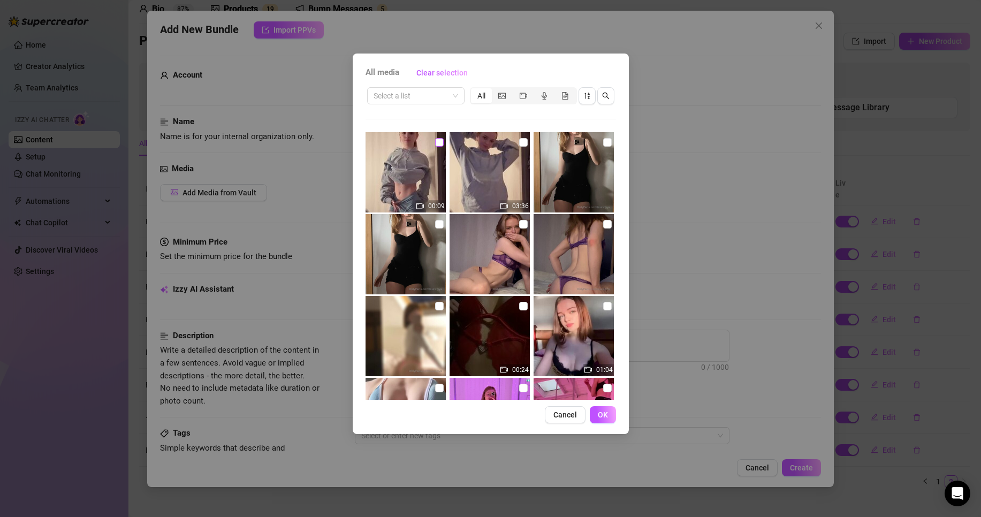
click at [439, 144] on input "checkbox" at bounding box center [439, 142] width 9 height 9
click at [526, 143] on img at bounding box center [489, 172] width 80 height 80
click at [521, 142] on input "checkbox" at bounding box center [523, 142] width 9 height 9
click at [608, 418] on button "OK" at bounding box center [603, 414] width 26 height 17
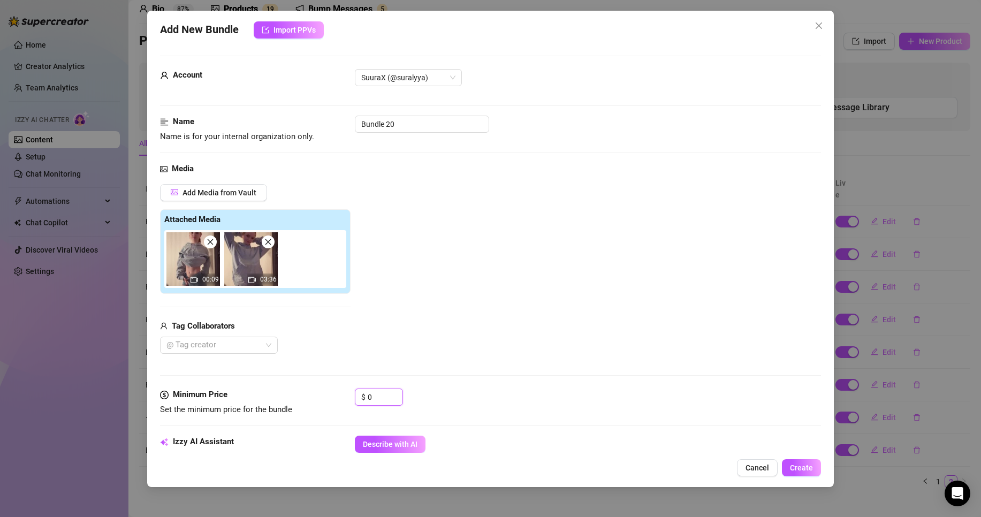
drag, startPoint x: 371, startPoint y: 395, endPoint x: 323, endPoint y: 397, distance: 48.2
click at [323, 397] on div "Minimum Price Set the minimum price for the bundle $ 0" at bounding box center [490, 401] width 661 height 27
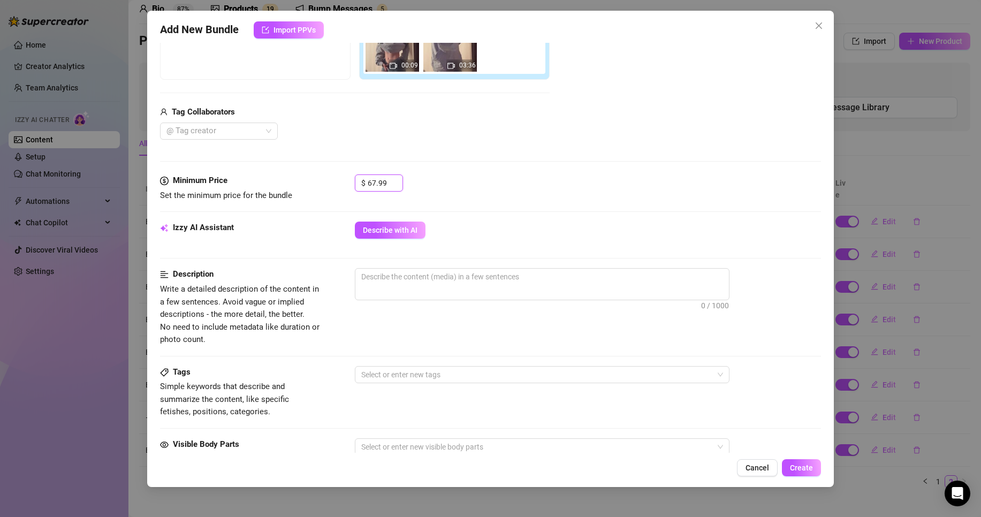
scroll to position [53, 0]
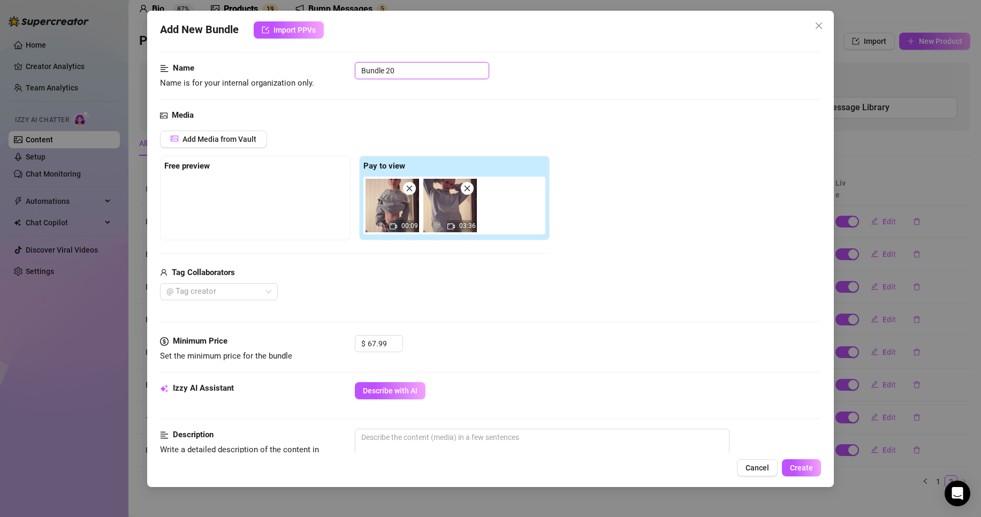
drag, startPoint x: 419, startPoint y: 74, endPoint x: 272, endPoint y: 71, distance: 147.1
click at [272, 71] on div "Name Name is for your internal organization only. Bundle 20" at bounding box center [490, 75] width 661 height 27
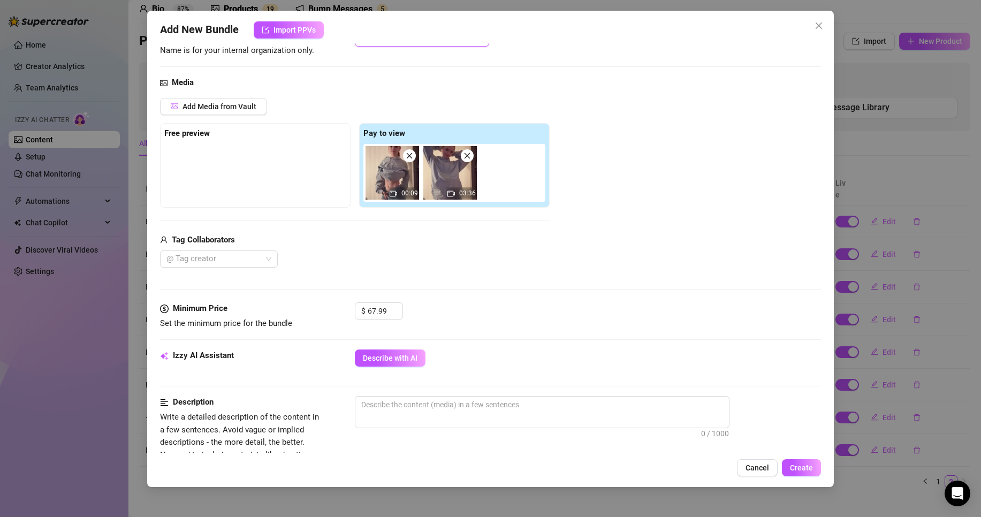
scroll to position [160, 0]
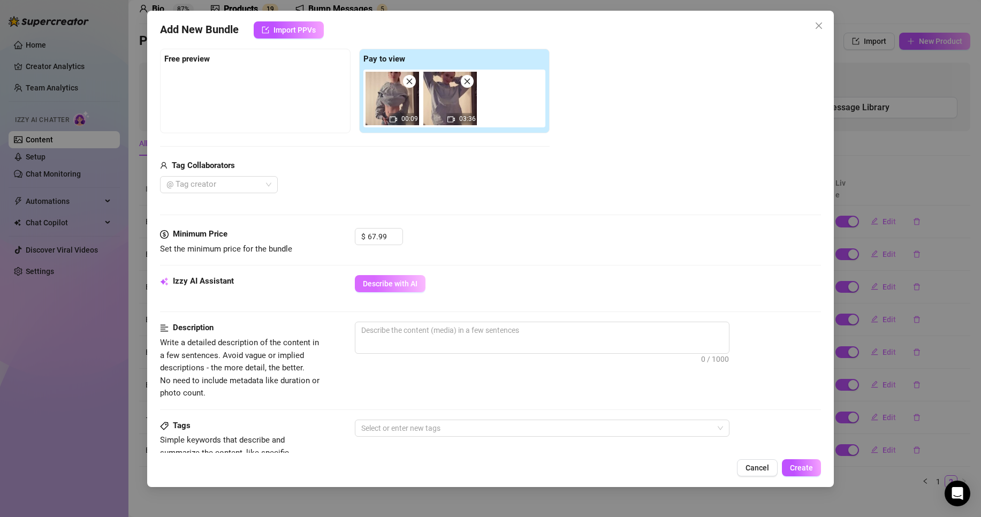
click at [394, 282] on span "Describe with AI" at bounding box center [390, 283] width 55 height 9
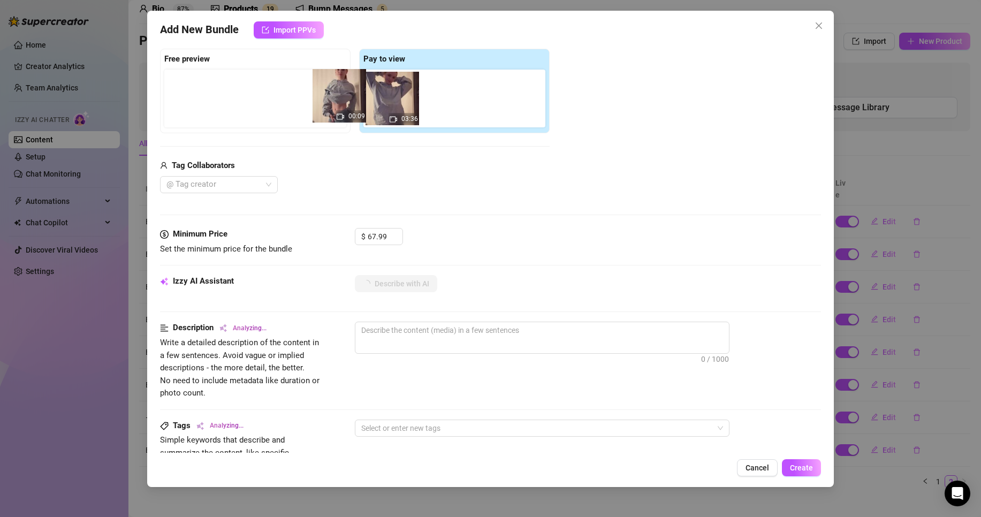
drag, startPoint x: 395, startPoint y: 112, endPoint x: 323, endPoint y: 108, distance: 72.3
click at [323, 108] on div "Free preview Pay to view 00:09 03:36" at bounding box center [354, 91] width 389 height 85
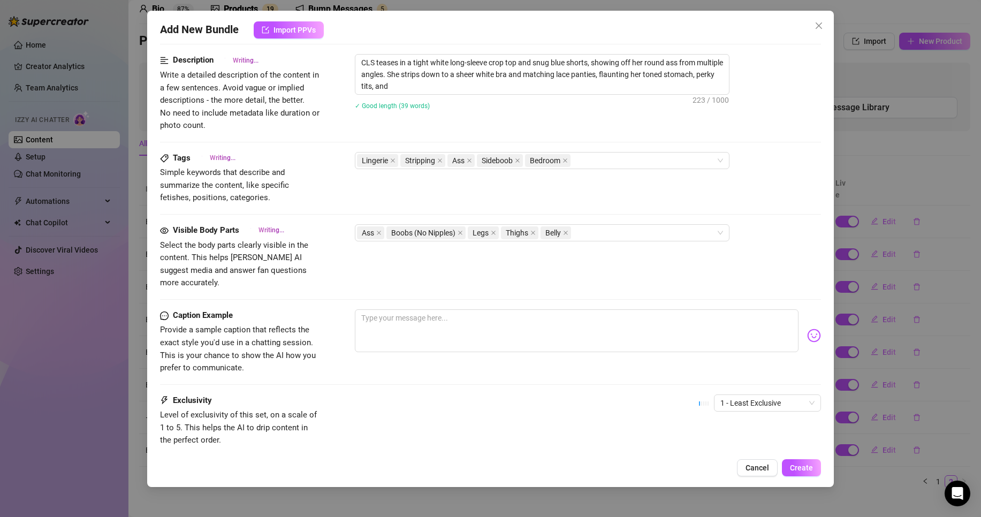
scroll to position [481, 0]
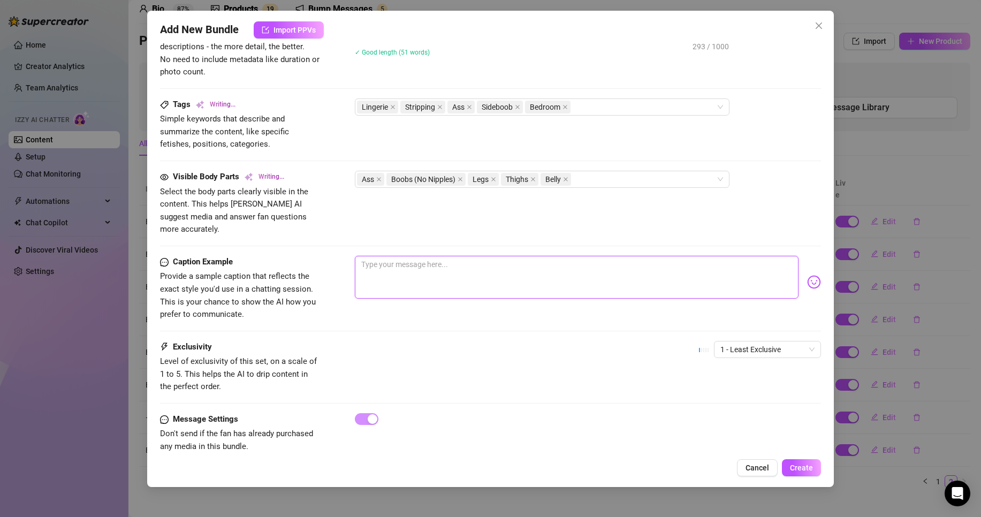
click at [419, 263] on textarea at bounding box center [576, 277] width 443 height 43
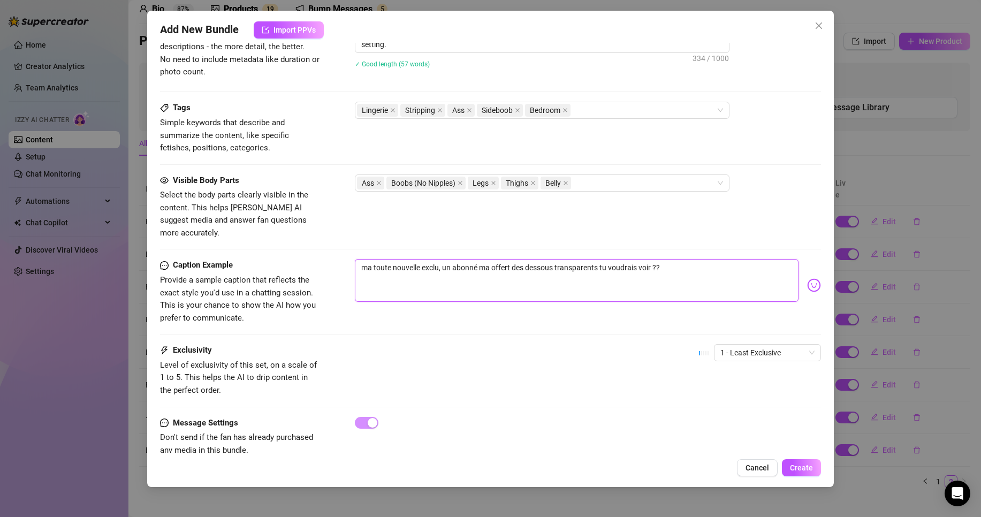
click at [715, 261] on textarea "ma toute nouvelle exclu, un abonné ma offert des dessous transparents tu voudra…" at bounding box center [576, 280] width 443 height 43
click at [748, 345] on span "1 - Least Exclusive" at bounding box center [767, 353] width 94 height 16
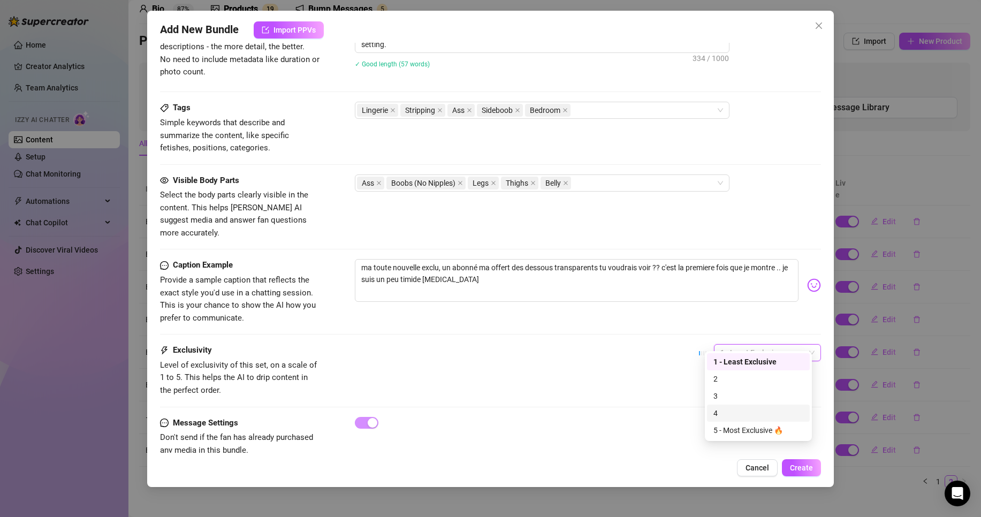
click at [722, 416] on div "4" at bounding box center [758, 413] width 90 height 12
click at [799, 460] on button "Create" at bounding box center [801, 467] width 39 height 17
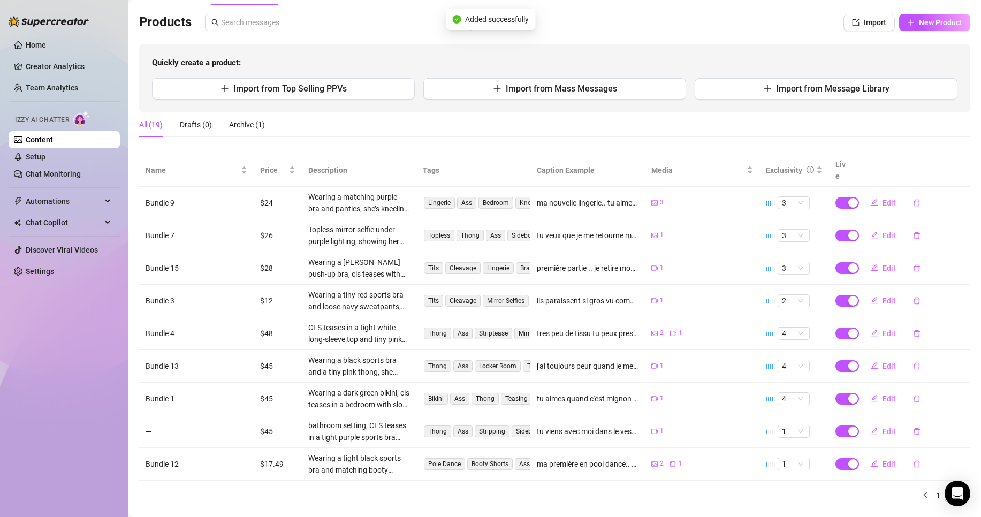
scroll to position [80, 0]
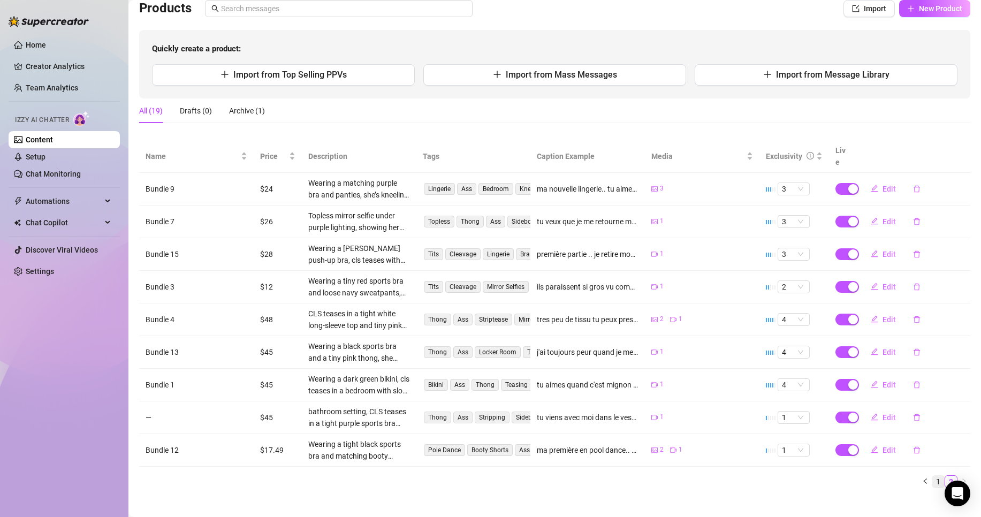
click at [932, 476] on link "1" at bounding box center [938, 482] width 12 height 12
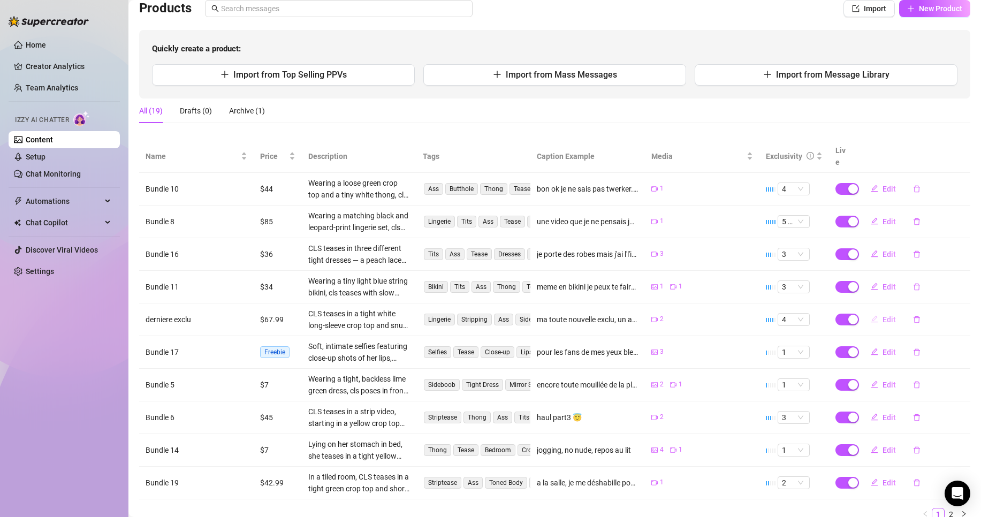
click at [882, 315] on span "Edit" at bounding box center [888, 319] width 13 height 9
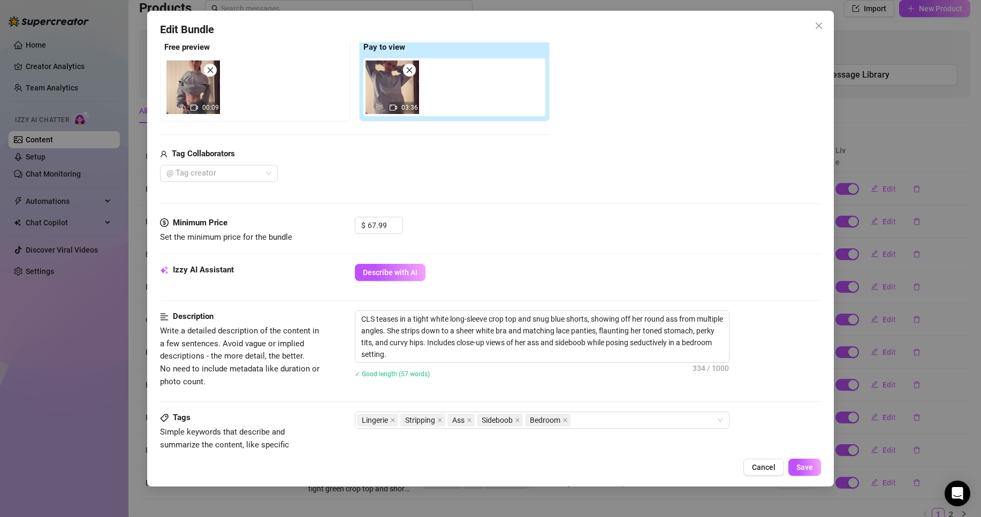
scroll to position [160, 0]
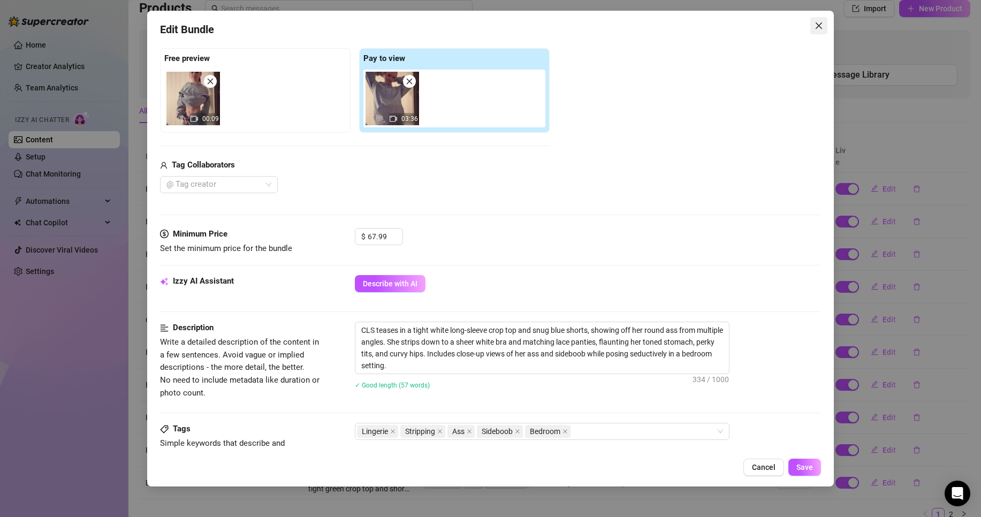
click at [827, 24] on span "Close" at bounding box center [818, 25] width 17 height 9
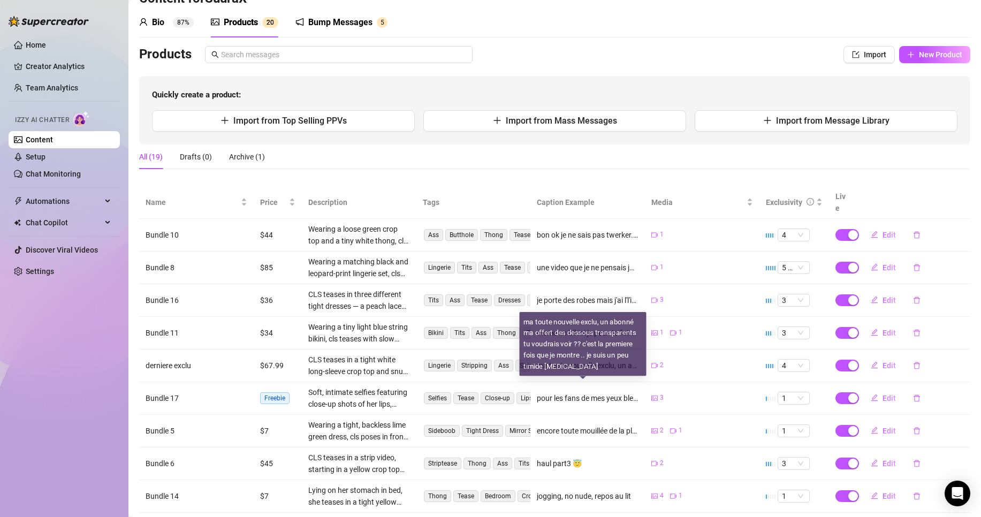
scroll to position [113, 0]
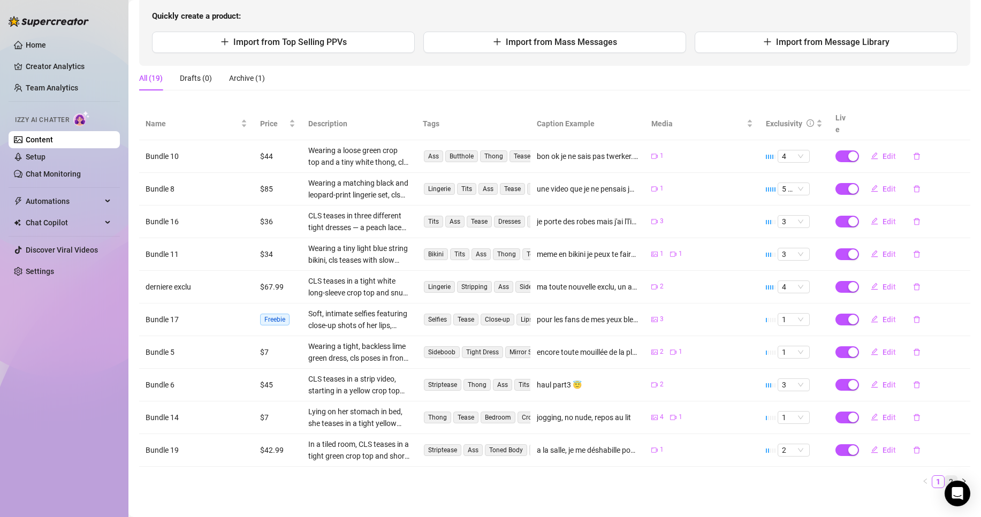
click at [945, 476] on link "2" at bounding box center [951, 482] width 12 height 12
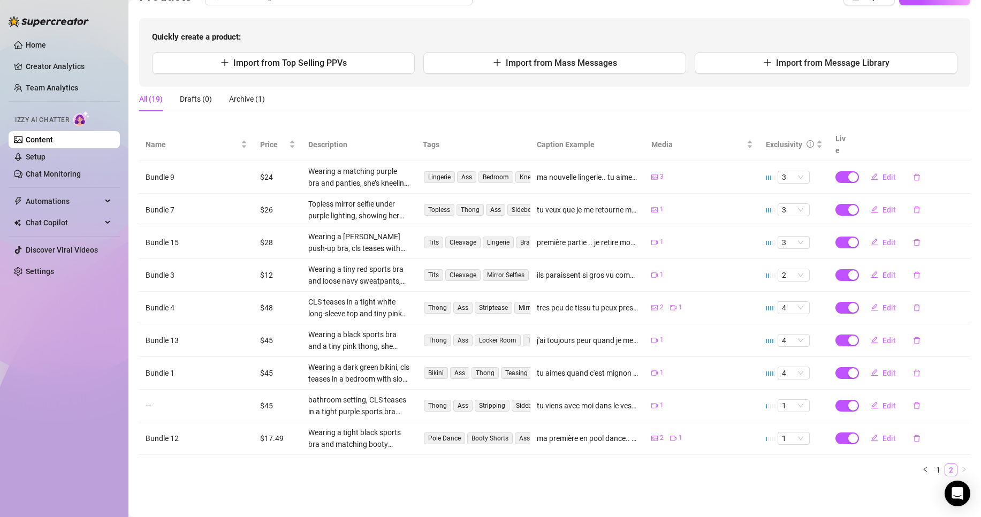
scroll to position [80, 0]
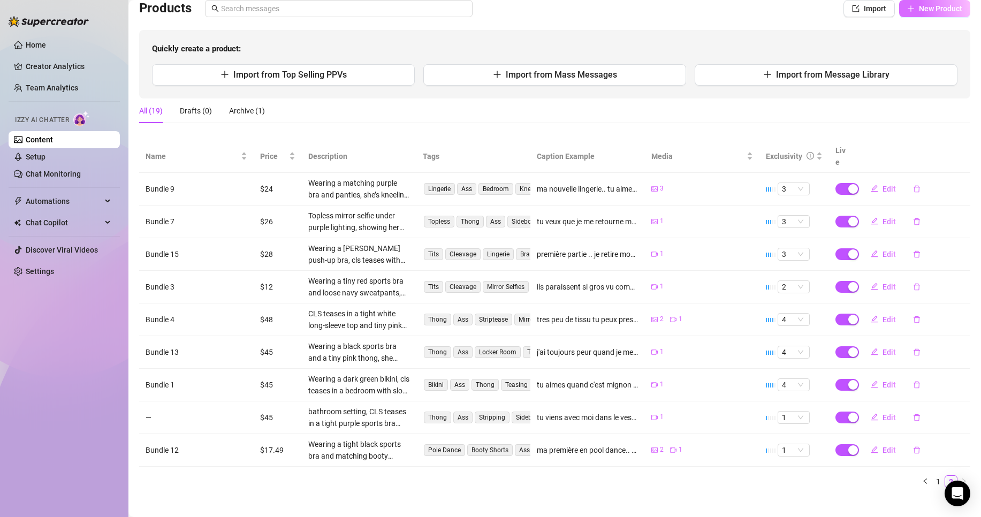
click at [931, 5] on span "New Product" at bounding box center [940, 8] width 43 height 9
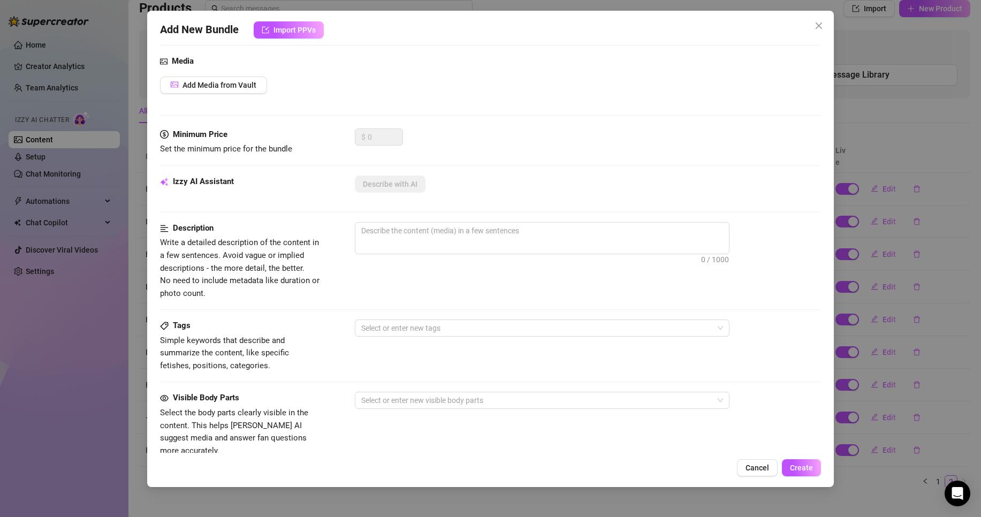
scroll to position [0, 0]
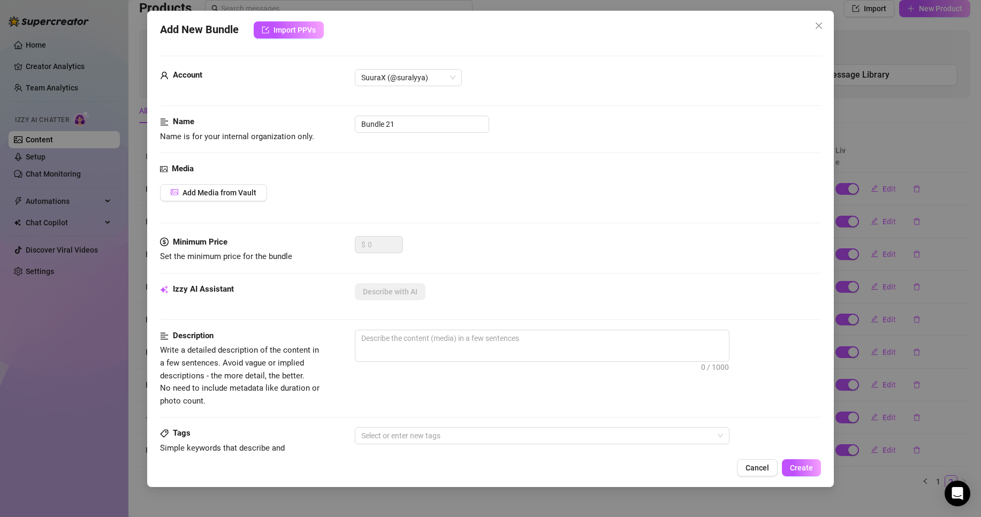
click at [268, 187] on div "Add Media from Vault" at bounding box center [490, 192] width 661 height 17
click at [256, 187] on button "Add Media from Vault" at bounding box center [213, 192] width 107 height 17
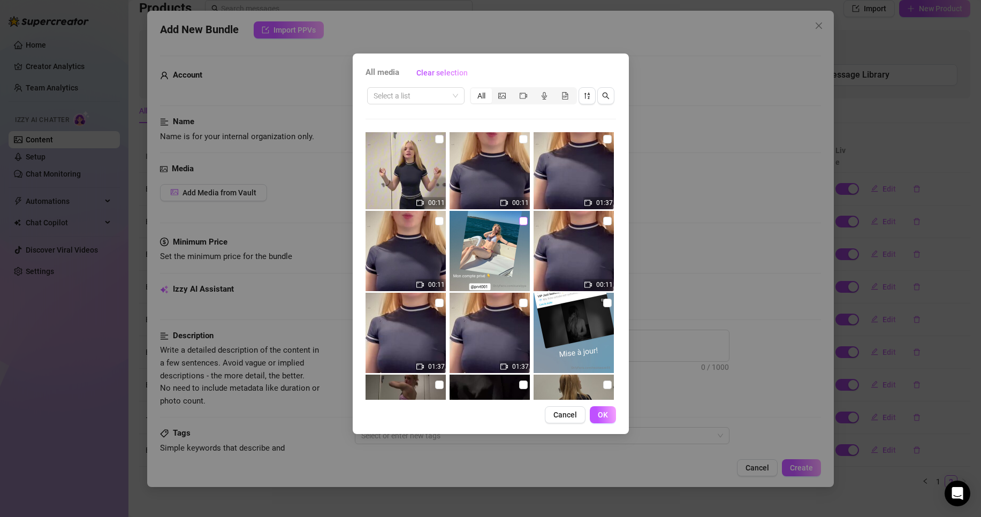
scroll to position [3224, 0]
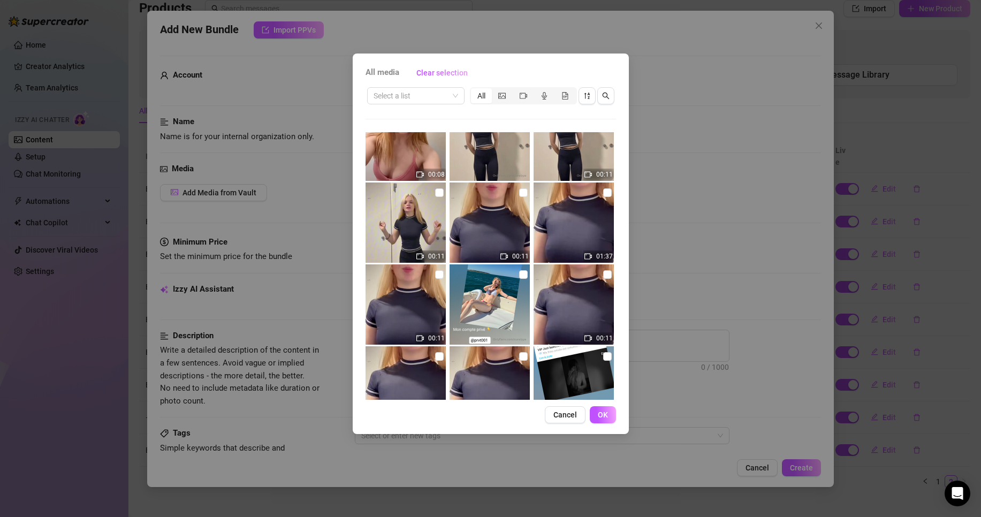
click at [432, 209] on img at bounding box center [405, 222] width 80 height 80
click at [547, 416] on button "Cancel" at bounding box center [565, 414] width 41 height 17
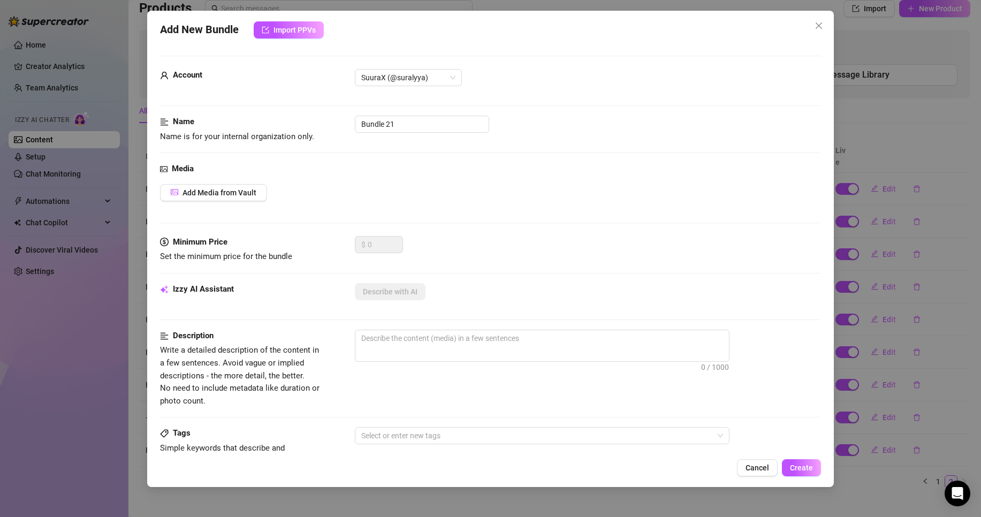
click at [810, 43] on div "Account SuuraX (@suralyya) Name Name is for your internal organization only. Bu…" at bounding box center [490, 248] width 661 height 410
click at [822, 28] on icon "close" at bounding box center [818, 25] width 9 height 9
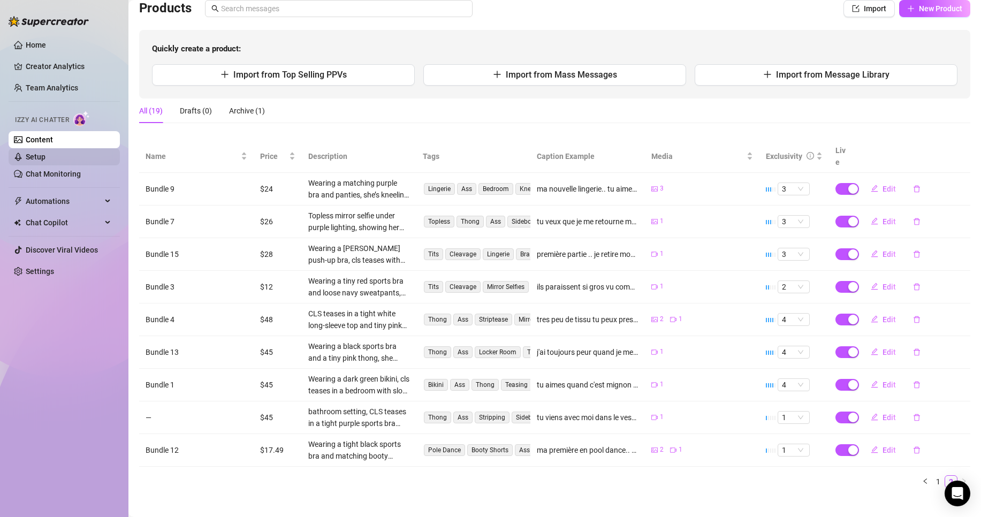
click at [45, 155] on link "Setup" at bounding box center [36, 156] width 20 height 9
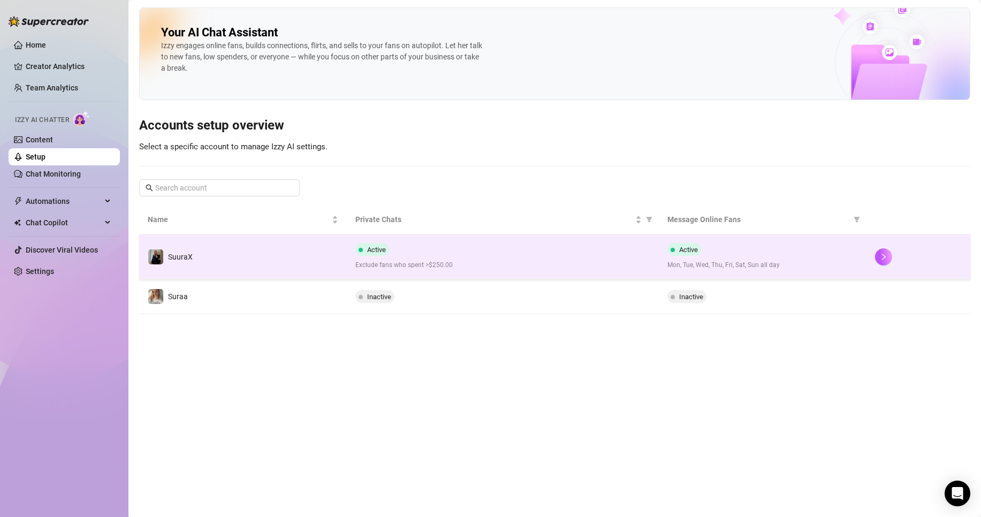
click at [537, 273] on td "Active Exclude fans who spent >$250.00" at bounding box center [502, 256] width 311 height 45
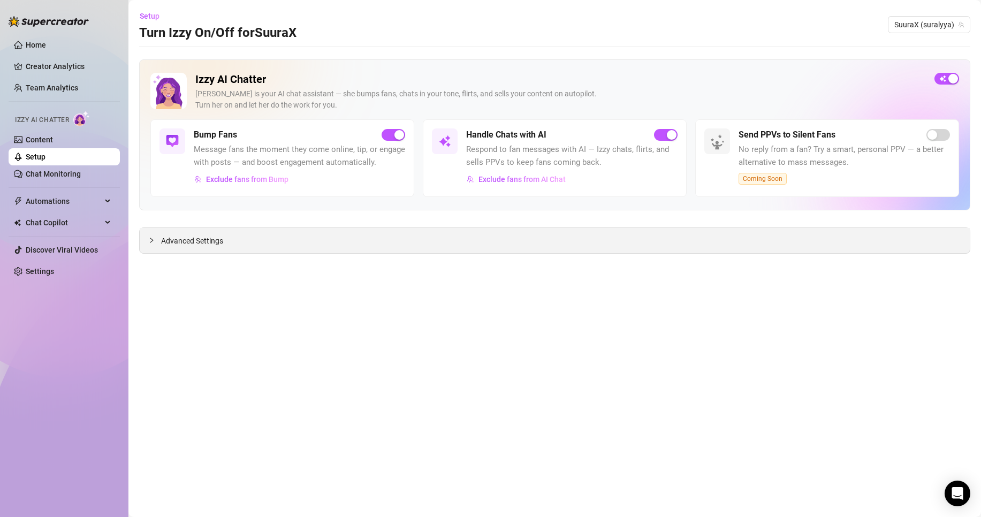
click at [243, 242] on div "Advanced Settings" at bounding box center [555, 240] width 830 height 25
drag, startPoint x: 226, startPoint y: 238, endPoint x: 211, endPoint y: 243, distance: 15.9
click at [211, 243] on div "Advanced Settings" at bounding box center [555, 240] width 830 height 25
click at [211, 243] on span "Advanced Settings" at bounding box center [192, 241] width 62 height 12
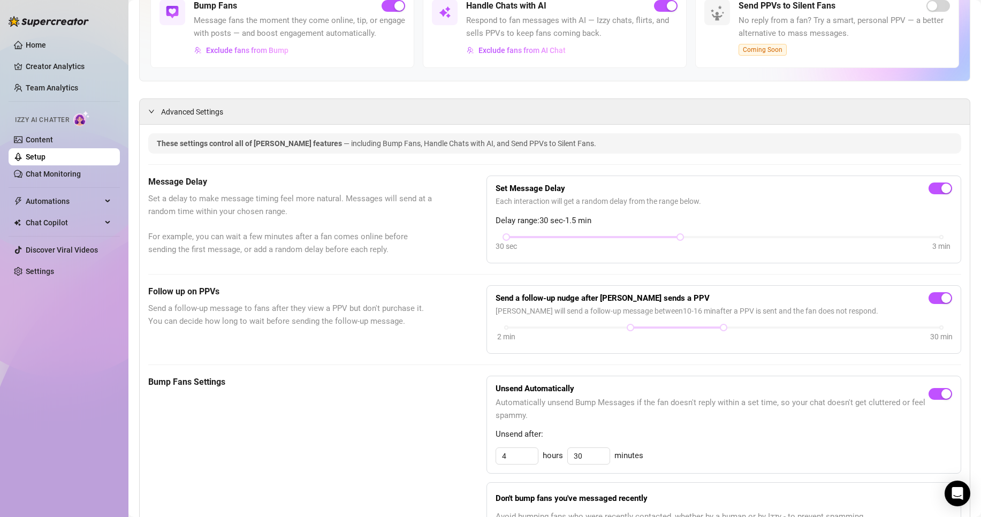
scroll to position [321, 0]
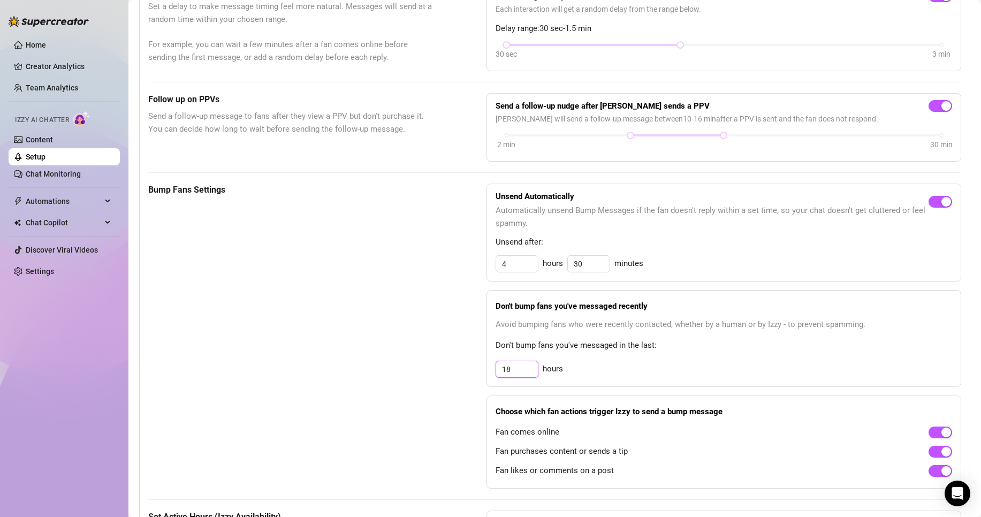
click at [515, 272] on input "18" at bounding box center [517, 264] width 42 height 16
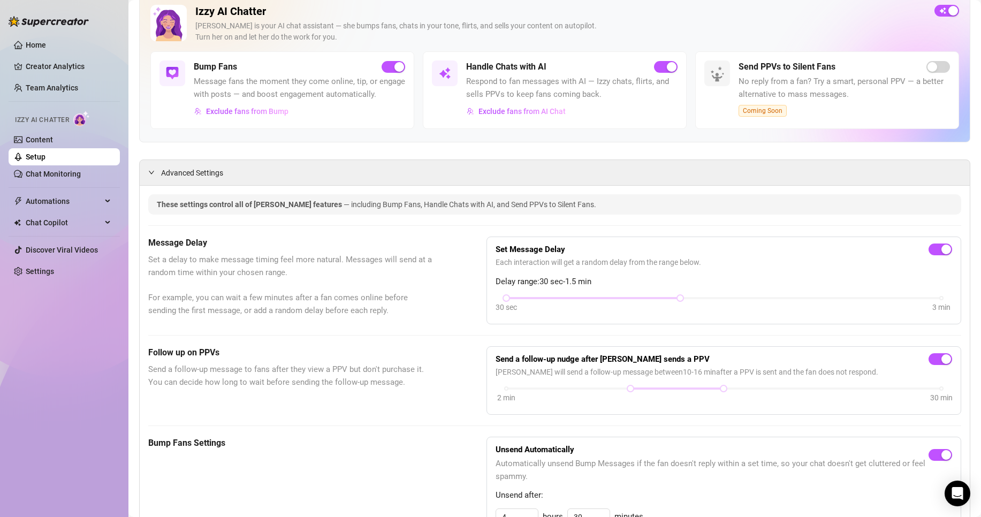
scroll to position [0, 0]
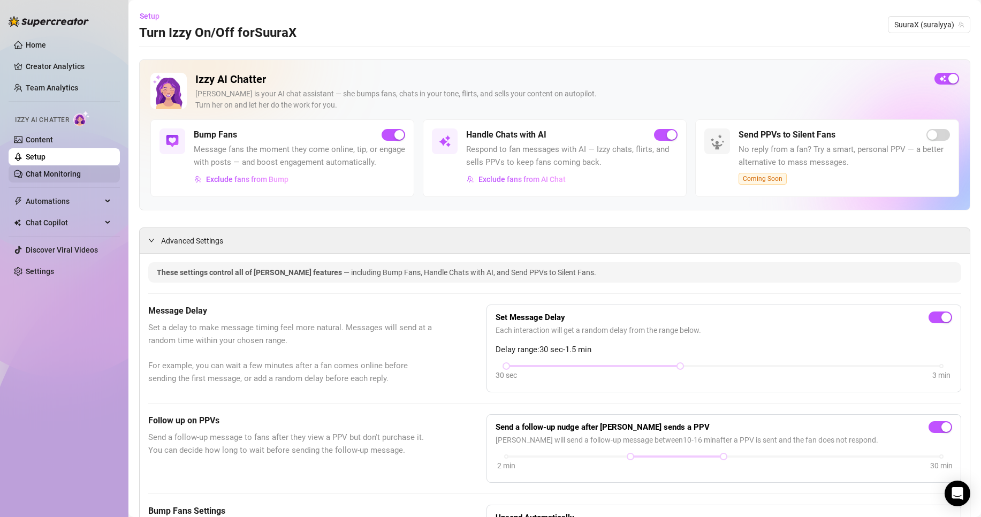
click at [41, 170] on link "Chat Monitoring" at bounding box center [53, 174] width 55 height 9
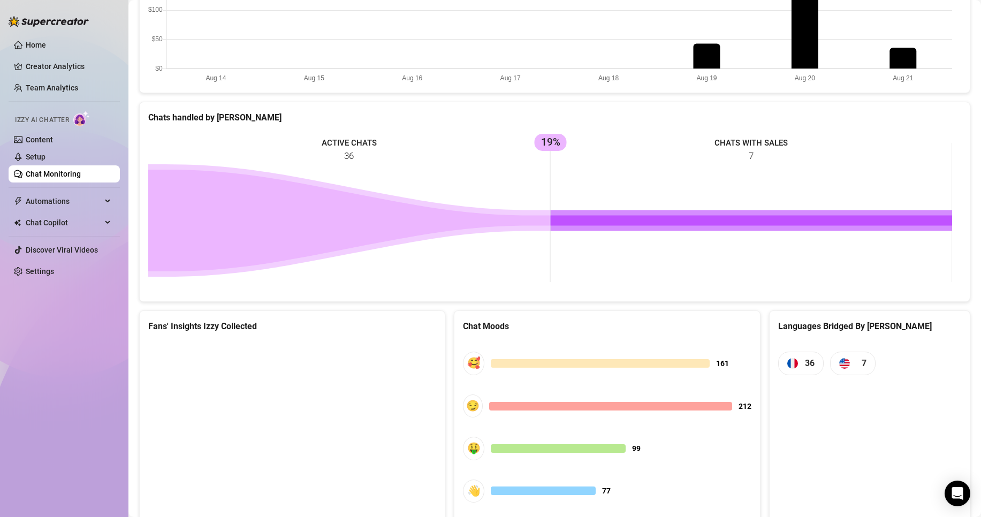
scroll to position [400, 0]
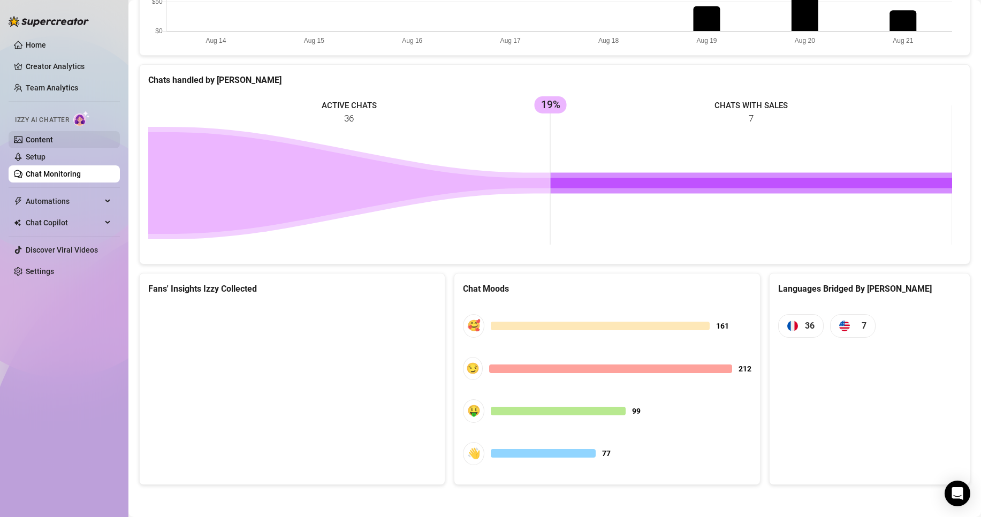
click at [53, 141] on link "Content" at bounding box center [39, 139] width 27 height 9
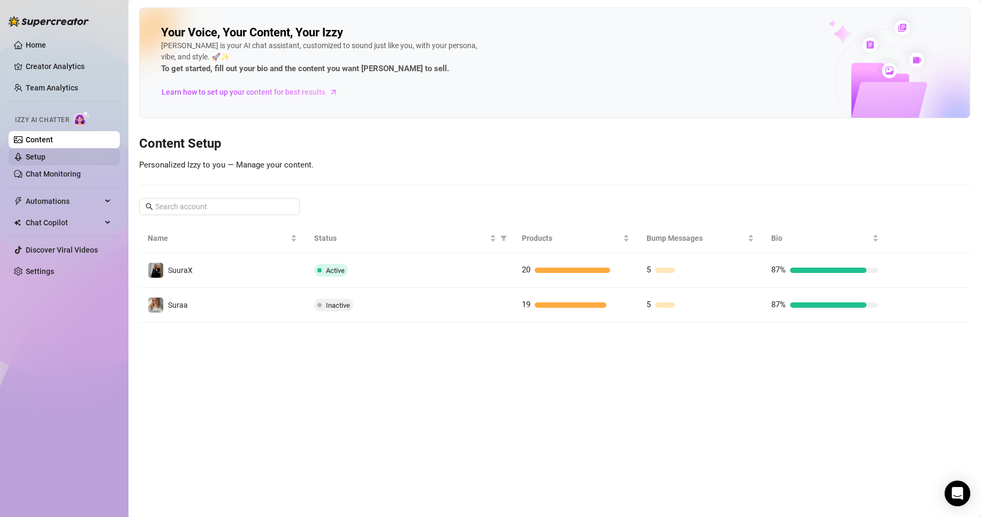
click at [45, 161] on link "Setup" at bounding box center [36, 156] width 20 height 9
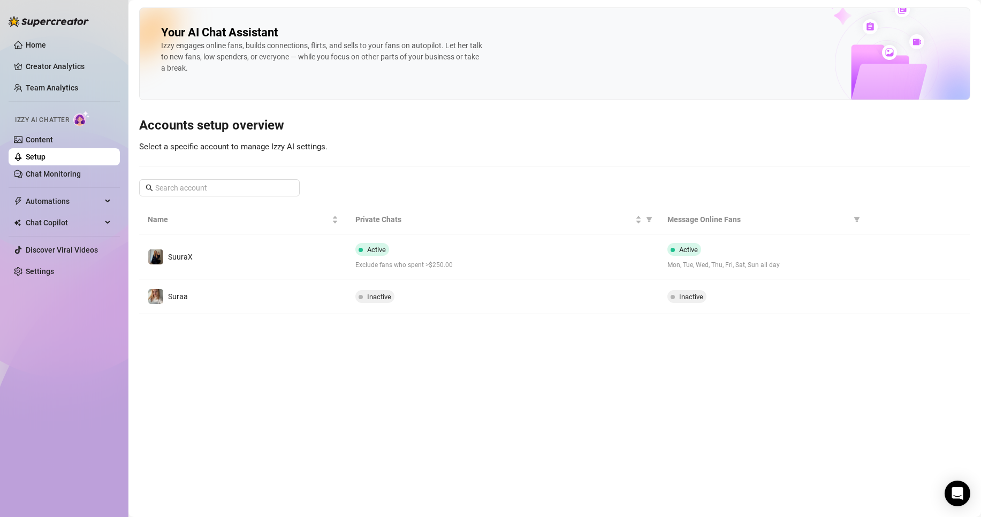
click at [45, 32] on div at bounding box center [49, 16] width 80 height 32
click at [46, 41] on link "Home" at bounding box center [36, 45] width 20 height 9
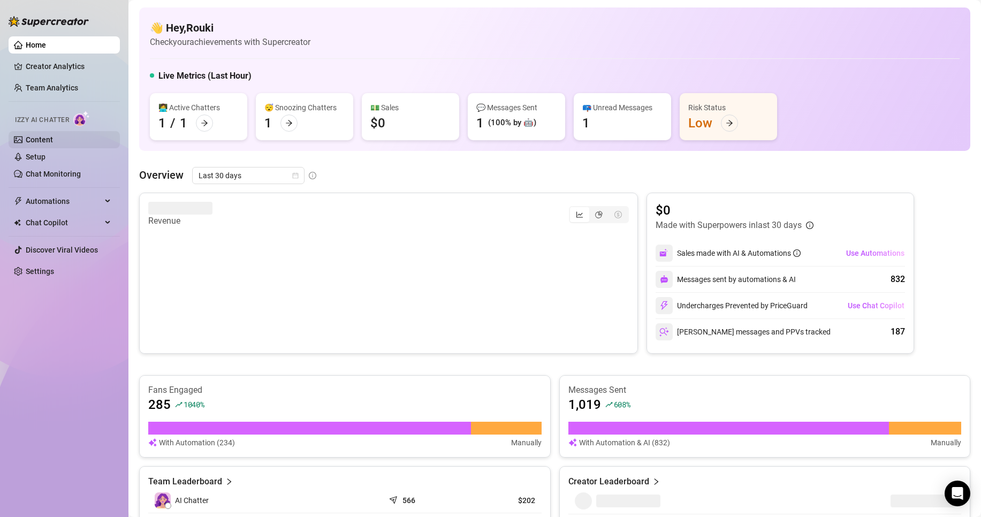
click at [52, 135] on link "Content" at bounding box center [39, 139] width 27 height 9
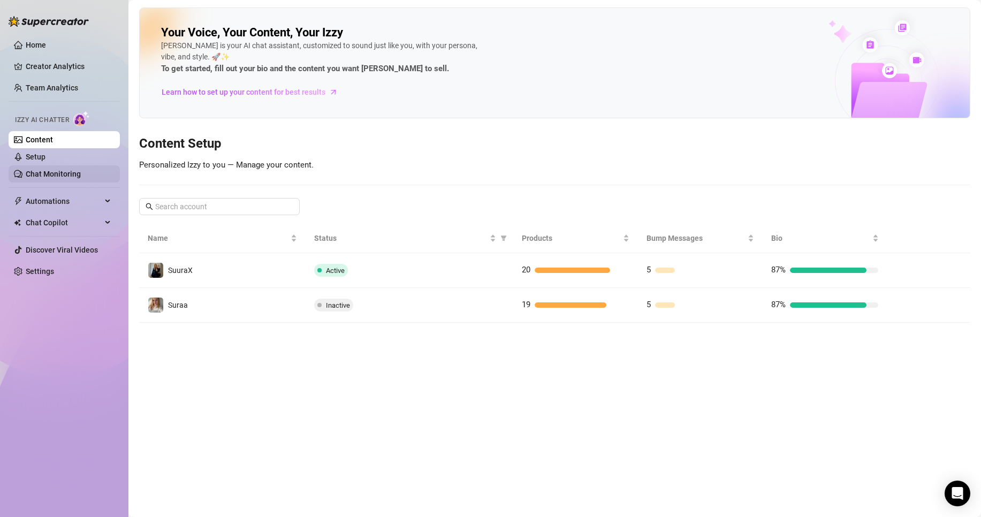
click at [46, 170] on link "Chat Monitoring" at bounding box center [53, 174] width 55 height 9
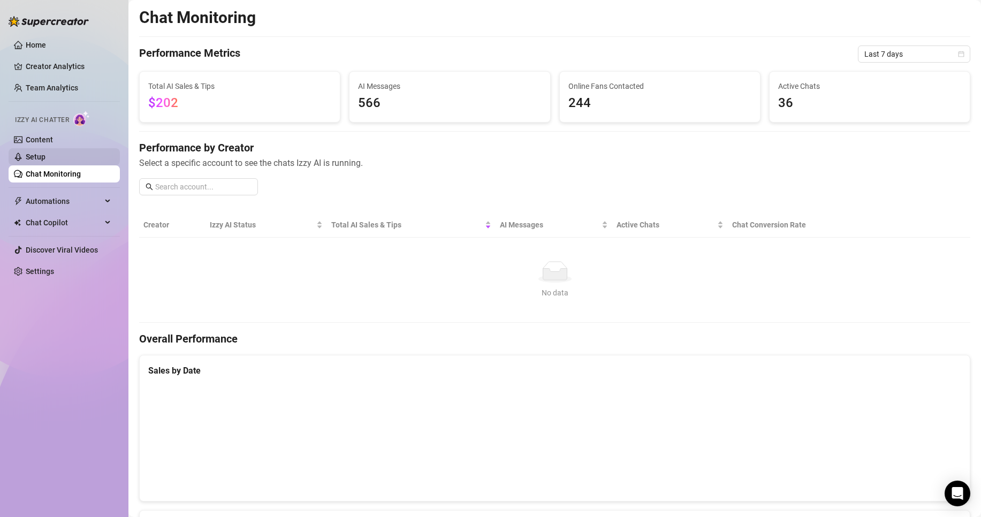
click at [45, 154] on link "Setup" at bounding box center [36, 156] width 20 height 9
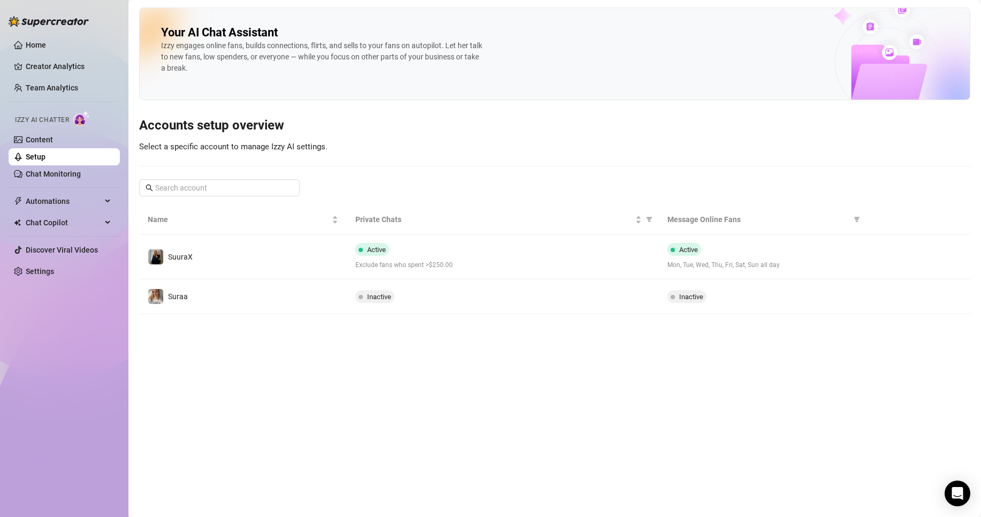
click at [45, 152] on link "Setup" at bounding box center [36, 156] width 20 height 9
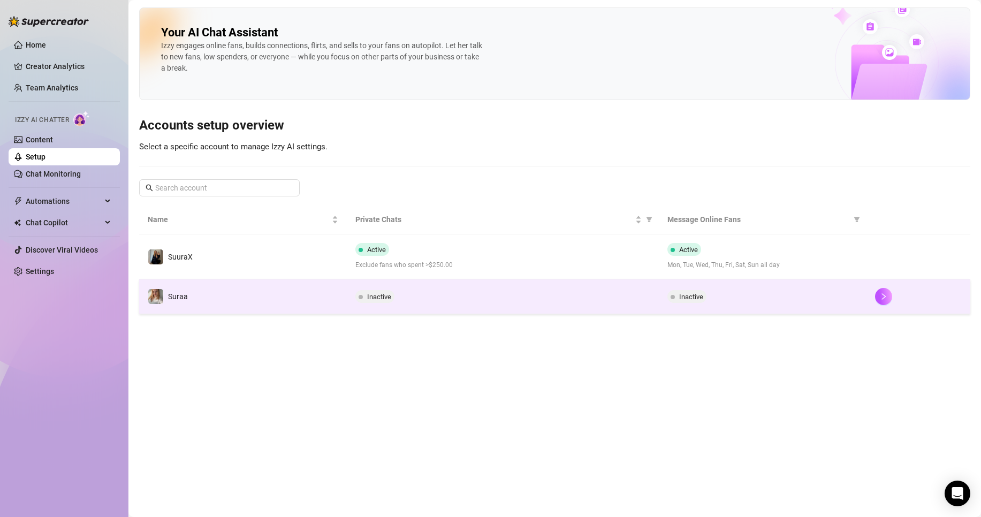
click at [254, 305] on td "Suraa" at bounding box center [243, 296] width 208 height 35
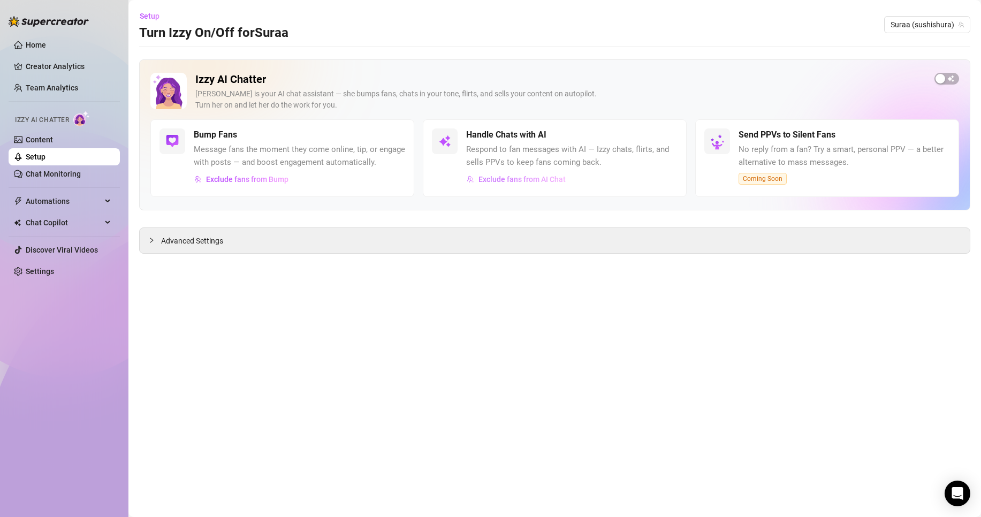
click at [565, 183] on button "Exclude fans from AI Chat" at bounding box center [516, 179] width 100 height 17
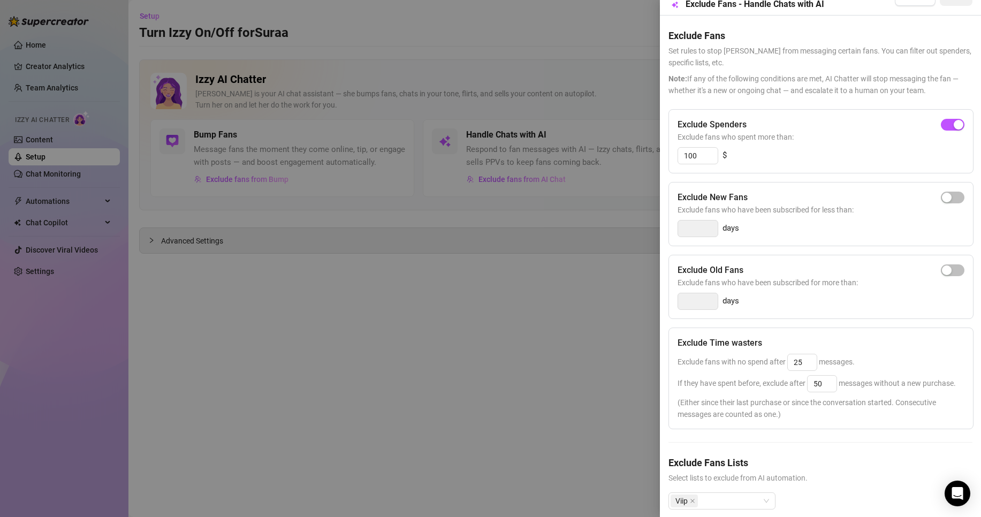
scroll to position [55, 0]
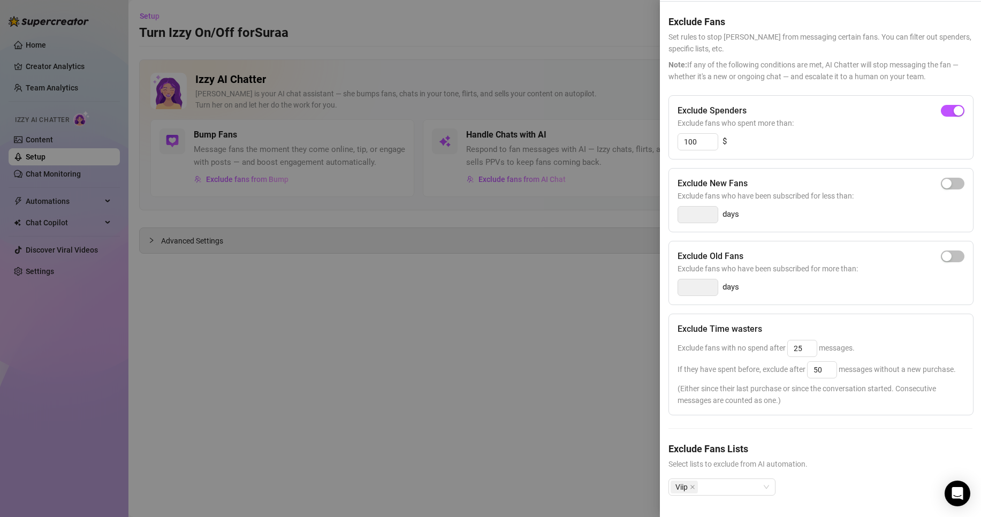
click at [777, 478] on div "Viip" at bounding box center [820, 495] width 304 height 34
click at [766, 478] on div "Viip" at bounding box center [721, 486] width 107 height 17
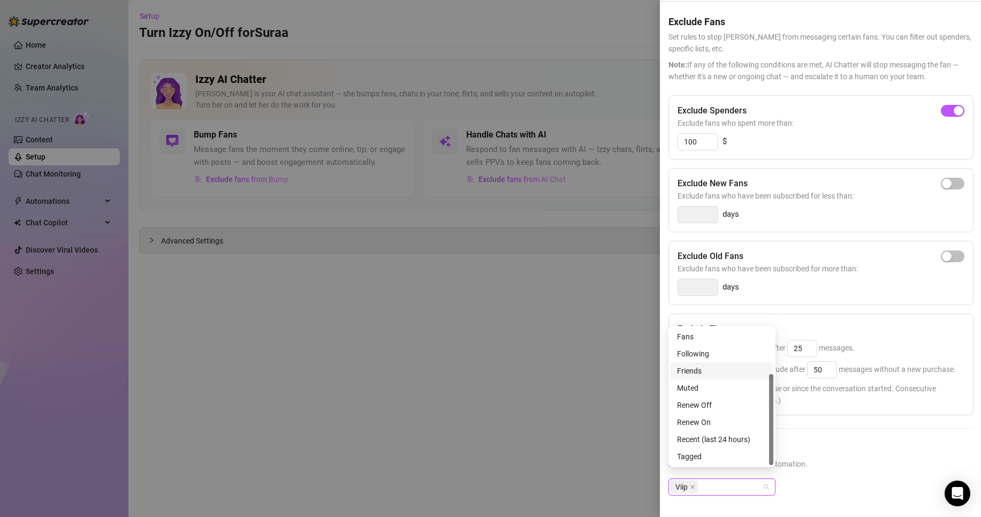
scroll to position [0, 0]
click at [486, 339] on div at bounding box center [490, 258] width 981 height 517
